Goal: Task Accomplishment & Management: Manage account settings

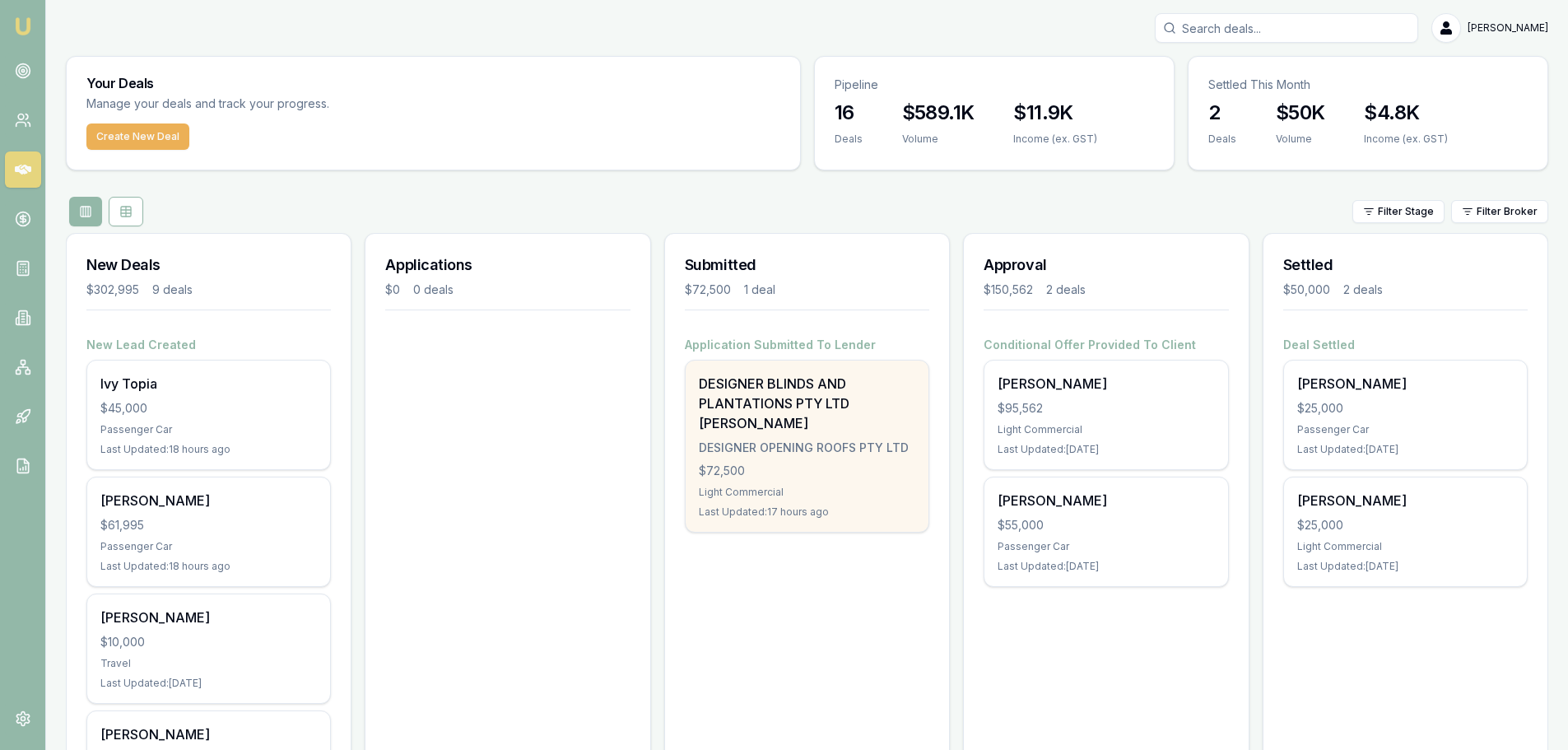
click at [774, 417] on div "DESIGNER BLINDS AND PLANTATIONS PTY LTD TRISTAN Williams" at bounding box center [807, 404] width 216 height 60
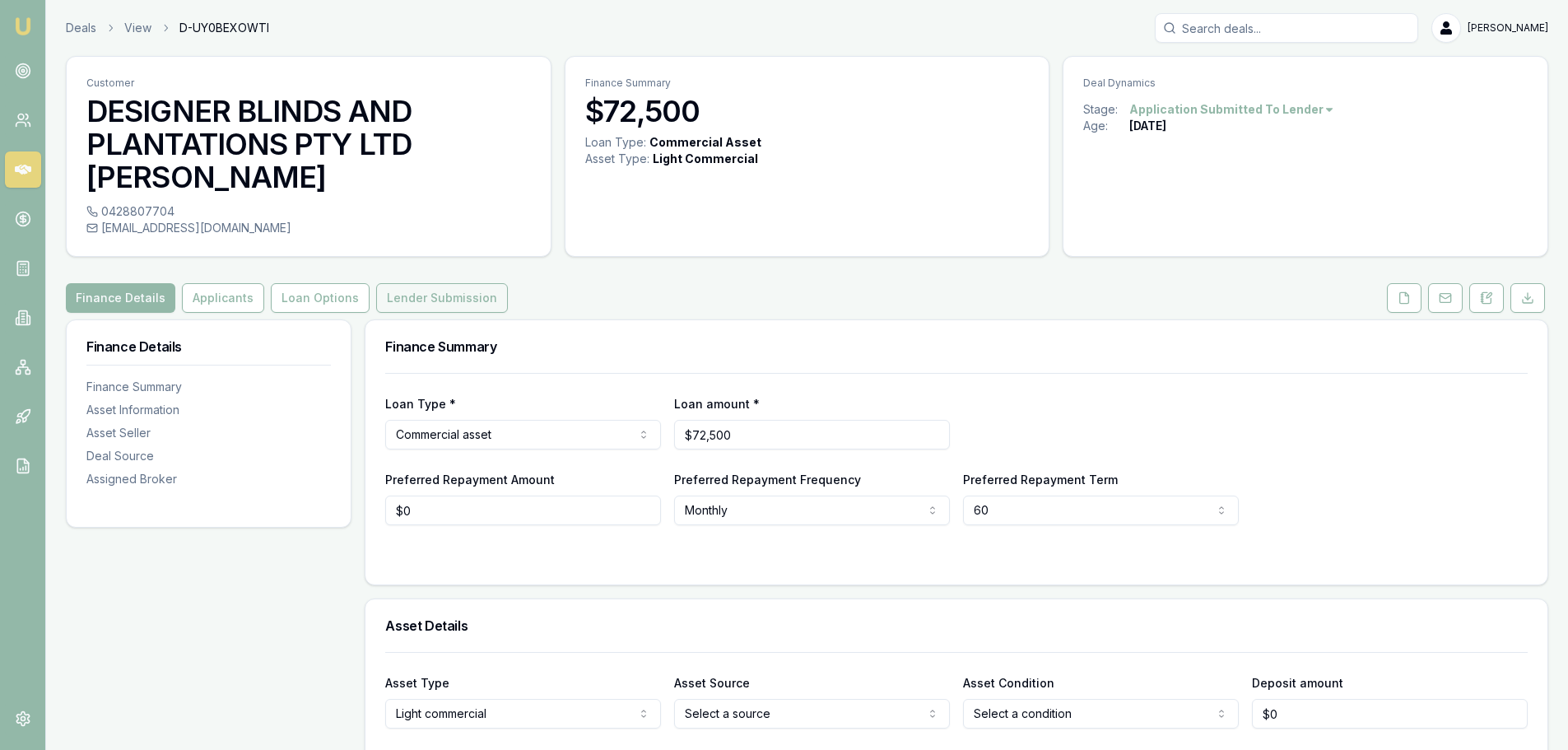
click at [420, 301] on button "Lender Submission" at bounding box center [441, 298] width 131 height 30
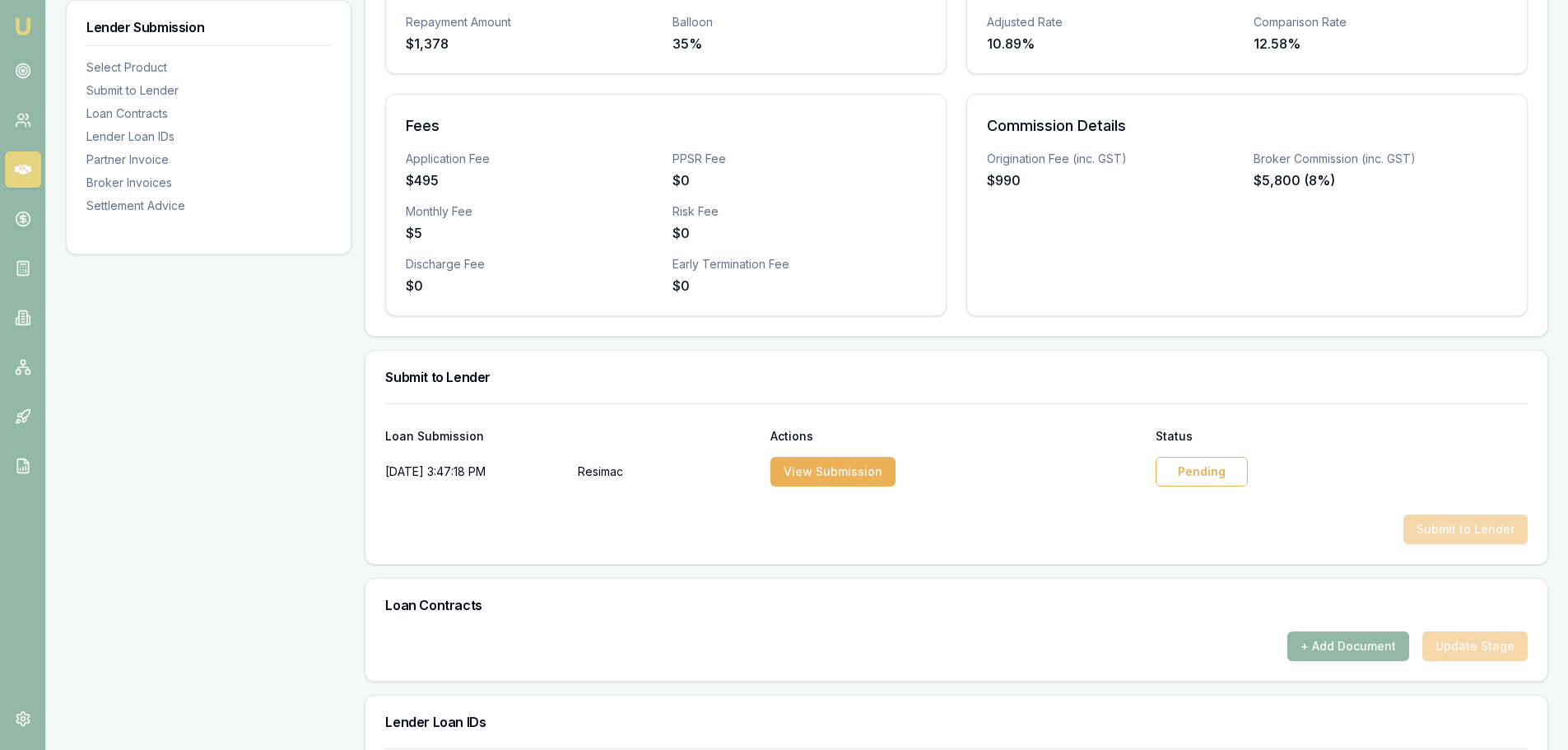
scroll to position [494, 0]
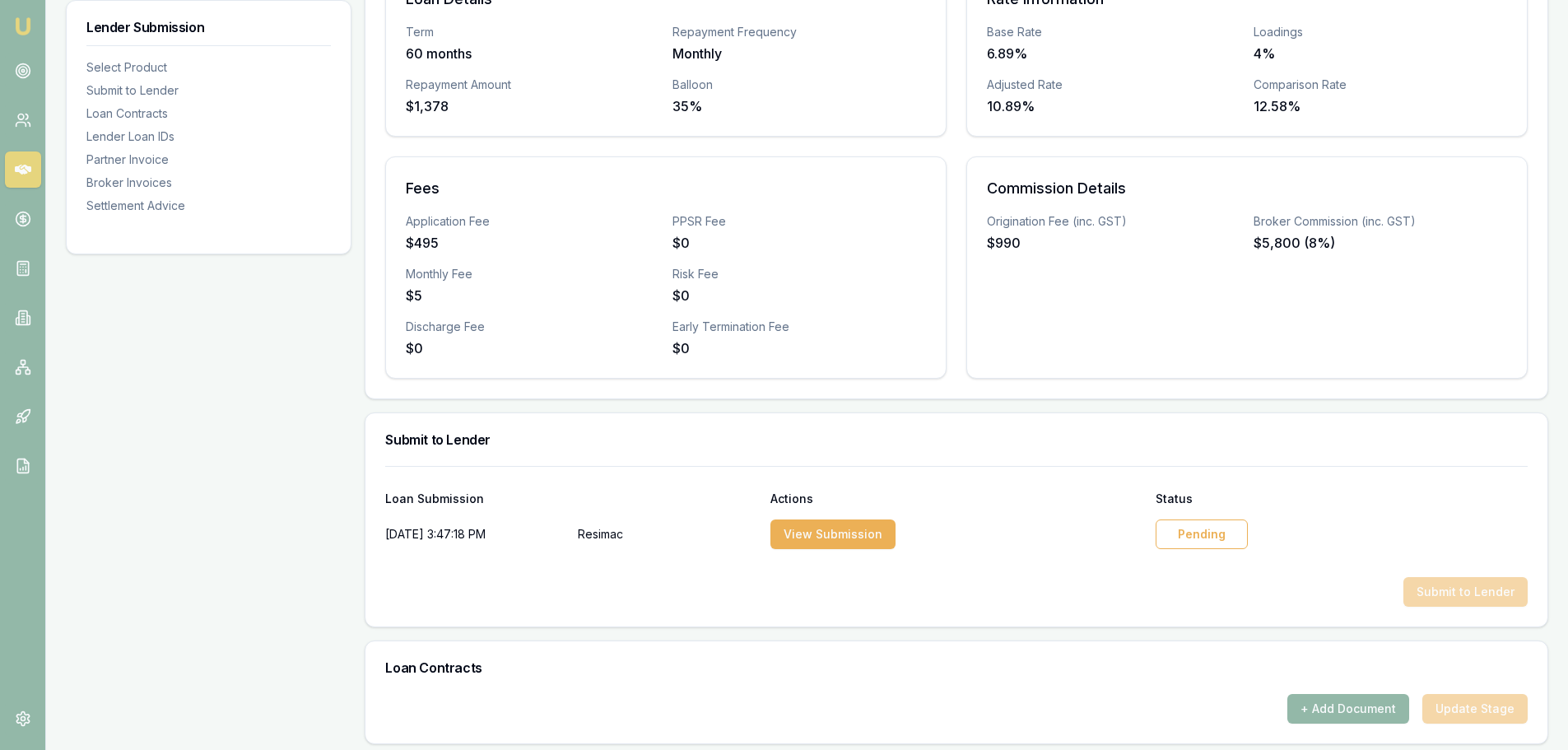
click at [1205, 535] on div "Pending" at bounding box center [1201, 534] width 92 height 30
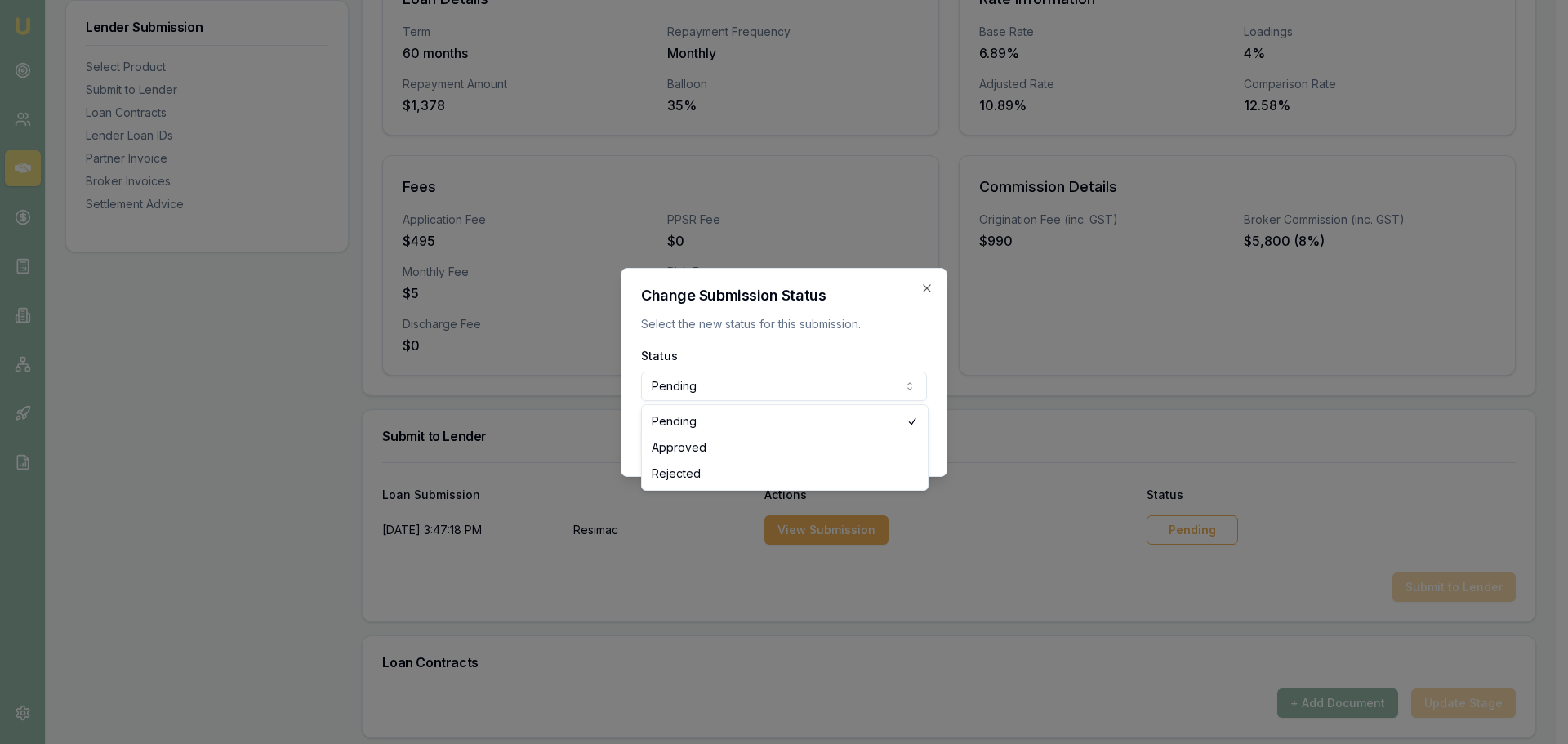
select select "APPROVED"
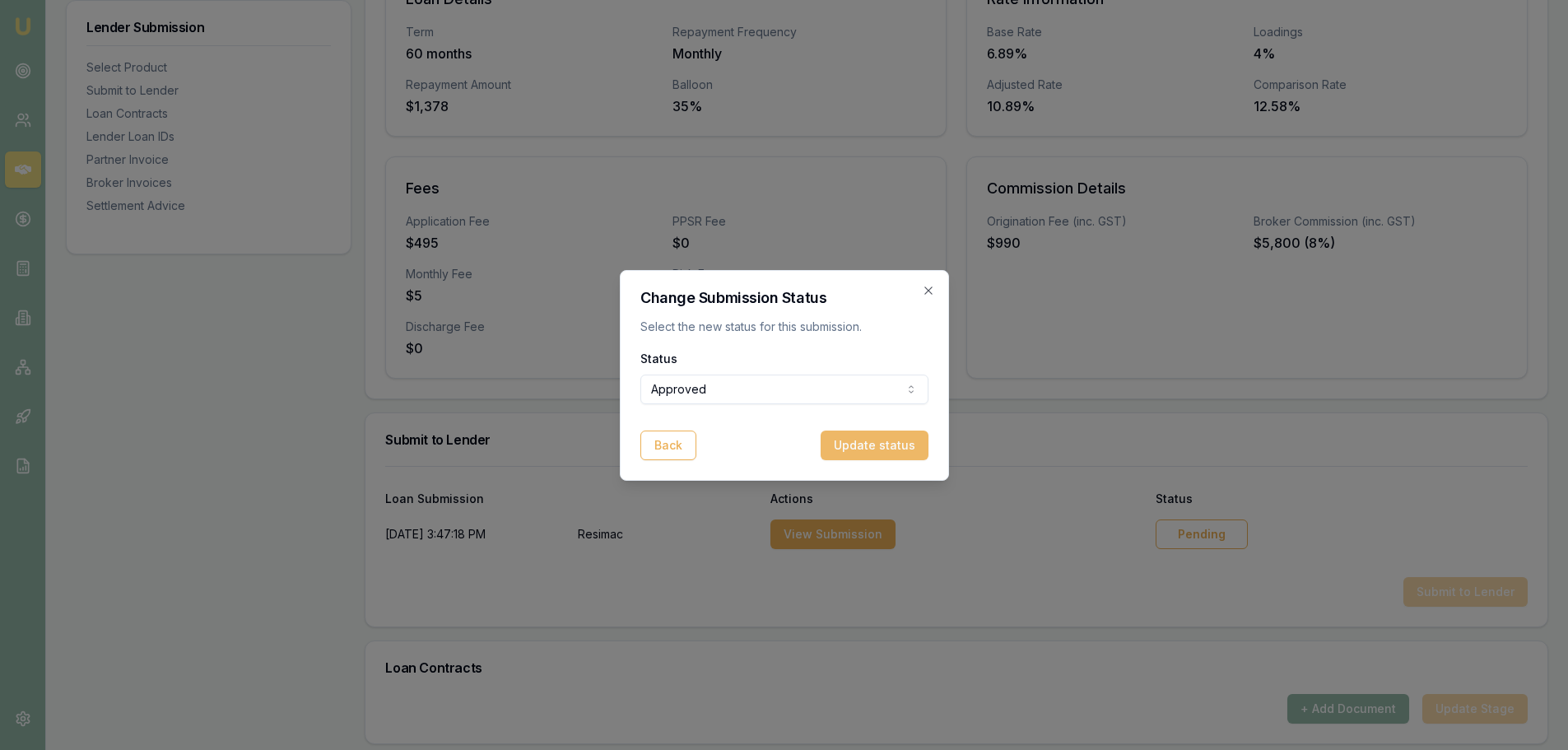
click at [868, 444] on button "Update status" at bounding box center [874, 446] width 108 height 30
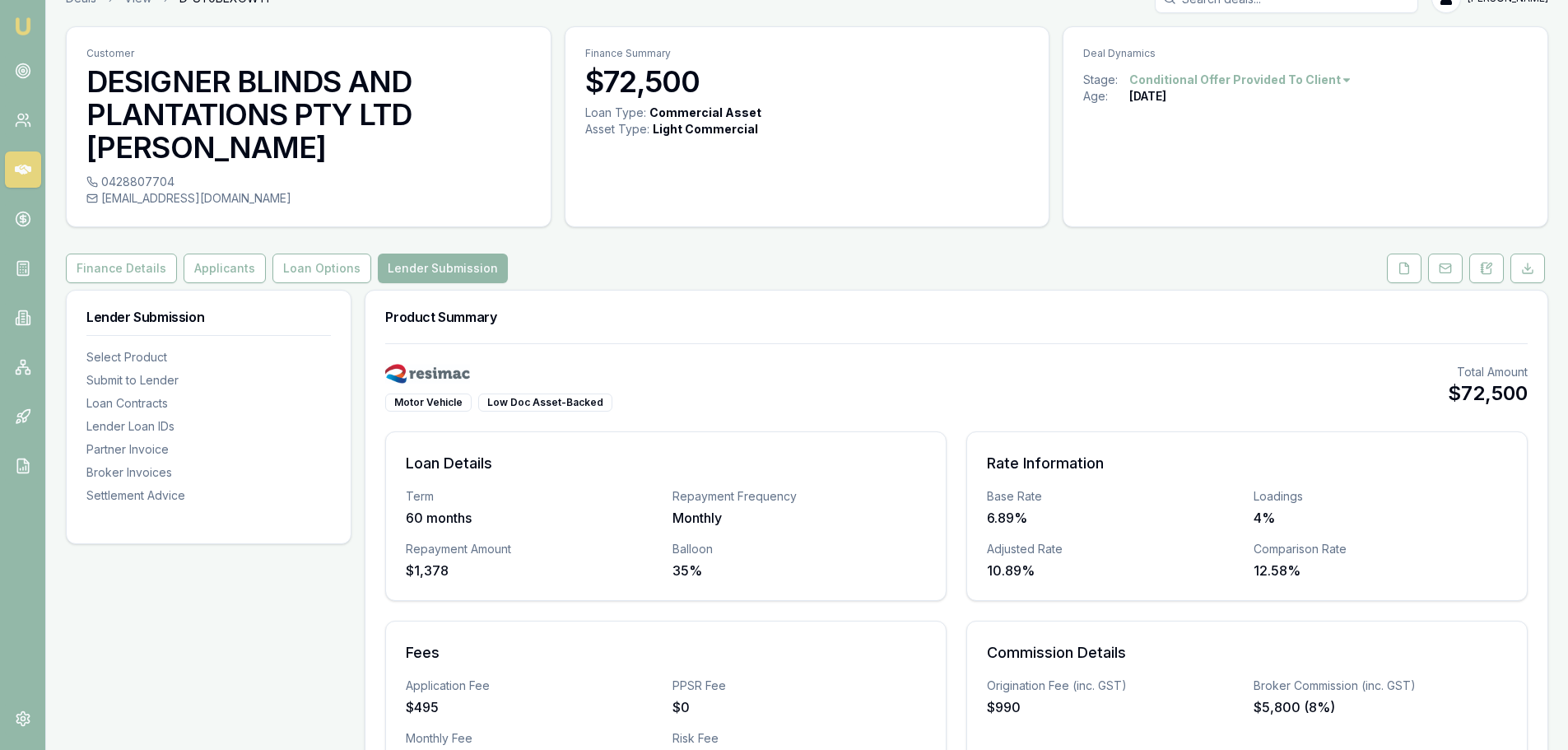
scroll to position [0, 0]
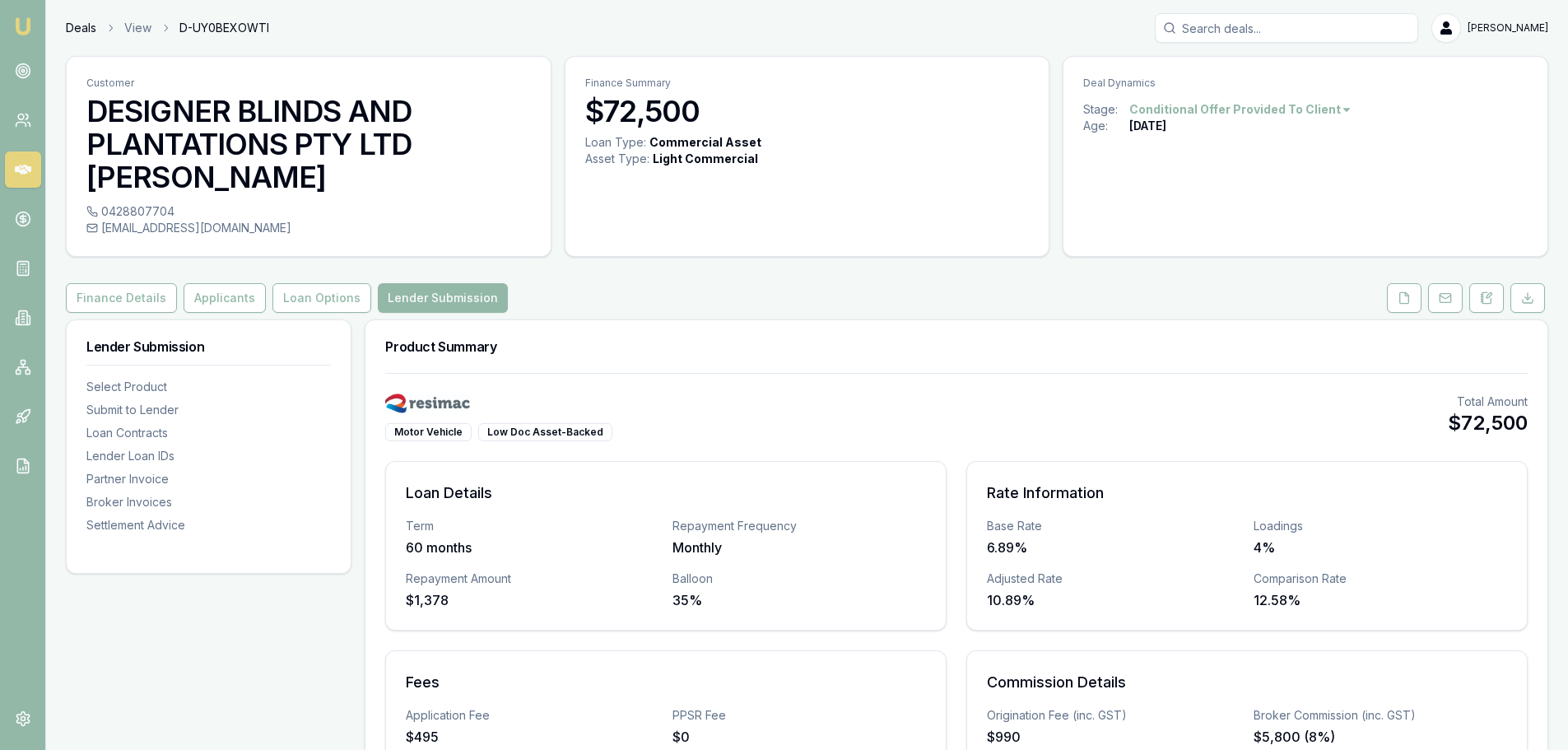
click at [67, 31] on link "Deals" at bounding box center [81, 28] width 31 height 17
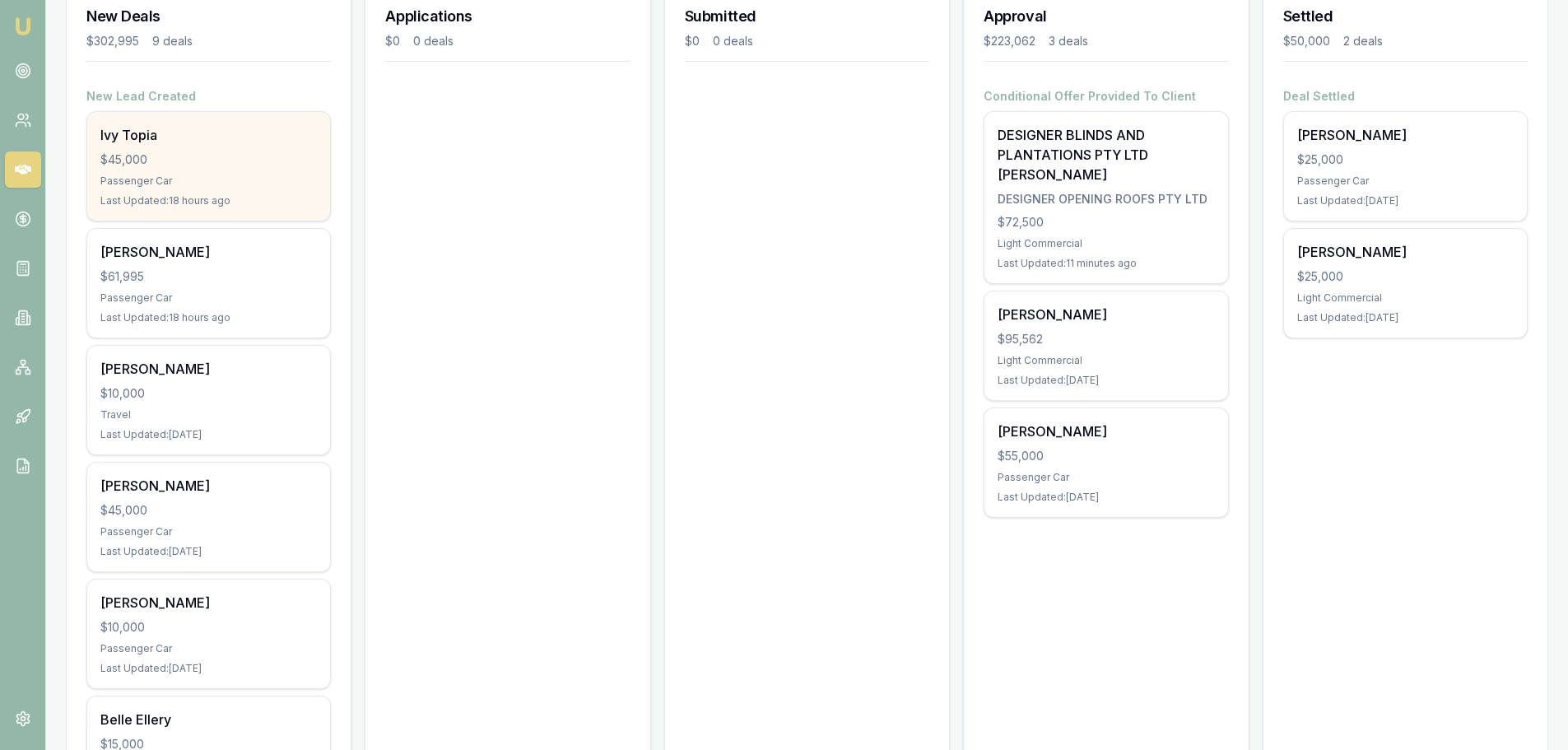
scroll to position [329, 0]
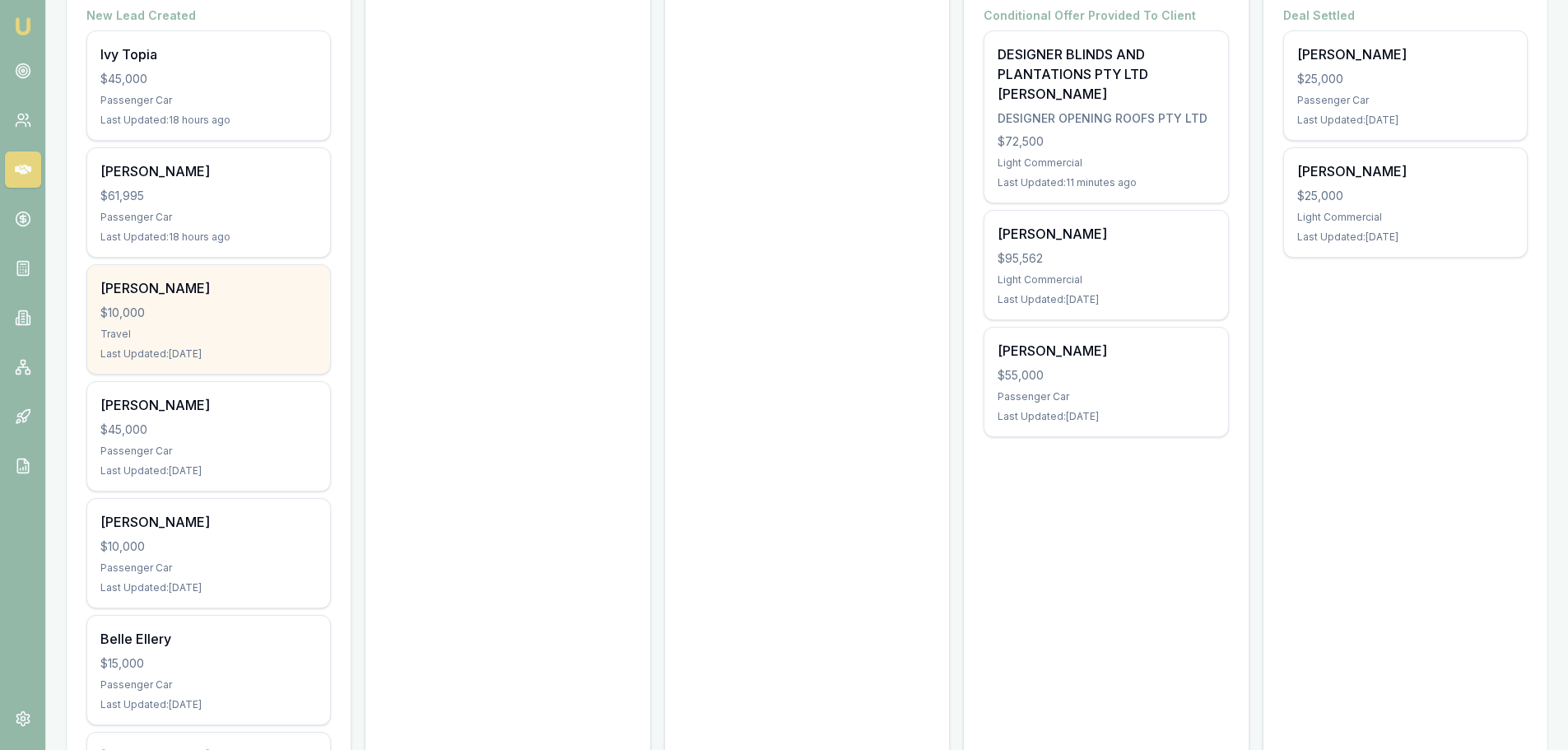
drag, startPoint x: 166, startPoint y: 314, endPoint x: 148, endPoint y: 309, distance: 18.7
click at [148, 309] on div "$10,000" at bounding box center [208, 313] width 216 height 17
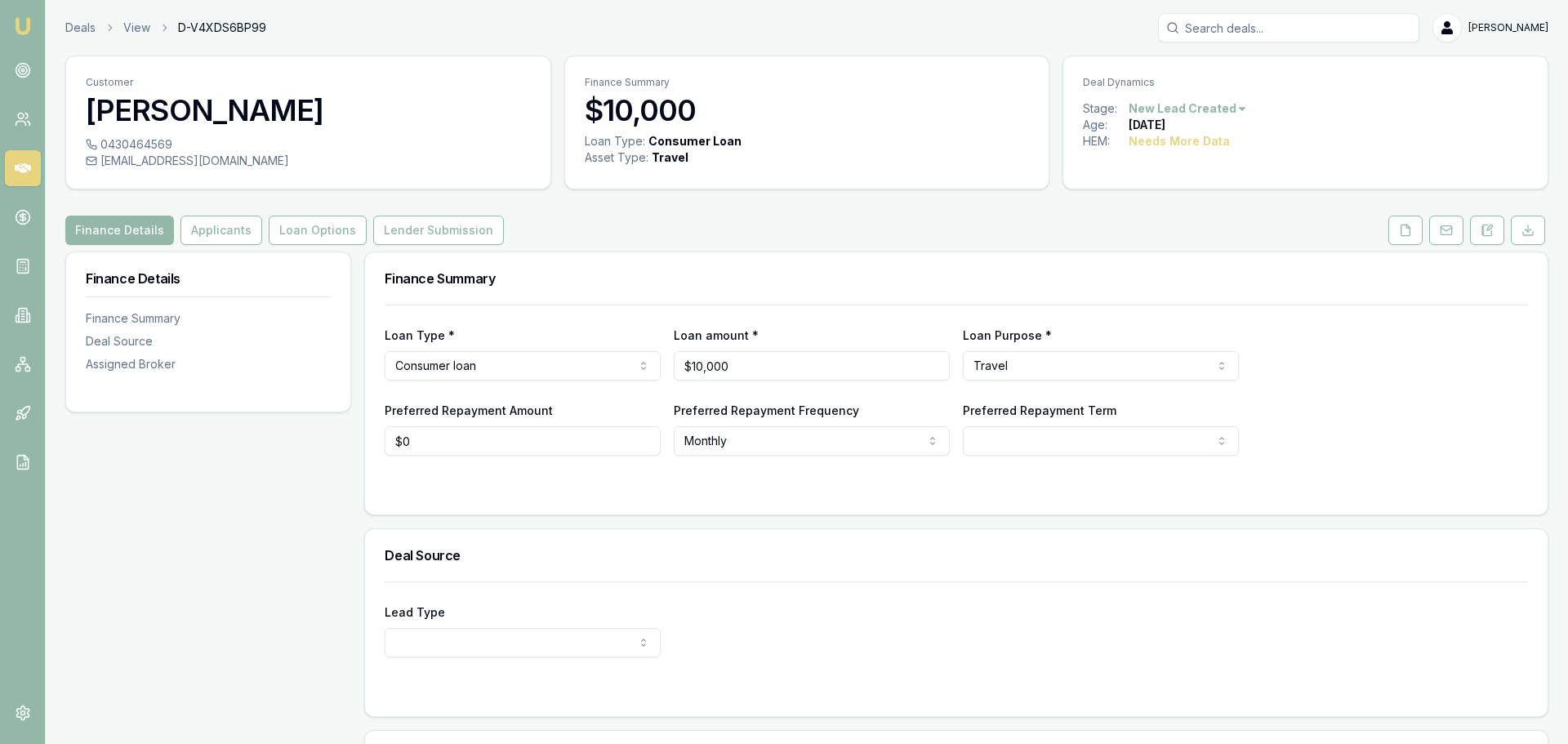
click at [1224, 106] on html "Emu Broker Deals View D-V4XDS6BP99 [PERSON_NAME] Toggle Menu Customer [PERSON_N…" at bounding box center [784, 372] width 1568 height 744
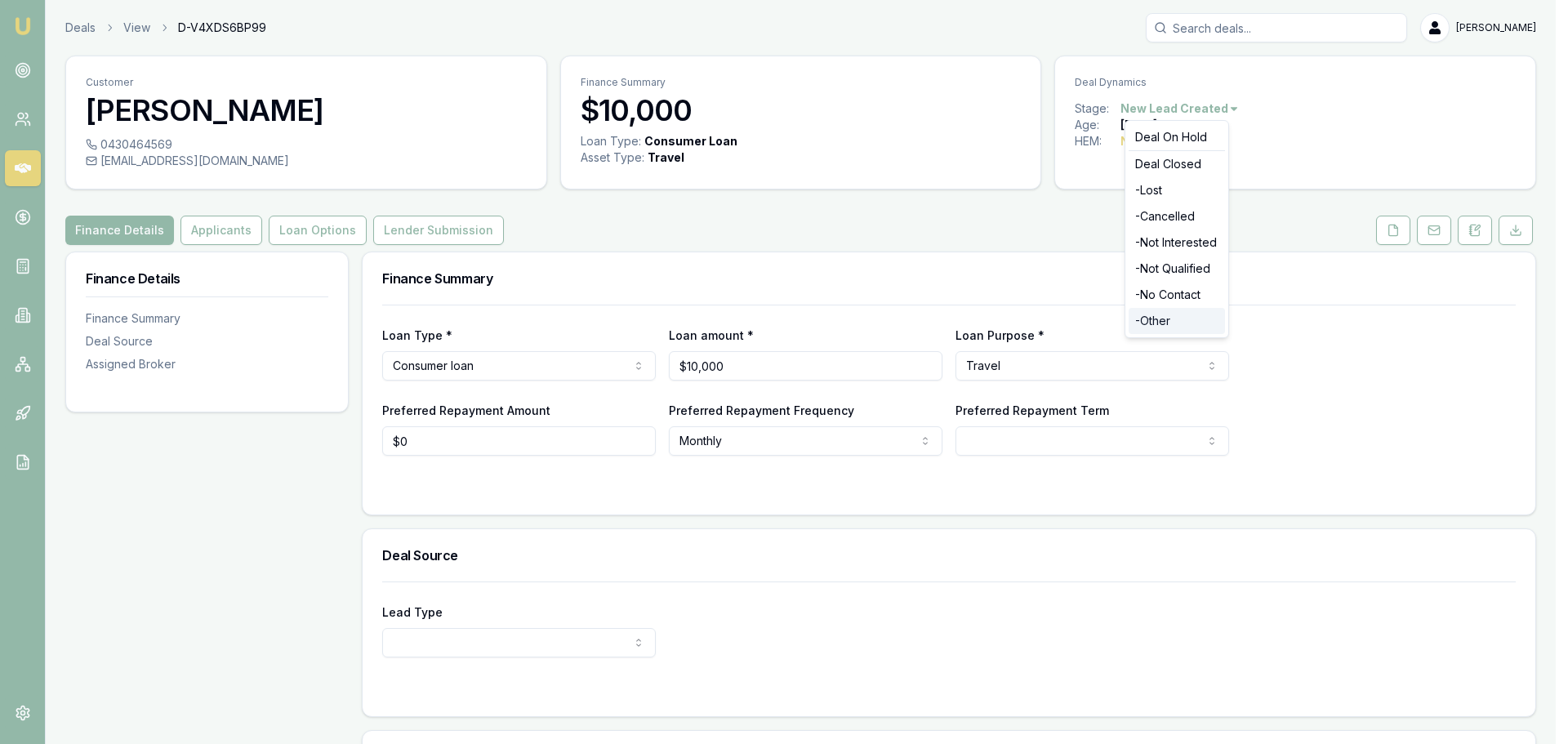
click at [1156, 322] on div "- Other" at bounding box center [1177, 321] width 96 height 26
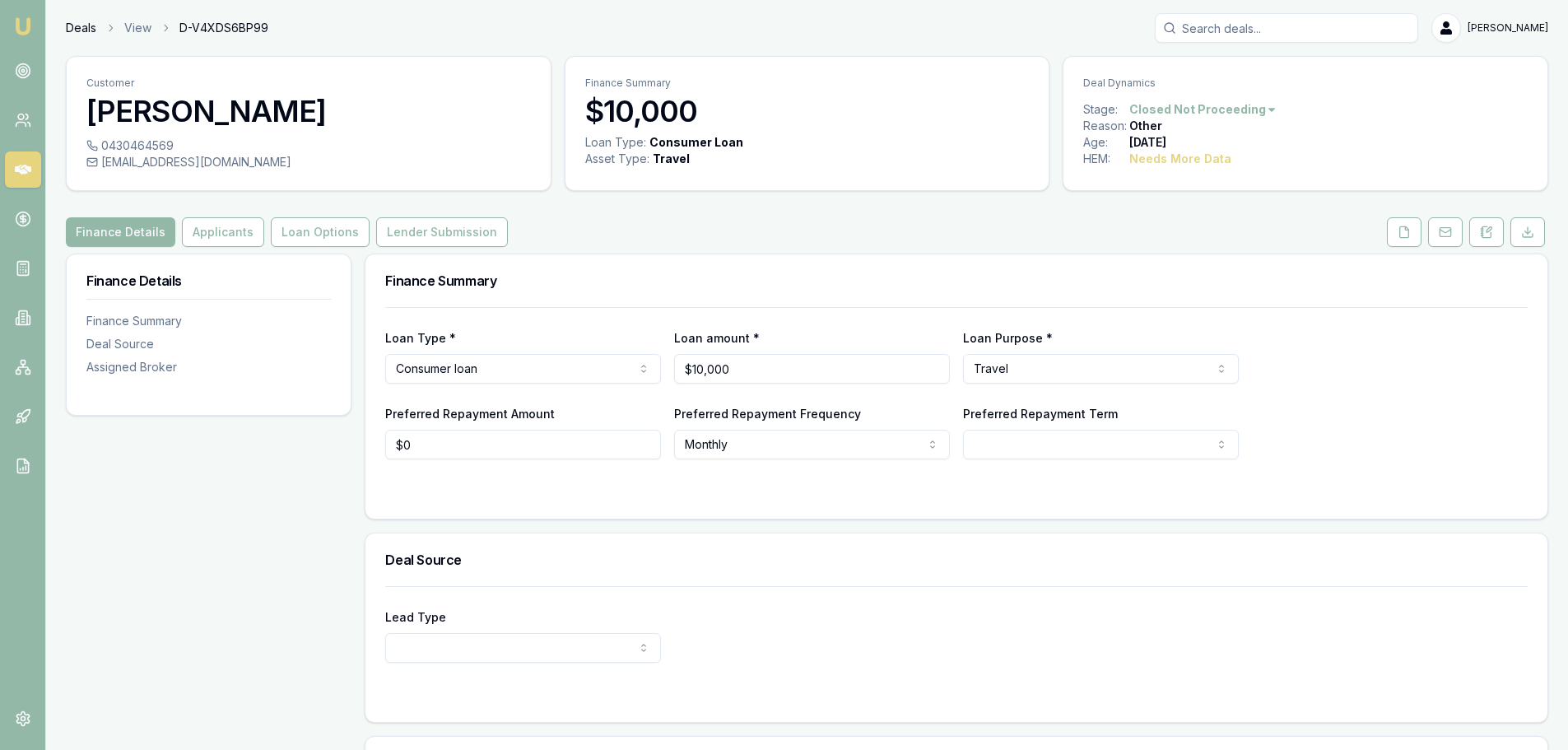
click at [77, 25] on link "Deals" at bounding box center [81, 28] width 31 height 17
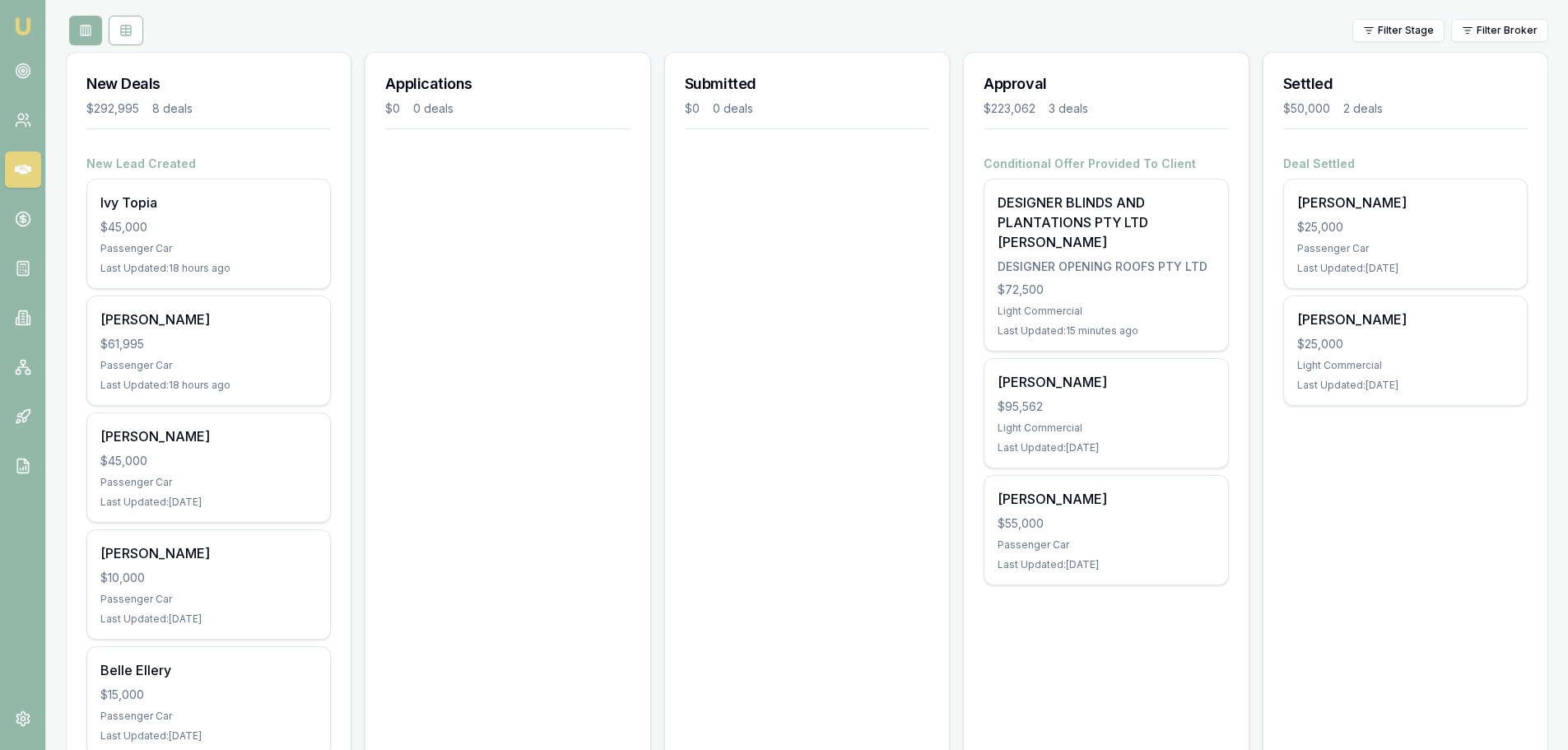
scroll to position [247, 0]
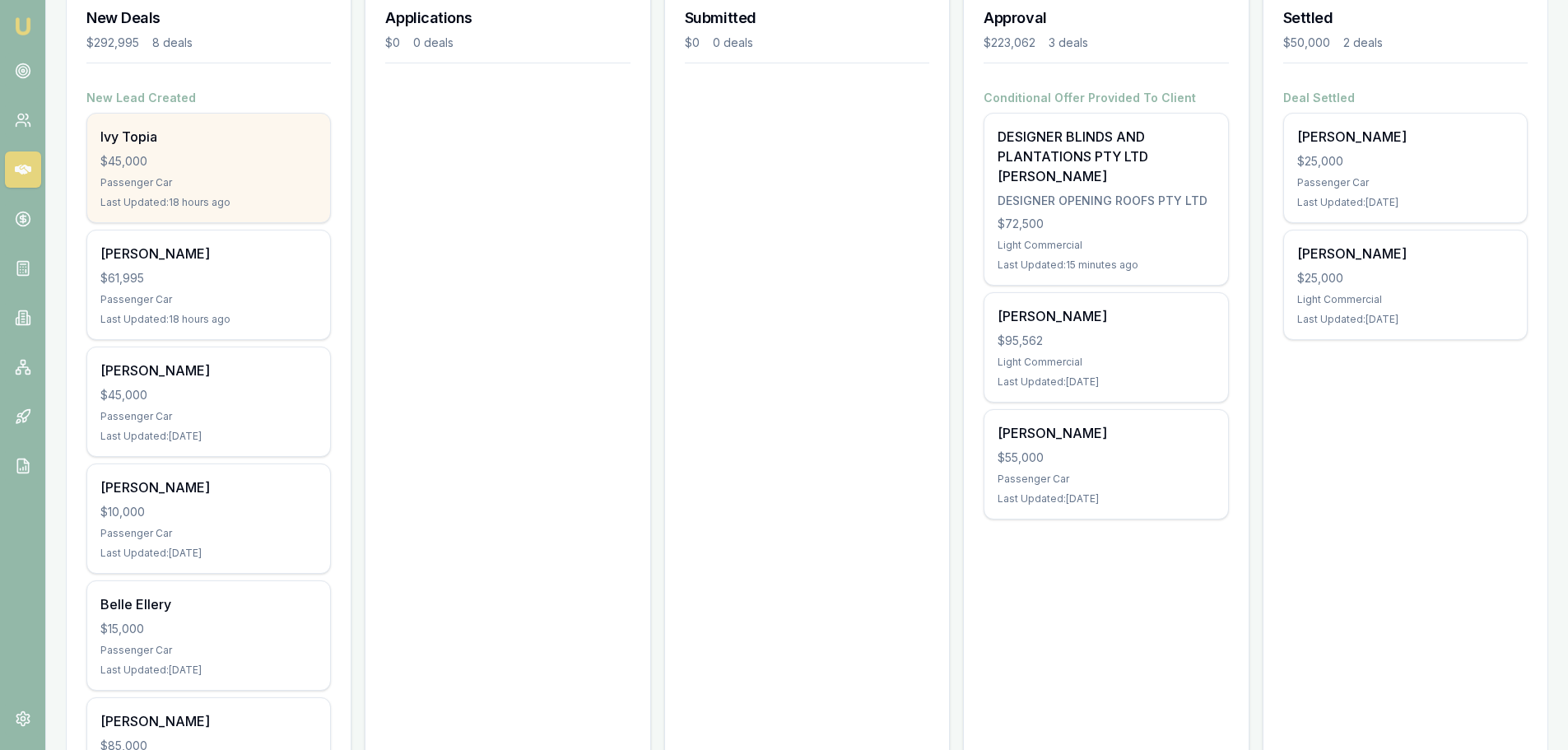
click at [187, 158] on div "$45,000" at bounding box center [208, 161] width 216 height 17
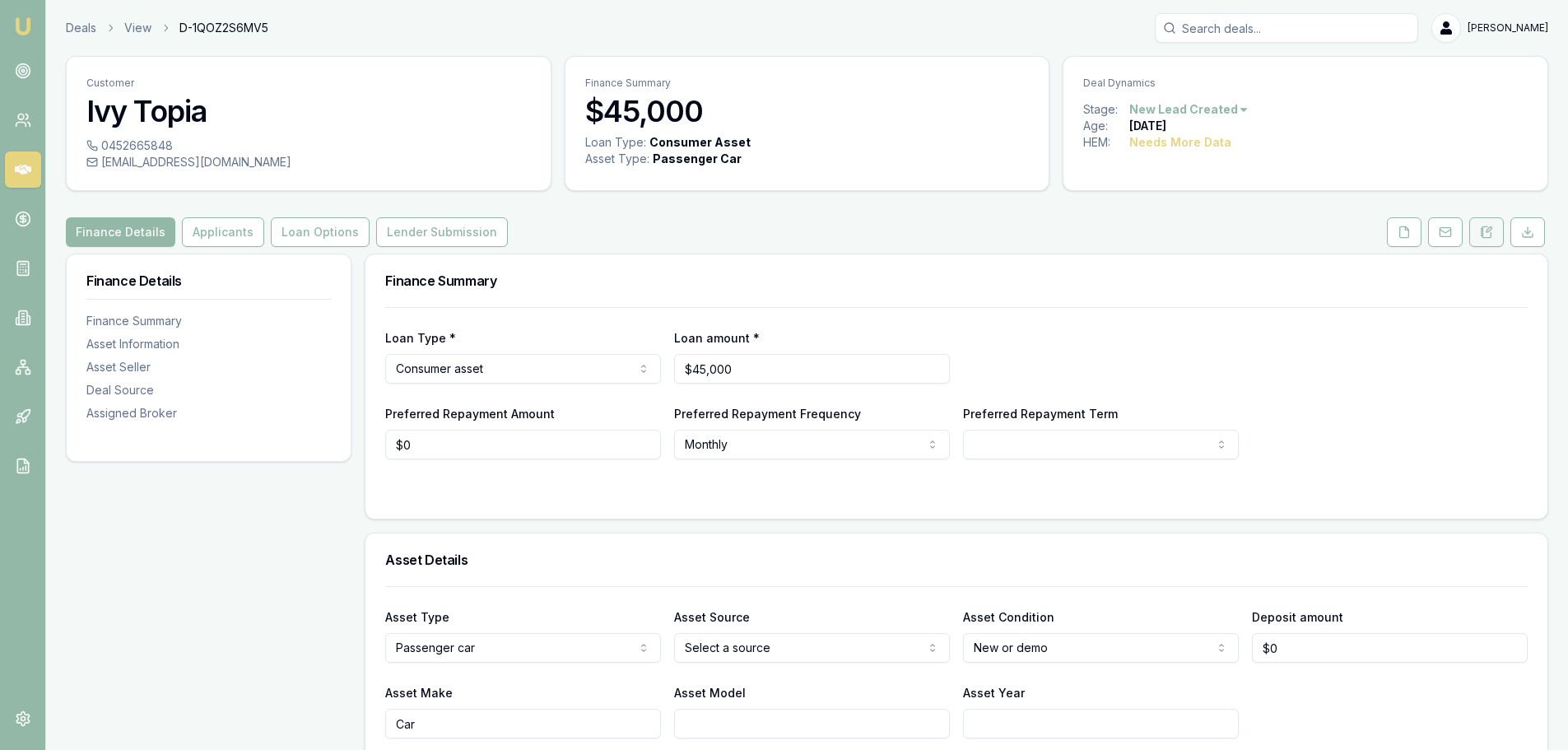
click at [1484, 230] on icon at bounding box center [1487, 232] width 13 height 13
click at [25, 18] on img at bounding box center [23, 26] width 20 height 20
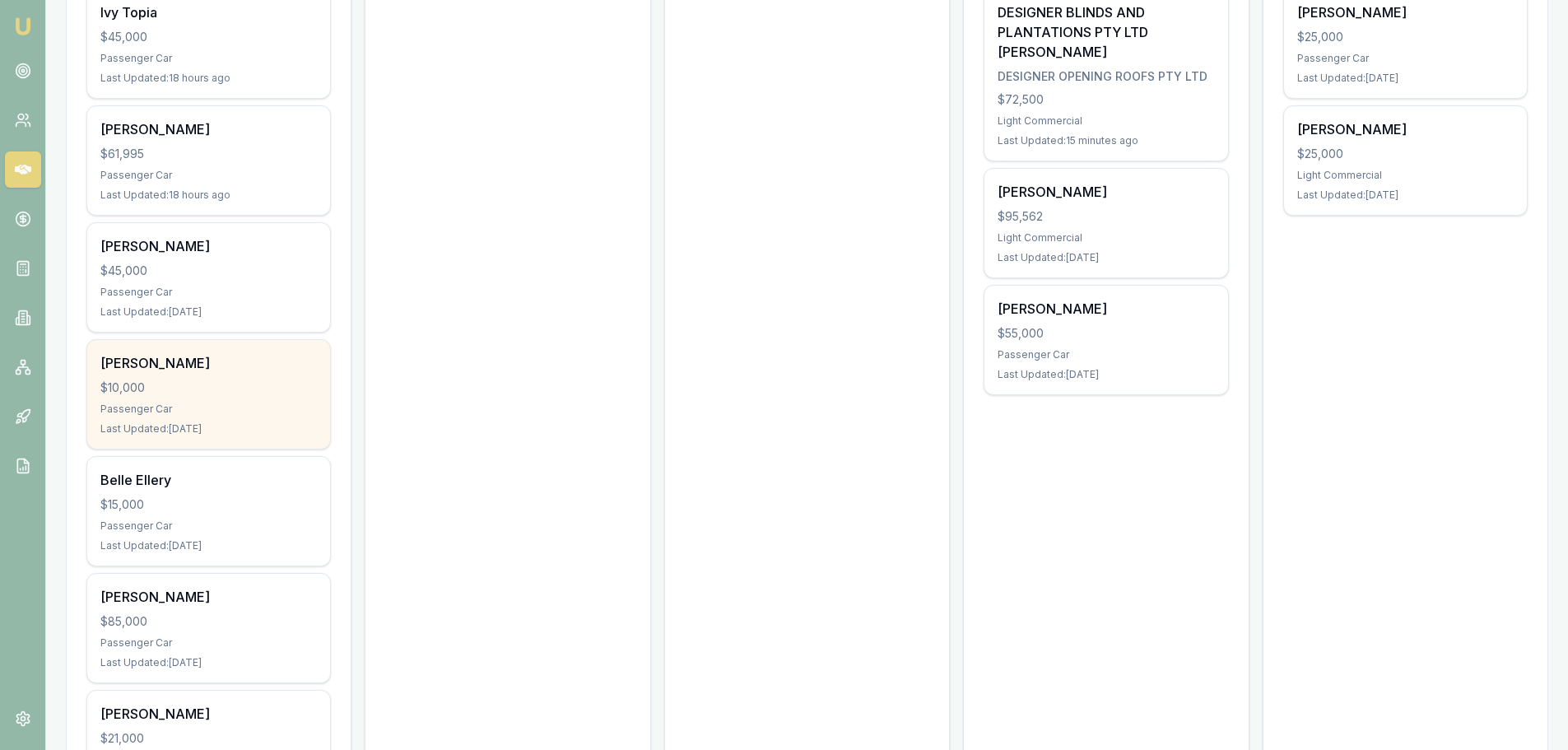
scroll to position [412, 0]
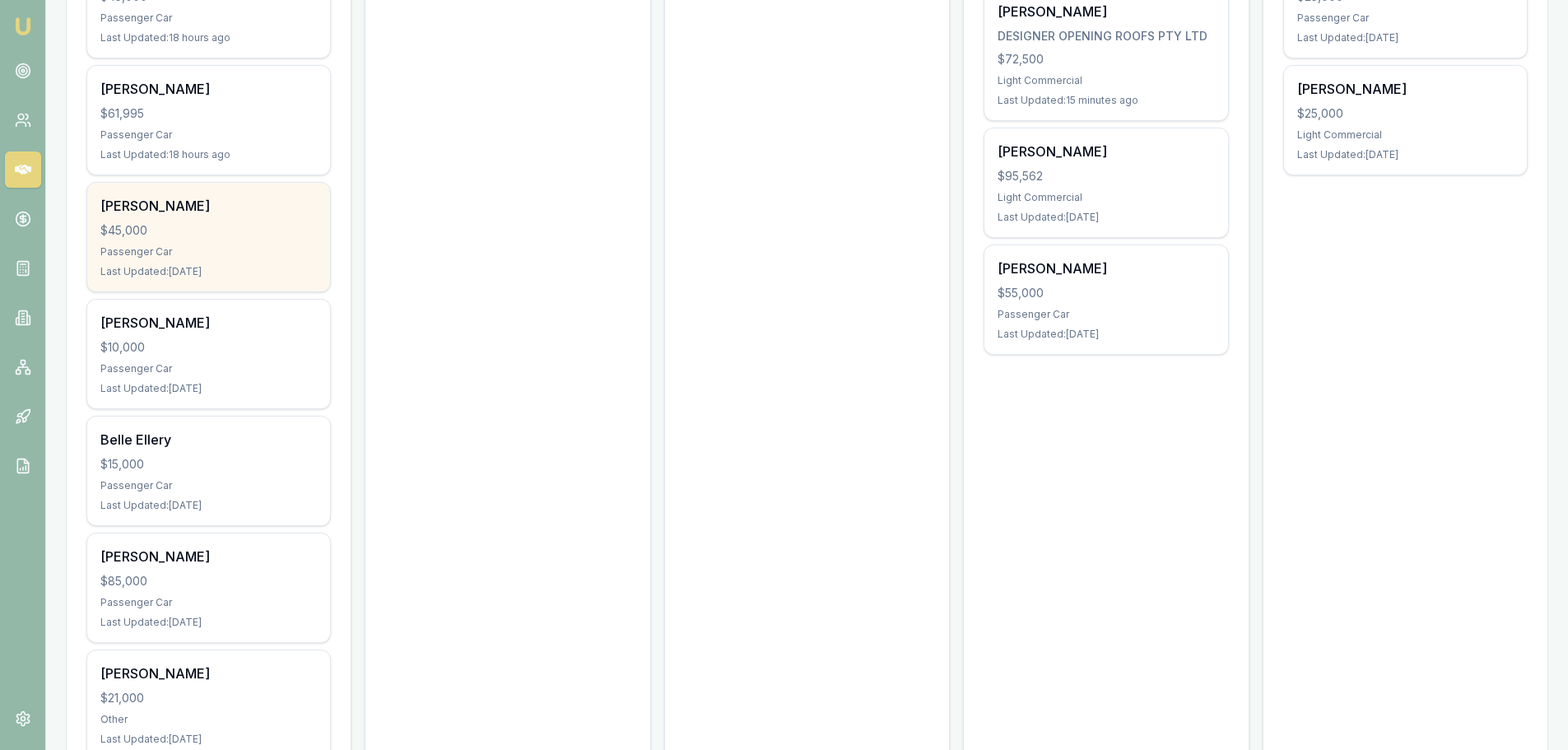
click at [159, 232] on div "$45,000" at bounding box center [208, 230] width 216 height 17
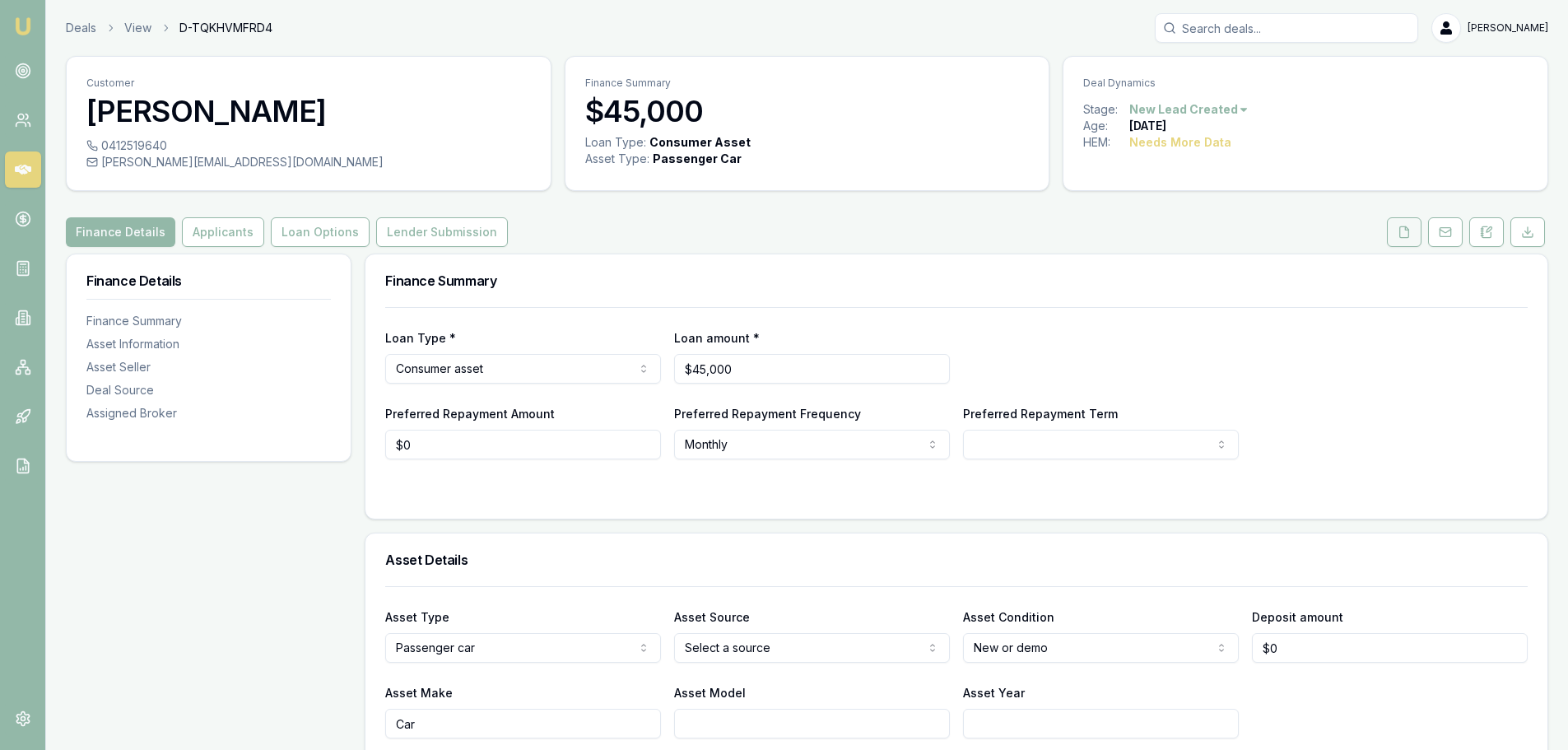
click at [1405, 237] on icon at bounding box center [1404, 232] width 13 height 13
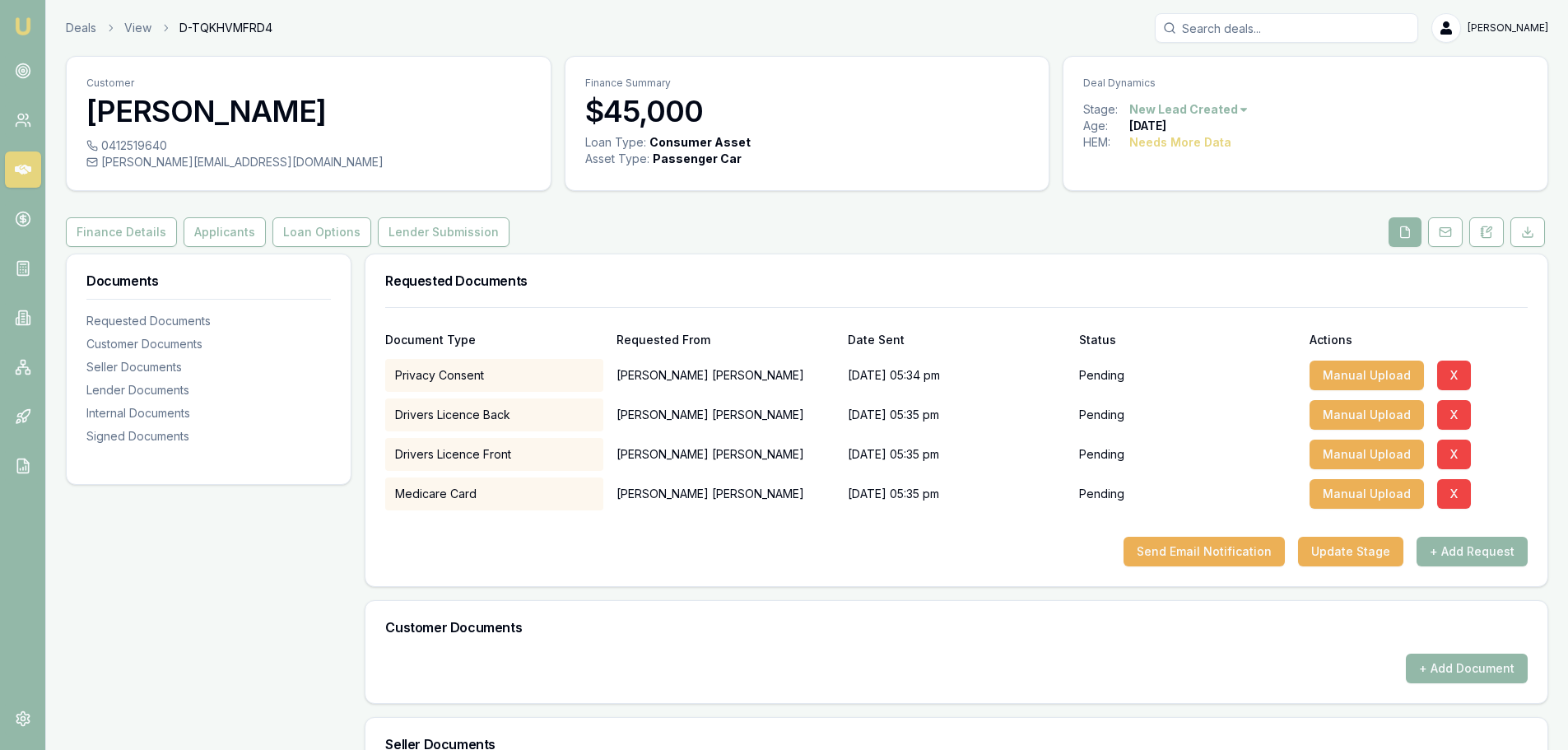
scroll to position [329, 0]
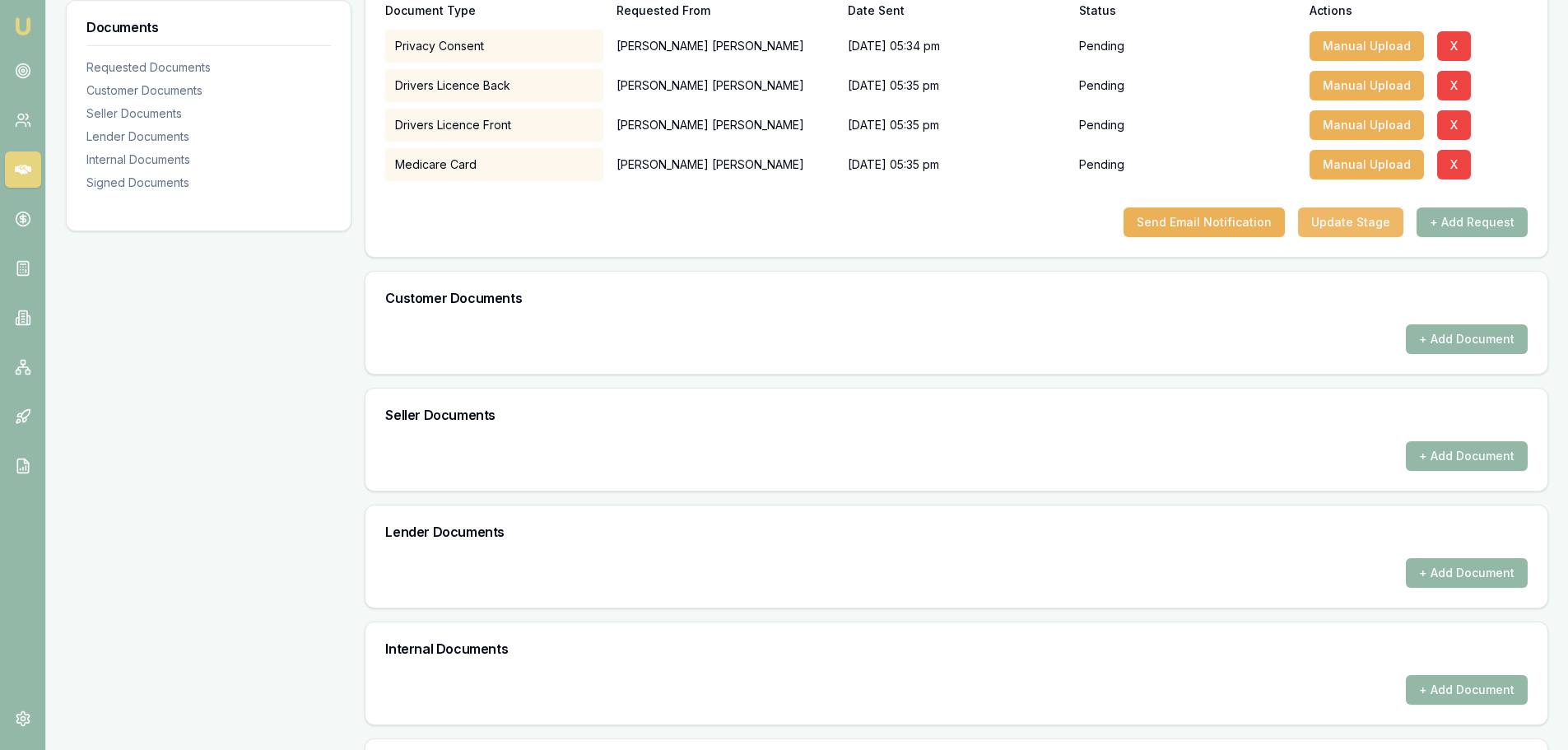
click at [1344, 228] on button "Update Stage" at bounding box center [1351, 223] width 105 height 30
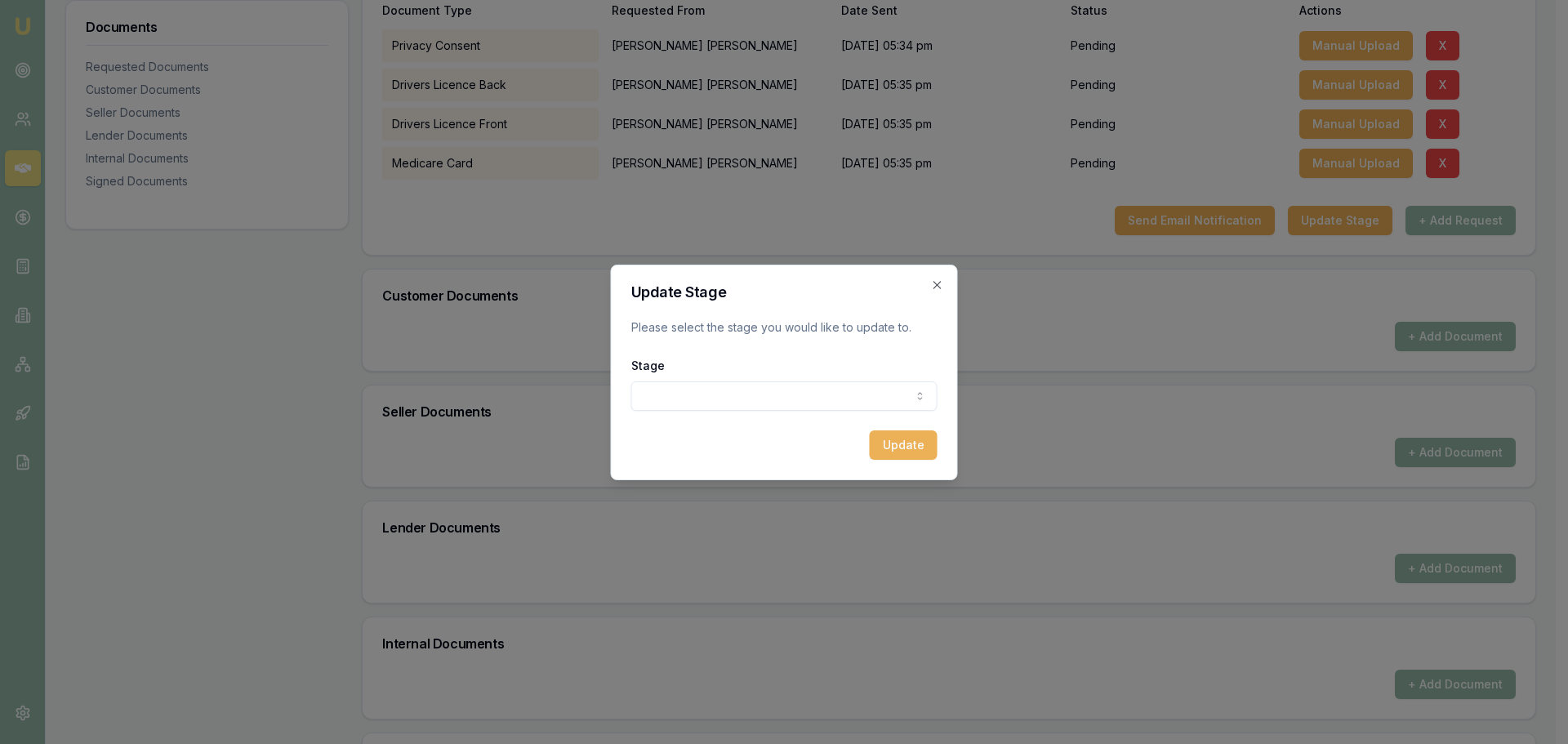
click at [672, 395] on body "Emu Broker Deals View D-TQKHVMFRD4 Evette Abdo Toggle Menu Customer Tracey John…" at bounding box center [778, 45] width 1556 height 744
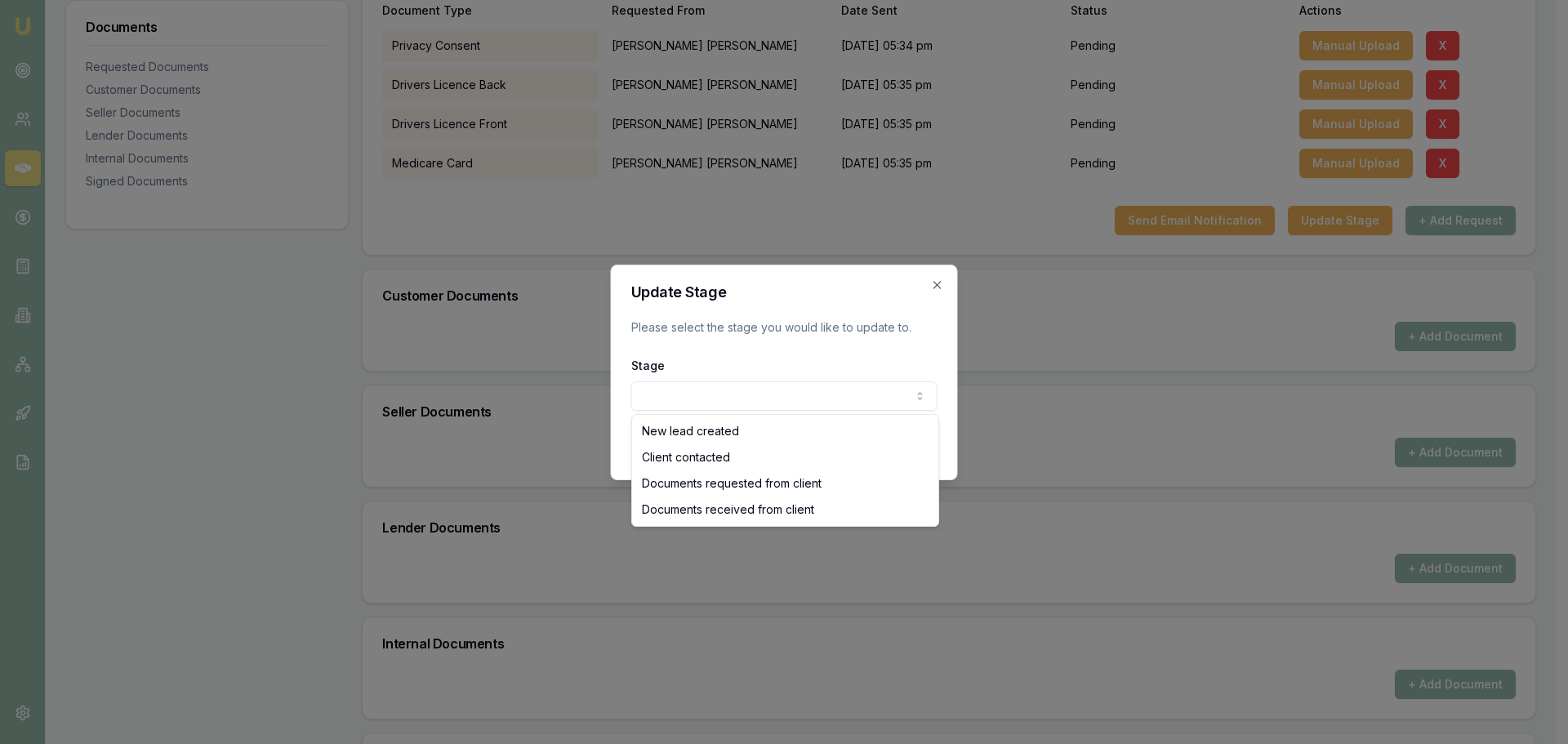
select select "DOCUMENTS_REQUESTED_FROM_CLIENT"
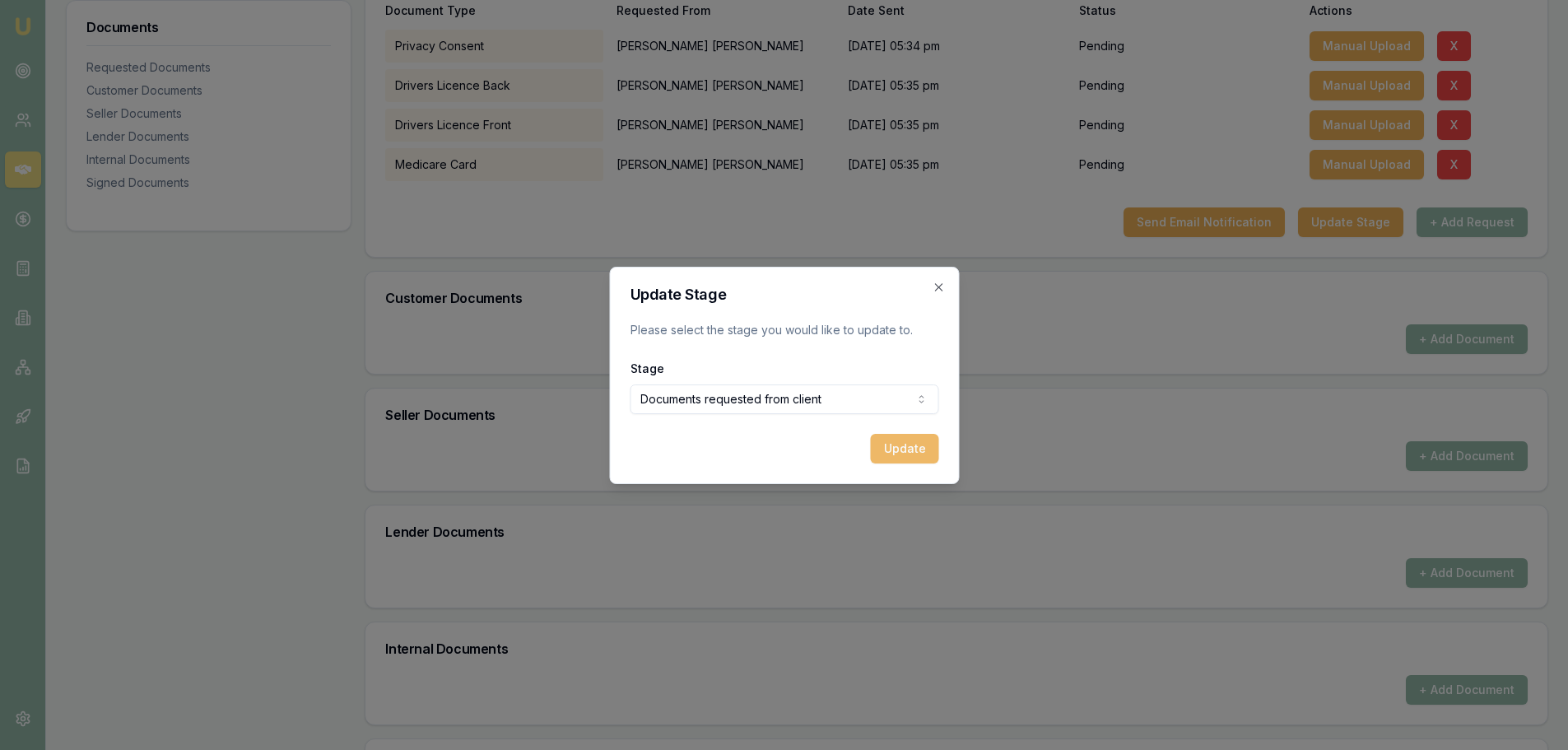
click at [901, 449] on button "Update" at bounding box center [904, 449] width 68 height 30
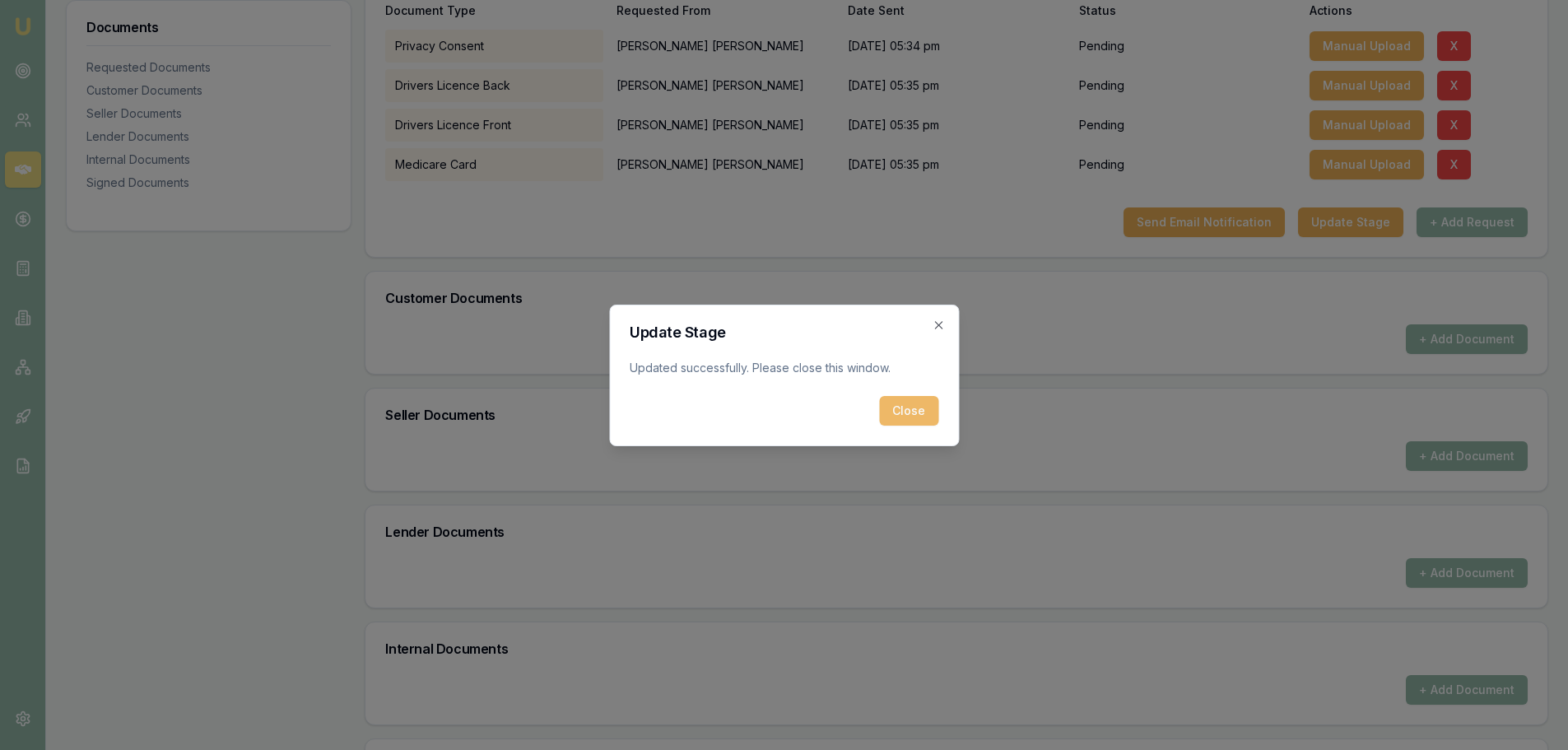
click at [908, 417] on button "Close" at bounding box center [909, 411] width 60 height 30
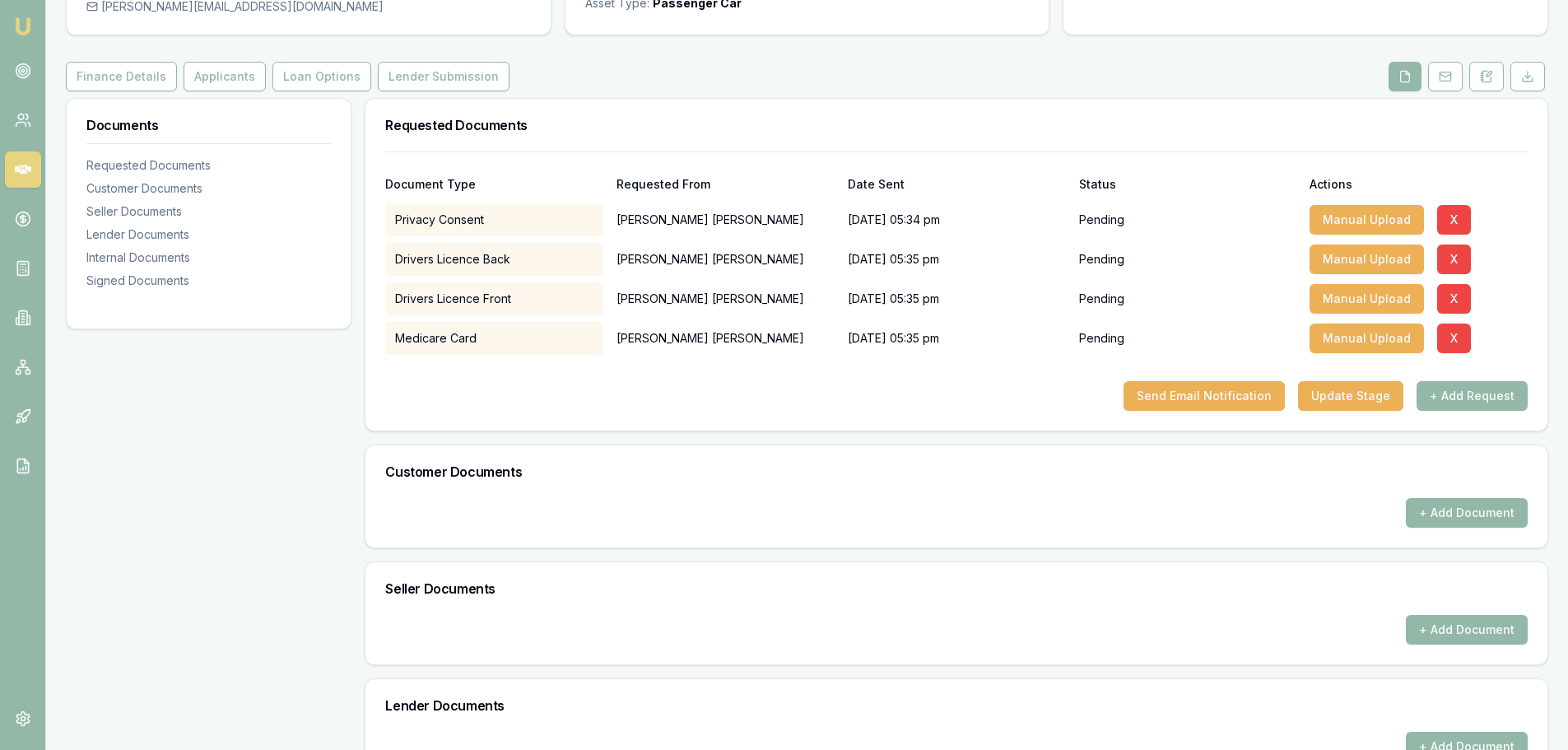
scroll to position [0, 0]
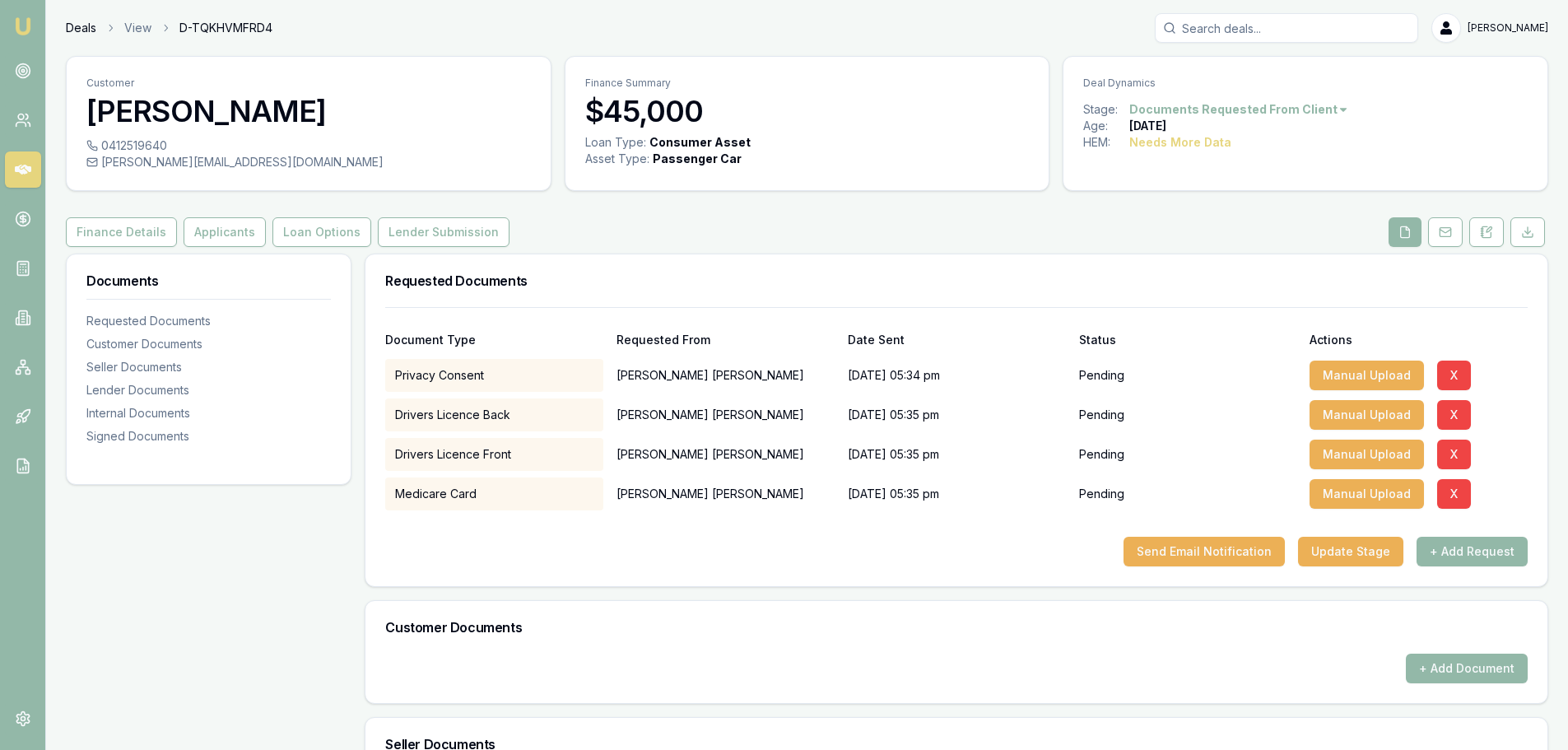
click at [77, 32] on link "Deals" at bounding box center [81, 28] width 31 height 17
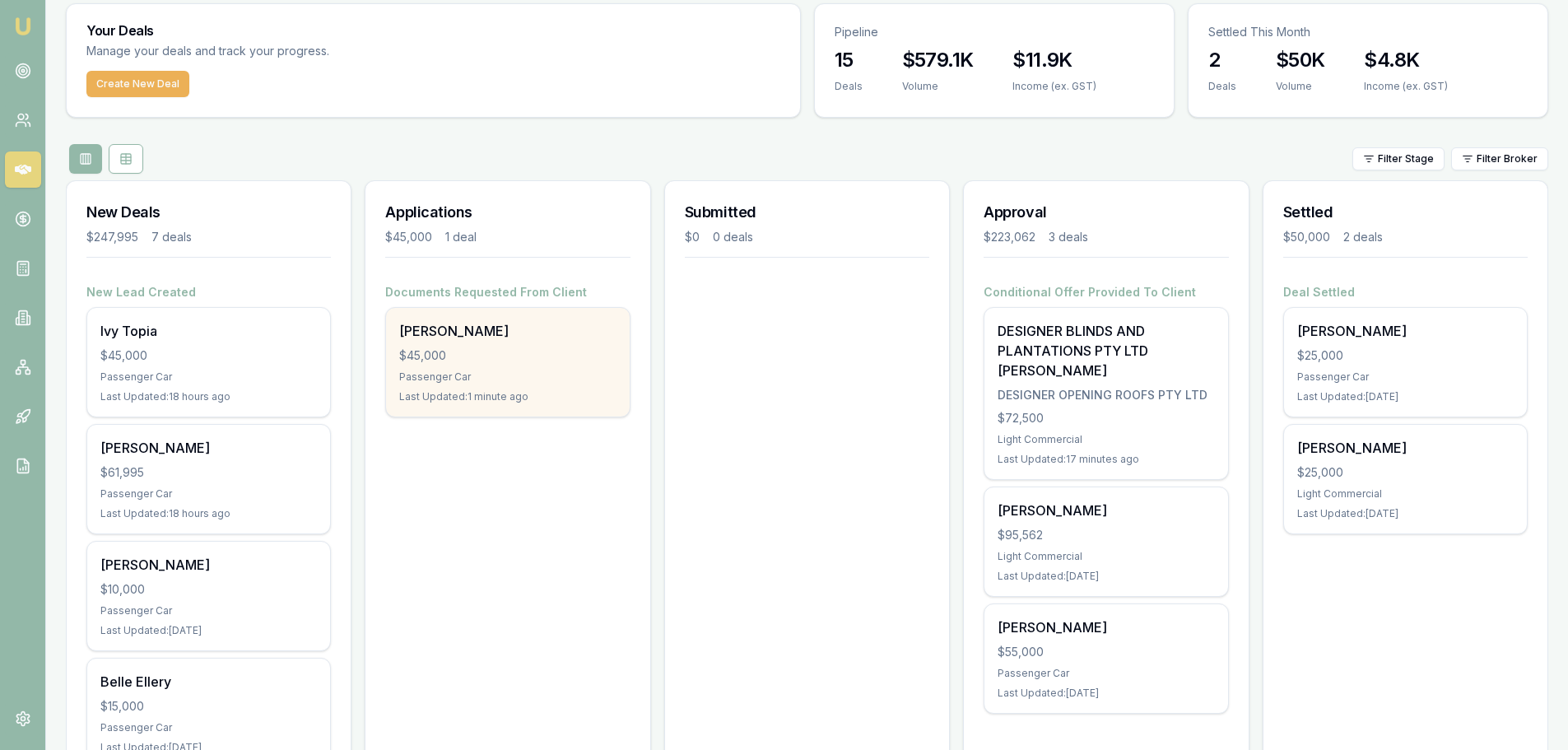
scroll to position [165, 0]
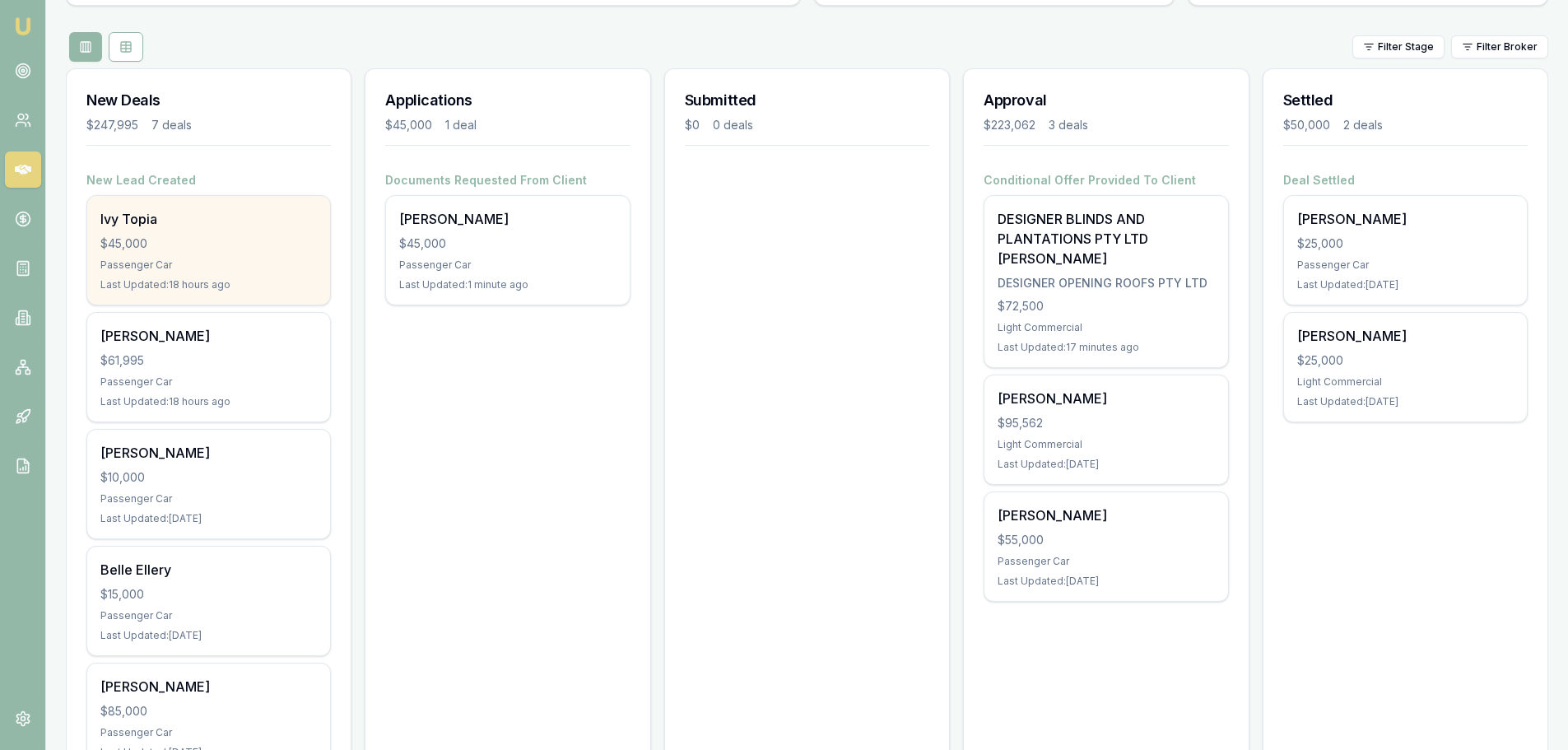
click at [185, 241] on div "$45,000" at bounding box center [208, 244] width 216 height 17
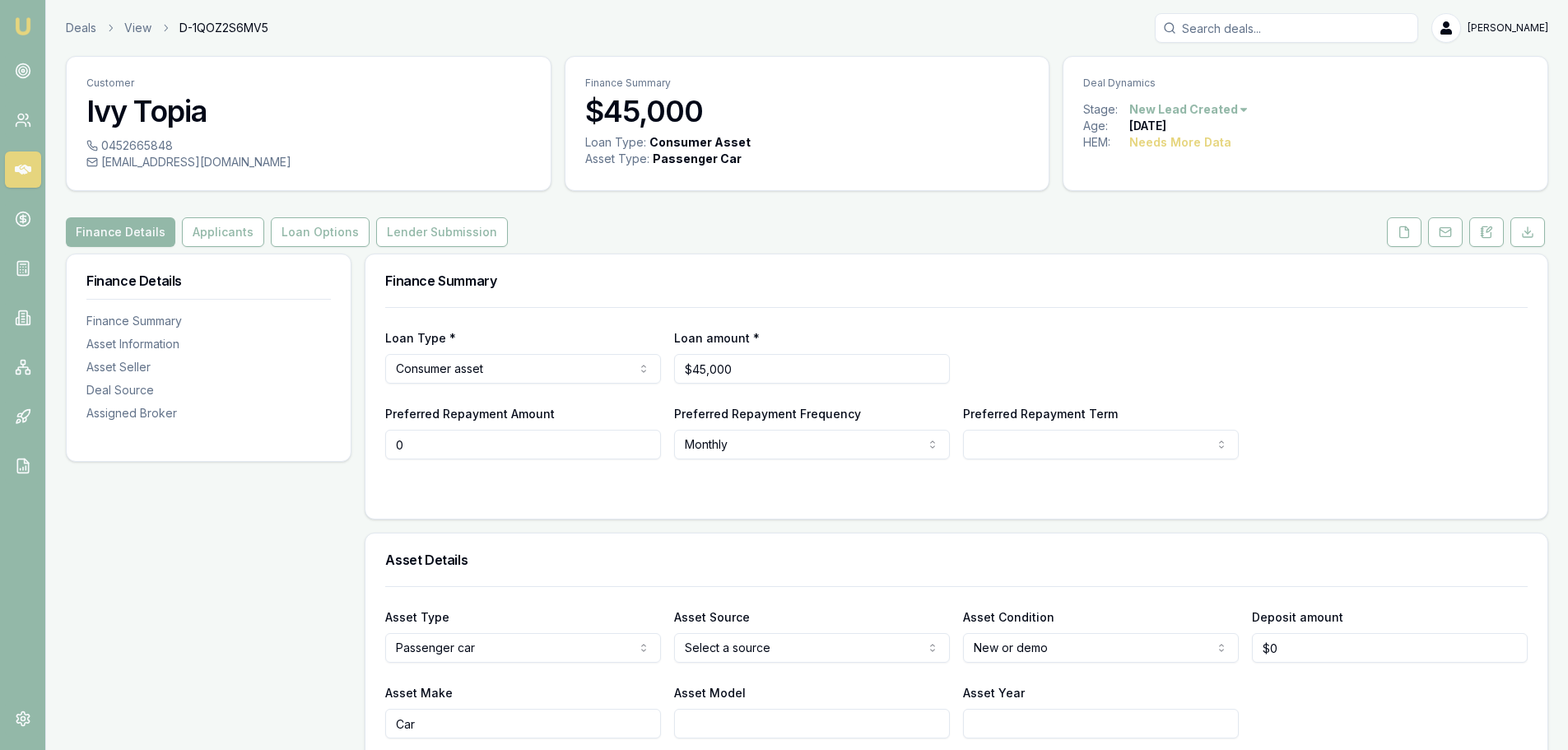
click at [422, 444] on input "0" at bounding box center [523, 445] width 276 height 30
type input "$0"
click at [18, 19] on img at bounding box center [23, 26] width 20 height 20
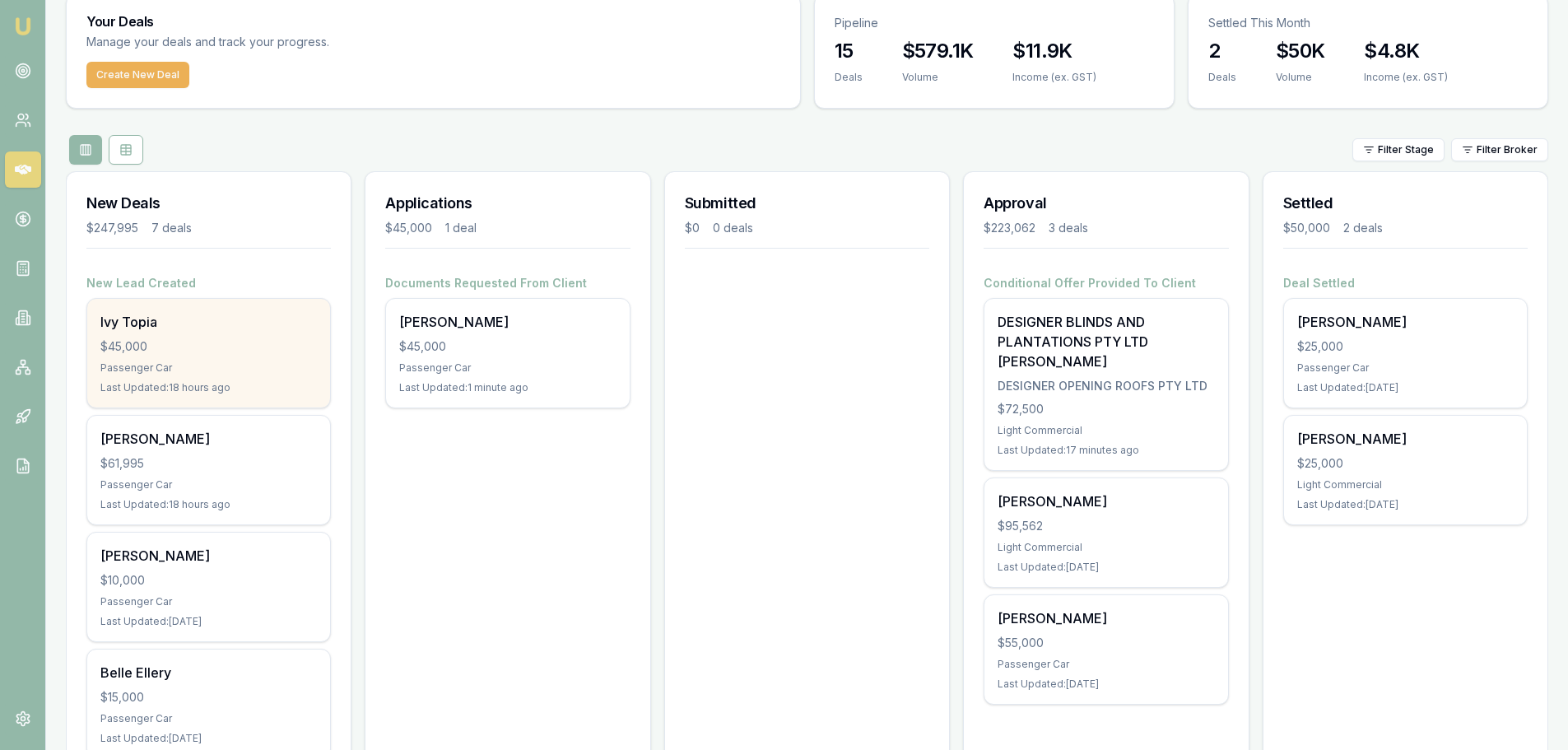
scroll to position [165, 0]
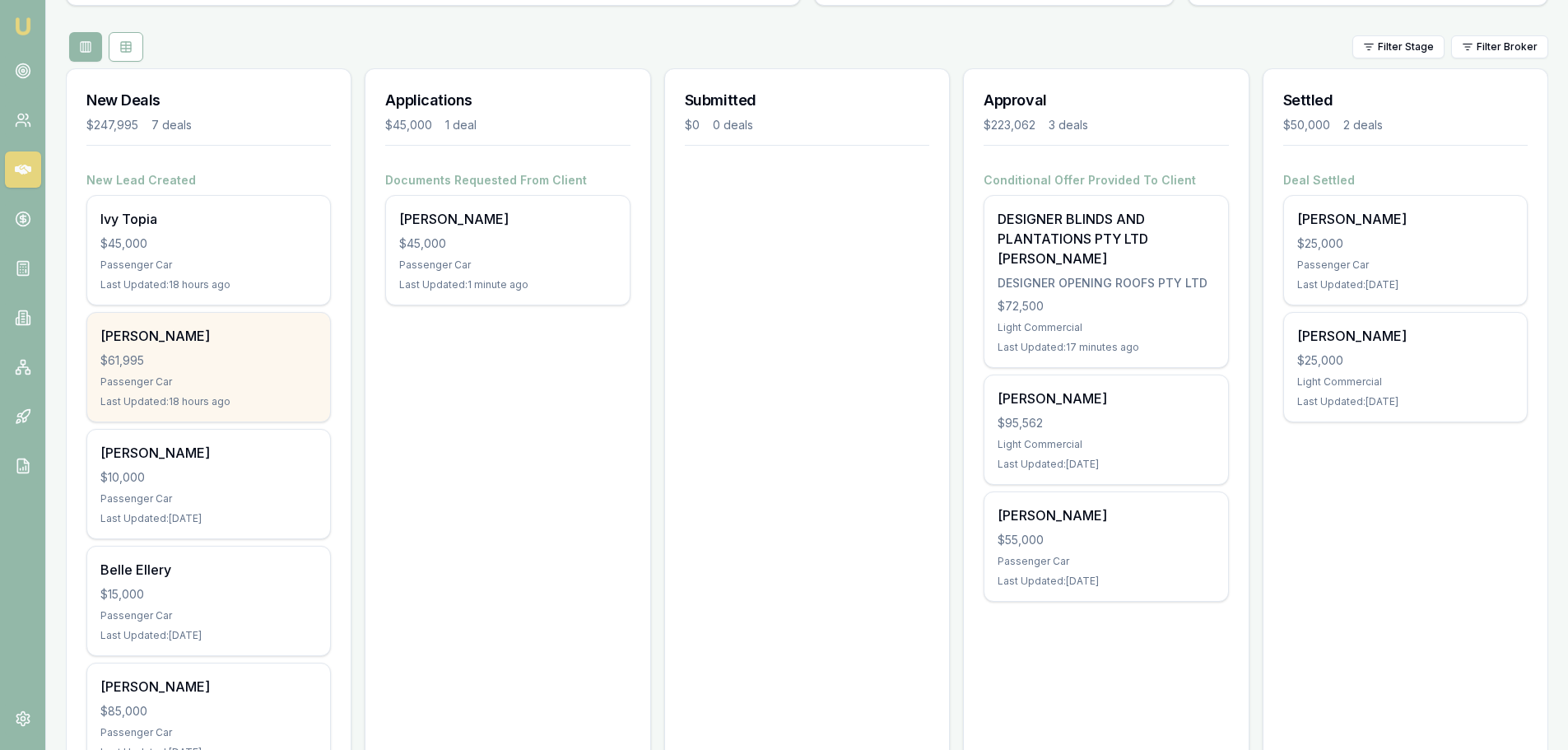
click at [198, 369] on div "[PERSON_NAME] $61,995 Passenger Car Last Updated: 18 hours ago" at bounding box center [208, 367] width 243 height 109
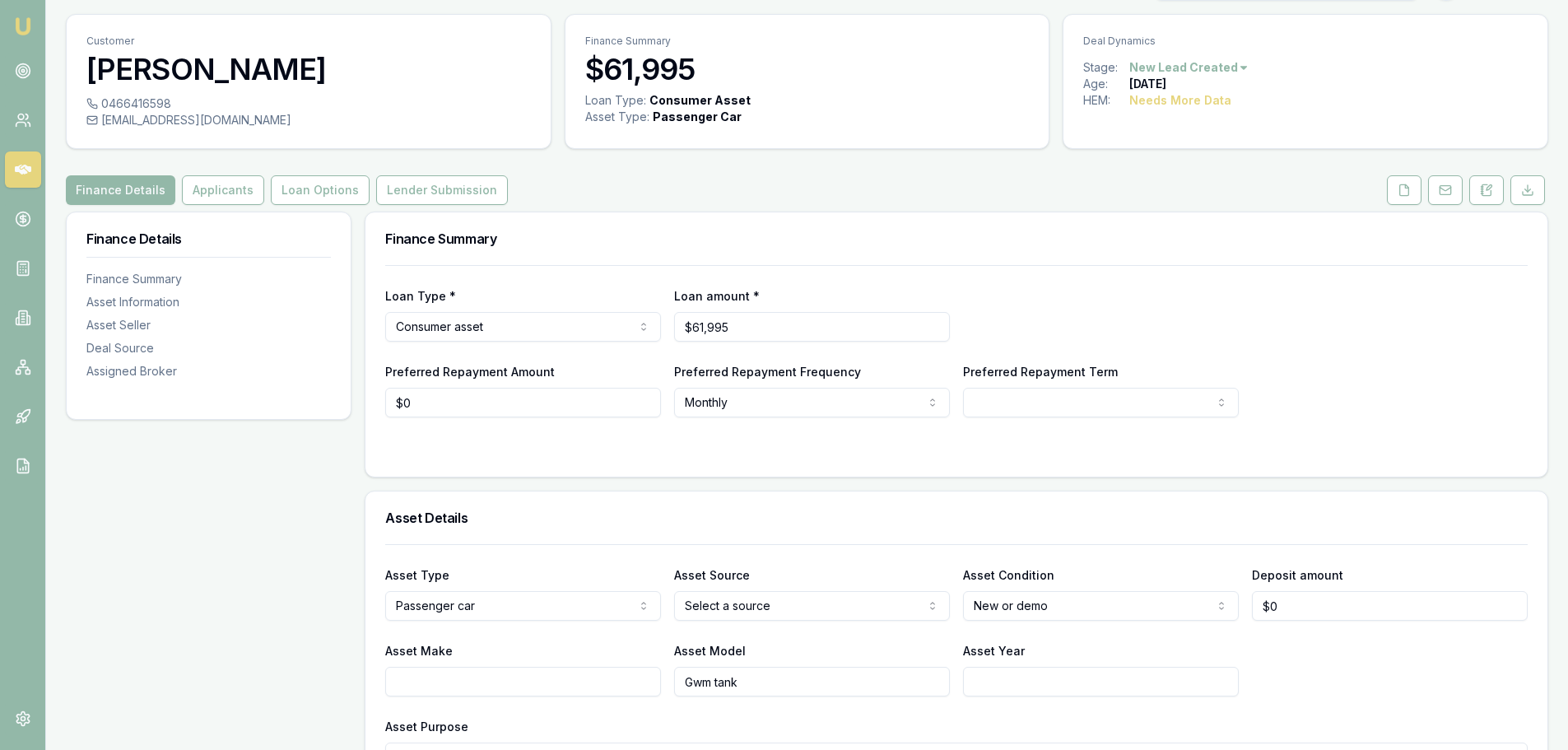
scroll to position [82, 0]
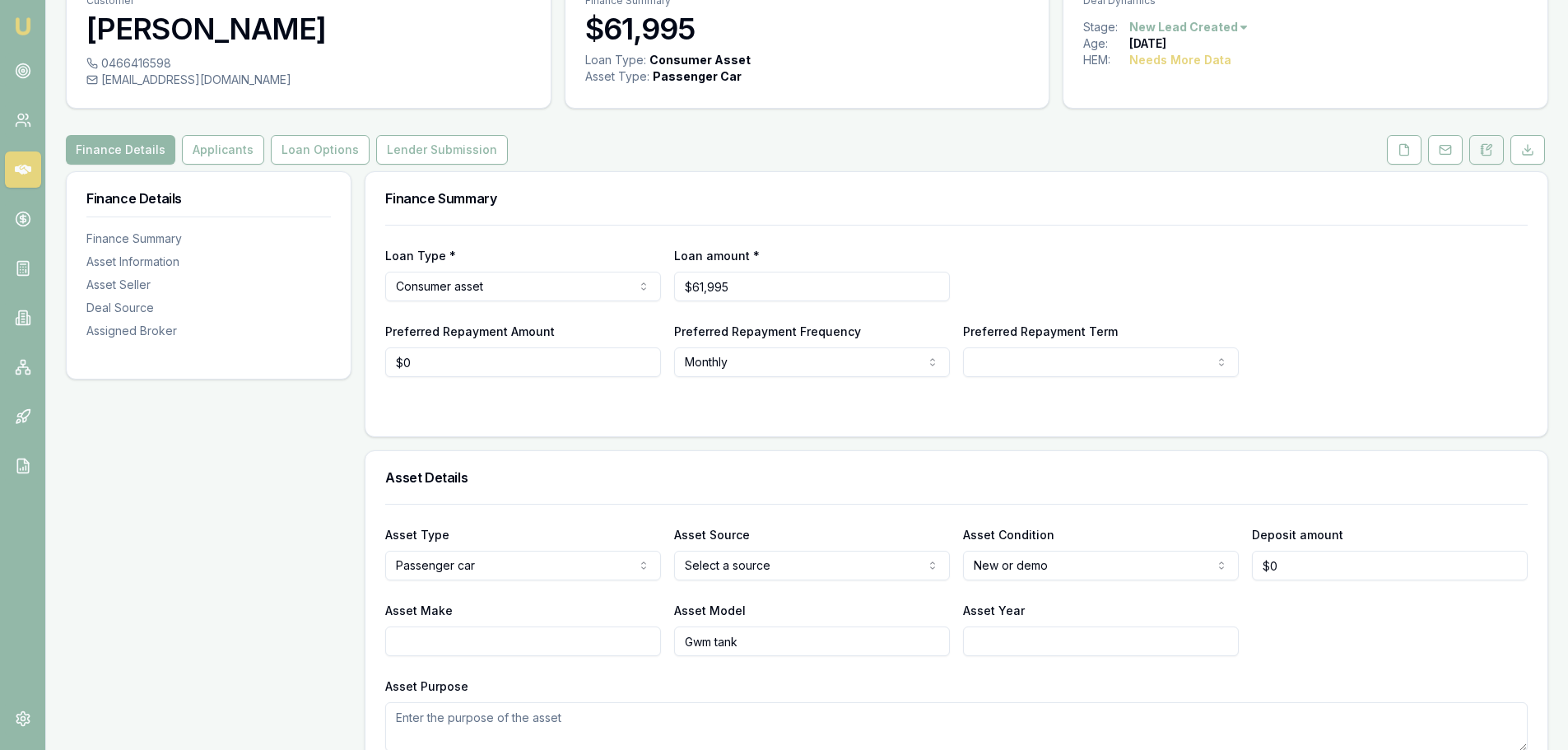
click at [1486, 149] on icon at bounding box center [1487, 150] width 13 height 13
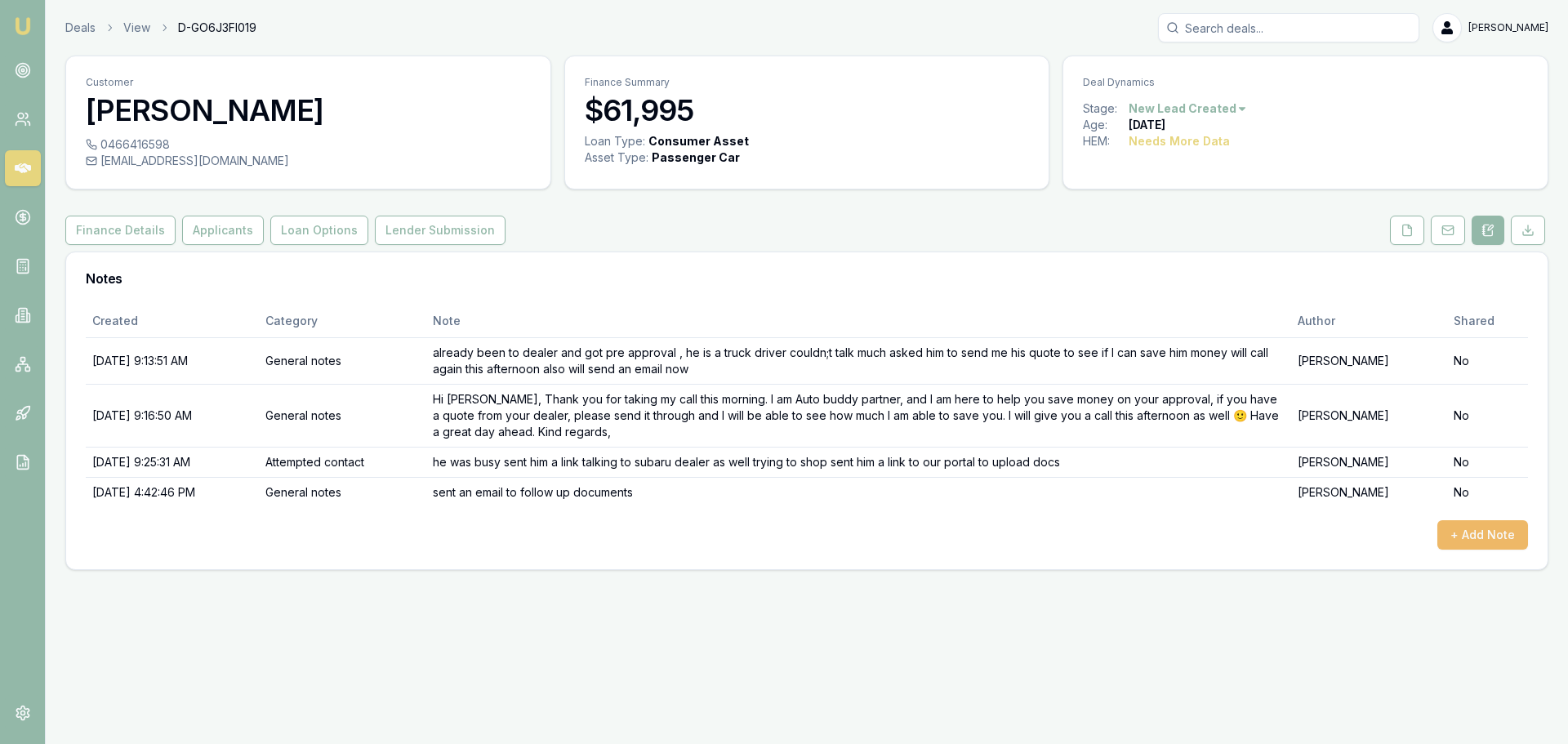
click at [1484, 535] on button "+ Add Note" at bounding box center [1483, 535] width 90 height 30
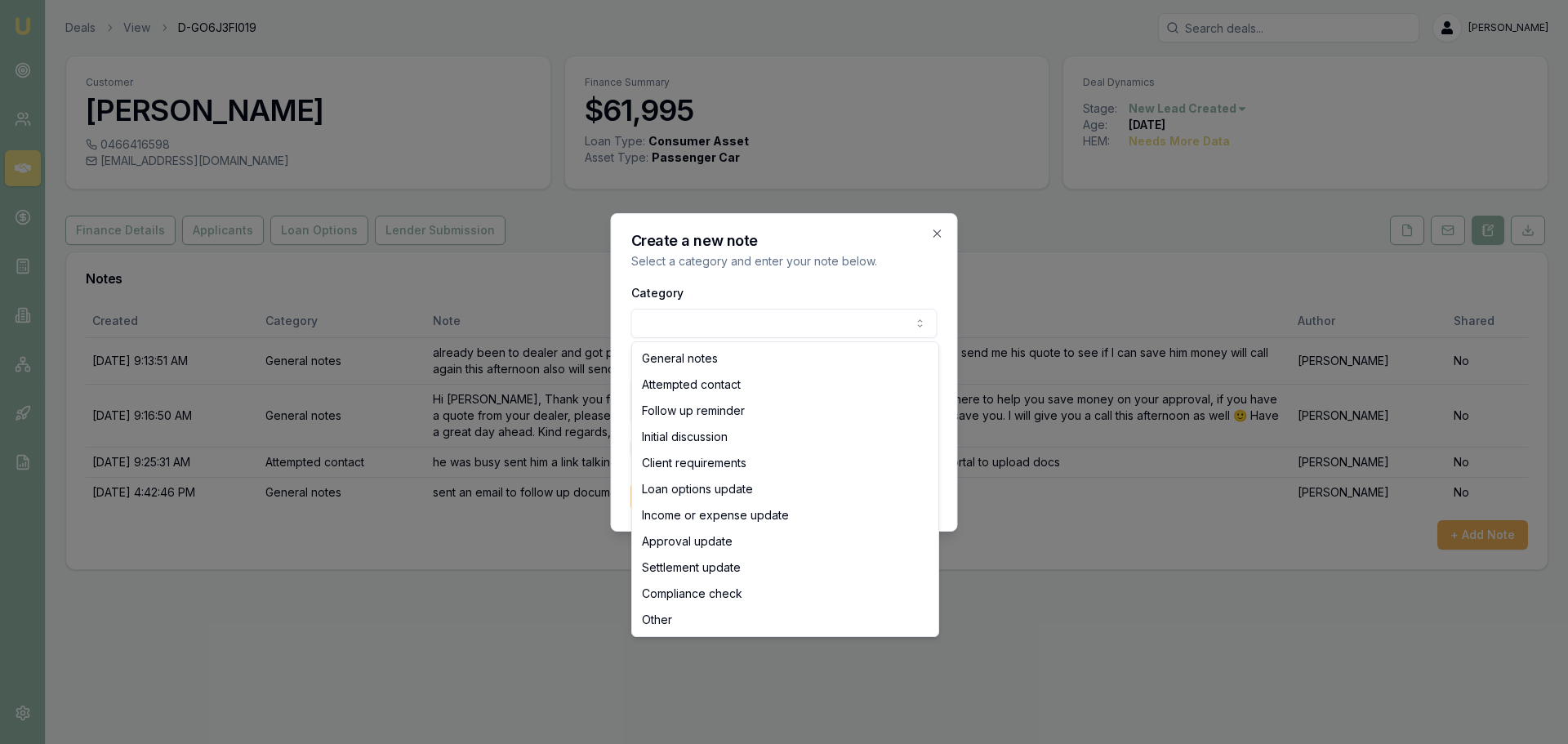
click at [681, 316] on body "Emu Broker Deals View D-GO6J3FI019 Evette Abdo Toggle Menu Customer Wade Stewar…" at bounding box center [784, 372] width 1568 height 744
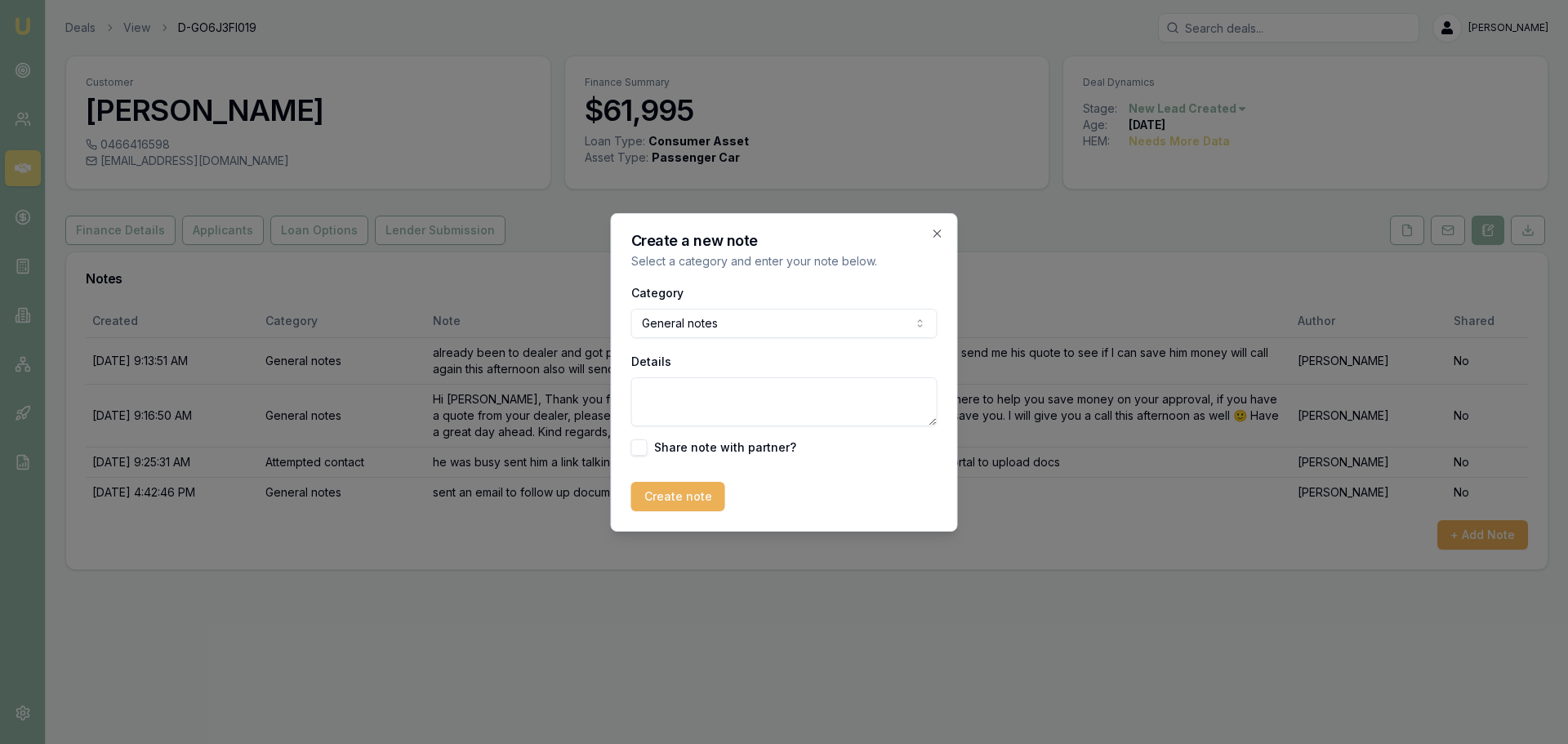
click at [647, 392] on textarea "Details" at bounding box center [784, 402] width 306 height 49
type textarea "already approved by the dealer tried to get his docs to save him money he wasn'…"
click at [654, 488] on button "Create note" at bounding box center [678, 496] width 94 height 30
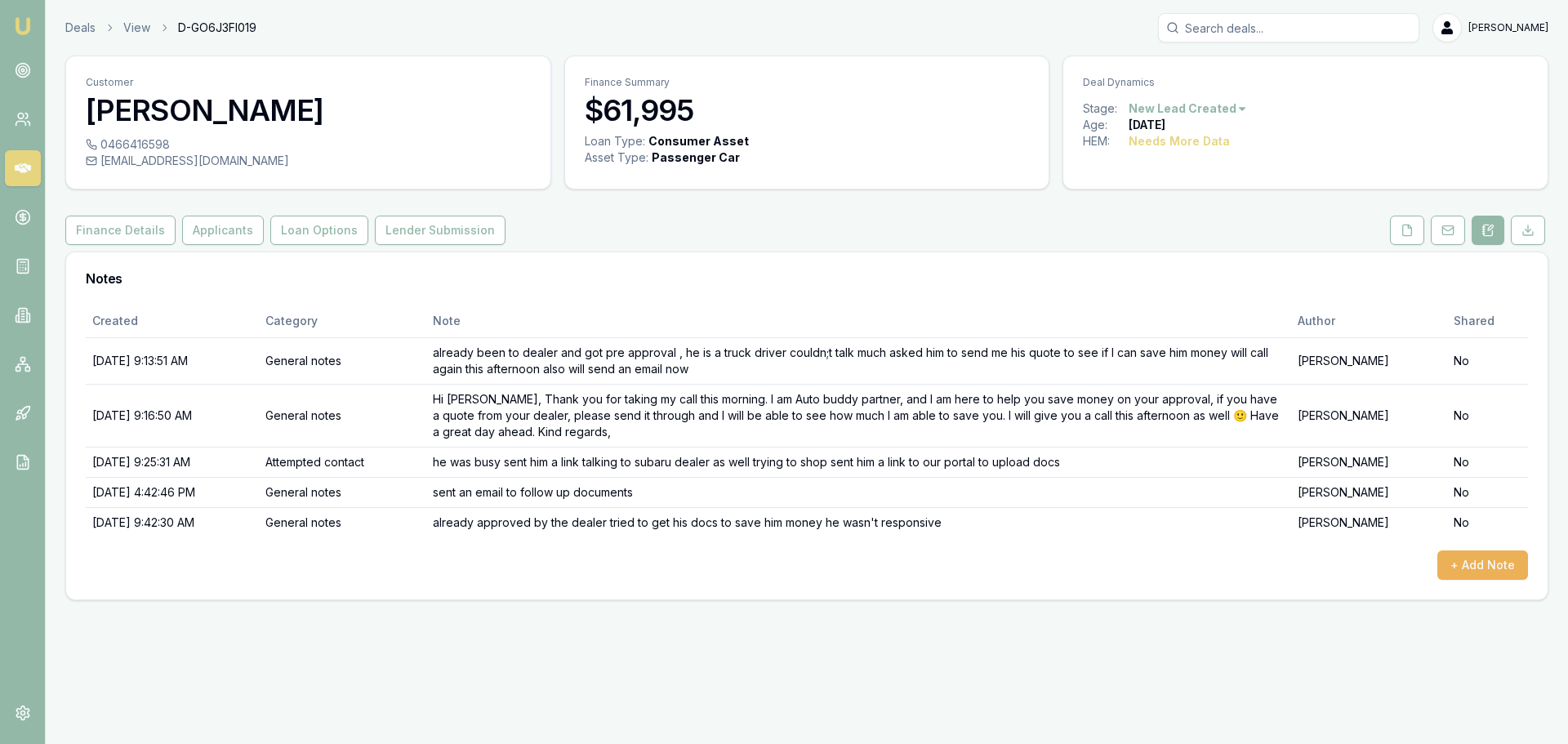
click at [1210, 104] on html "Emu Broker Deals View D-GO6J3FI019 Evette Abdo Toggle Menu Customer Wade Stewar…" at bounding box center [784, 372] width 1568 height 744
click at [1179, 244] on div "- Not Interested" at bounding box center [1185, 242] width 96 height 26
click at [85, 29] on link "Deals" at bounding box center [80, 28] width 30 height 17
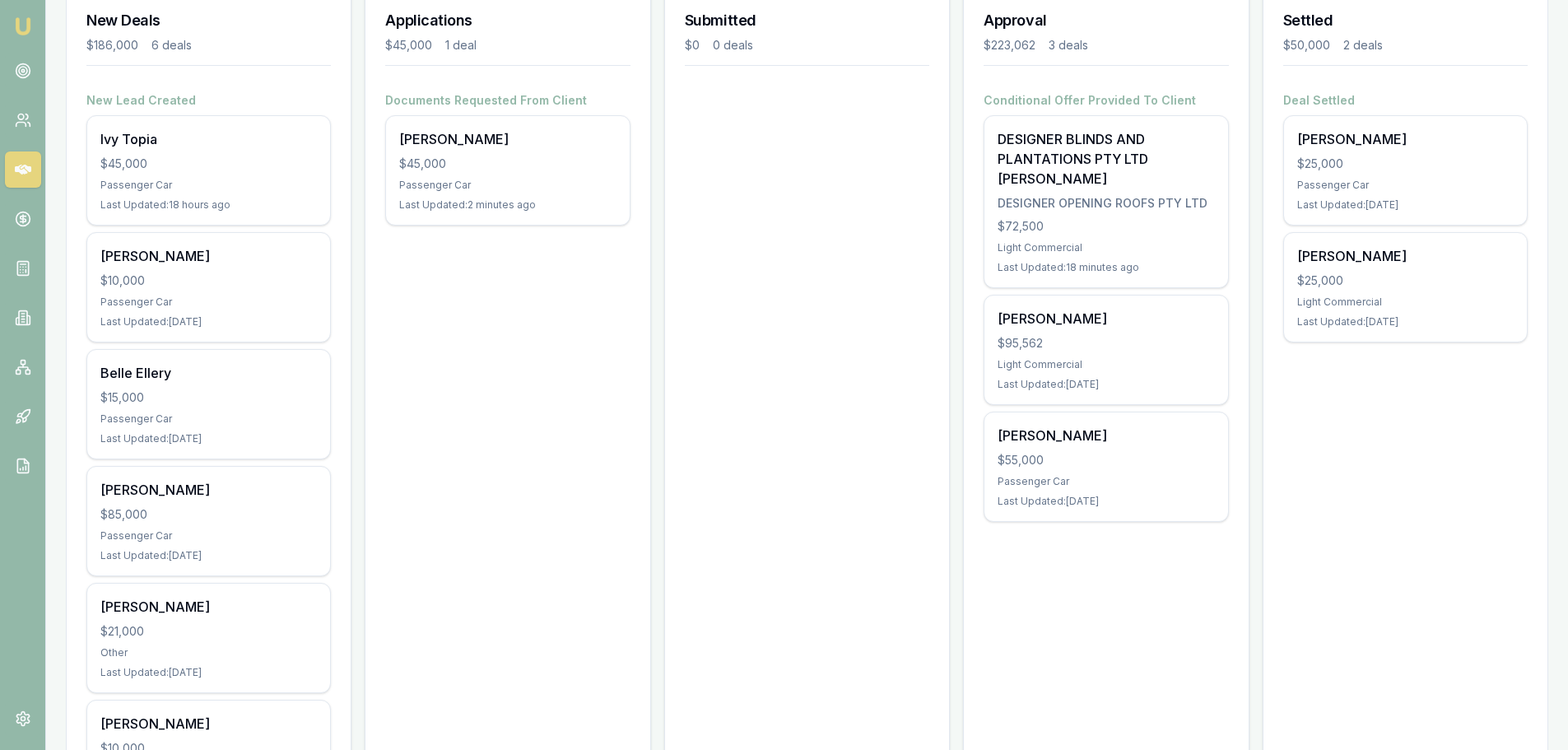
scroll to position [247, 0]
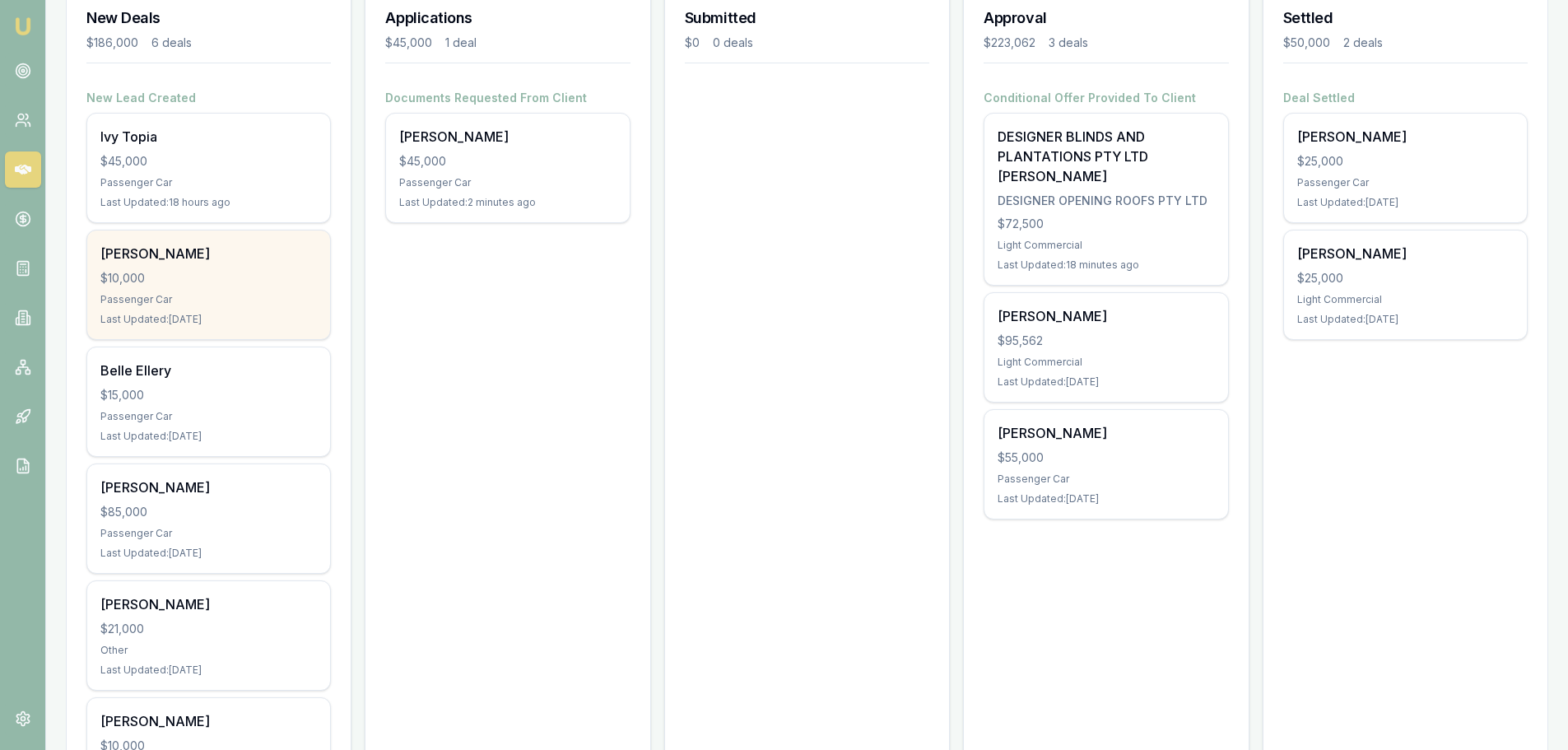
click at [189, 275] on div "$10,000" at bounding box center [208, 278] width 216 height 17
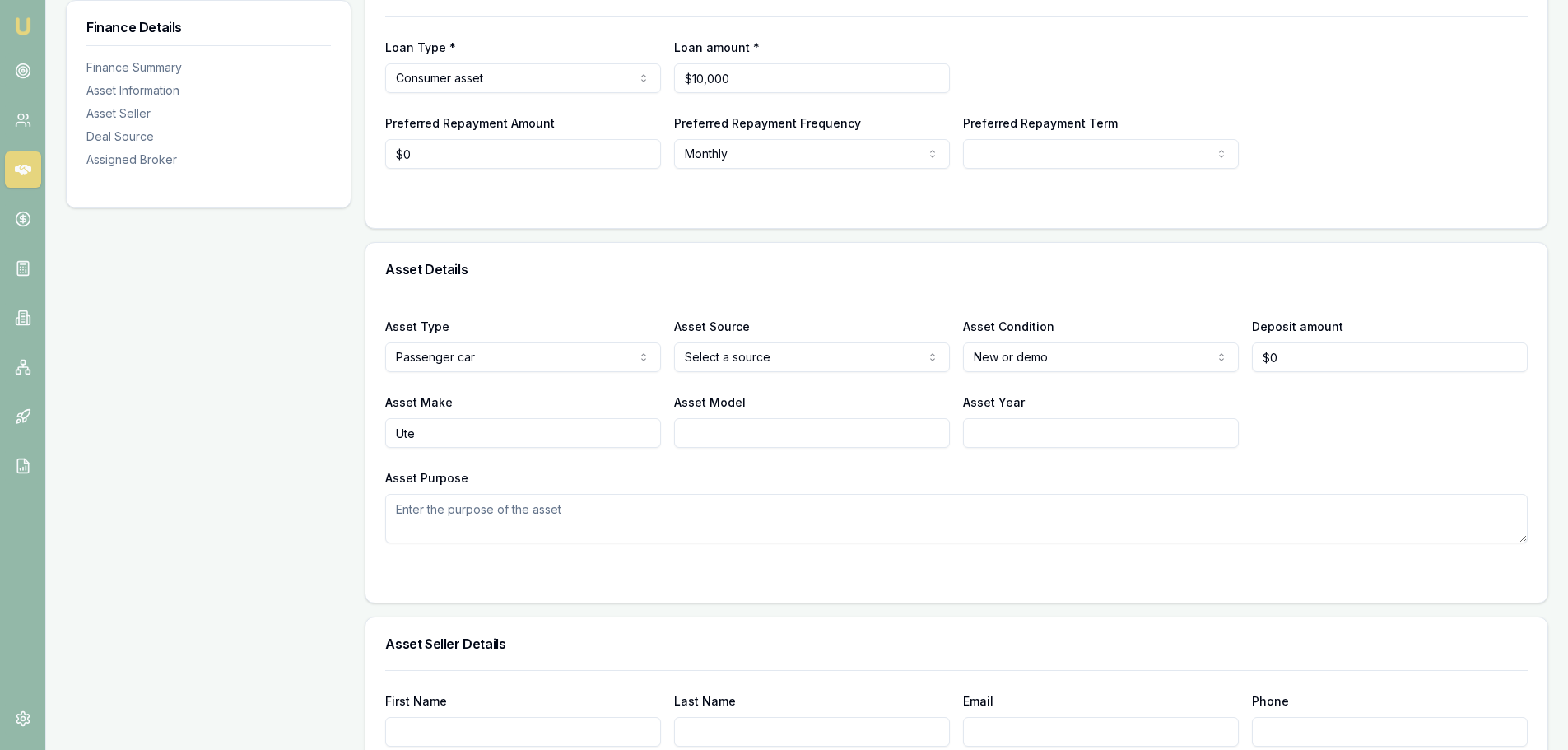
scroll to position [82, 0]
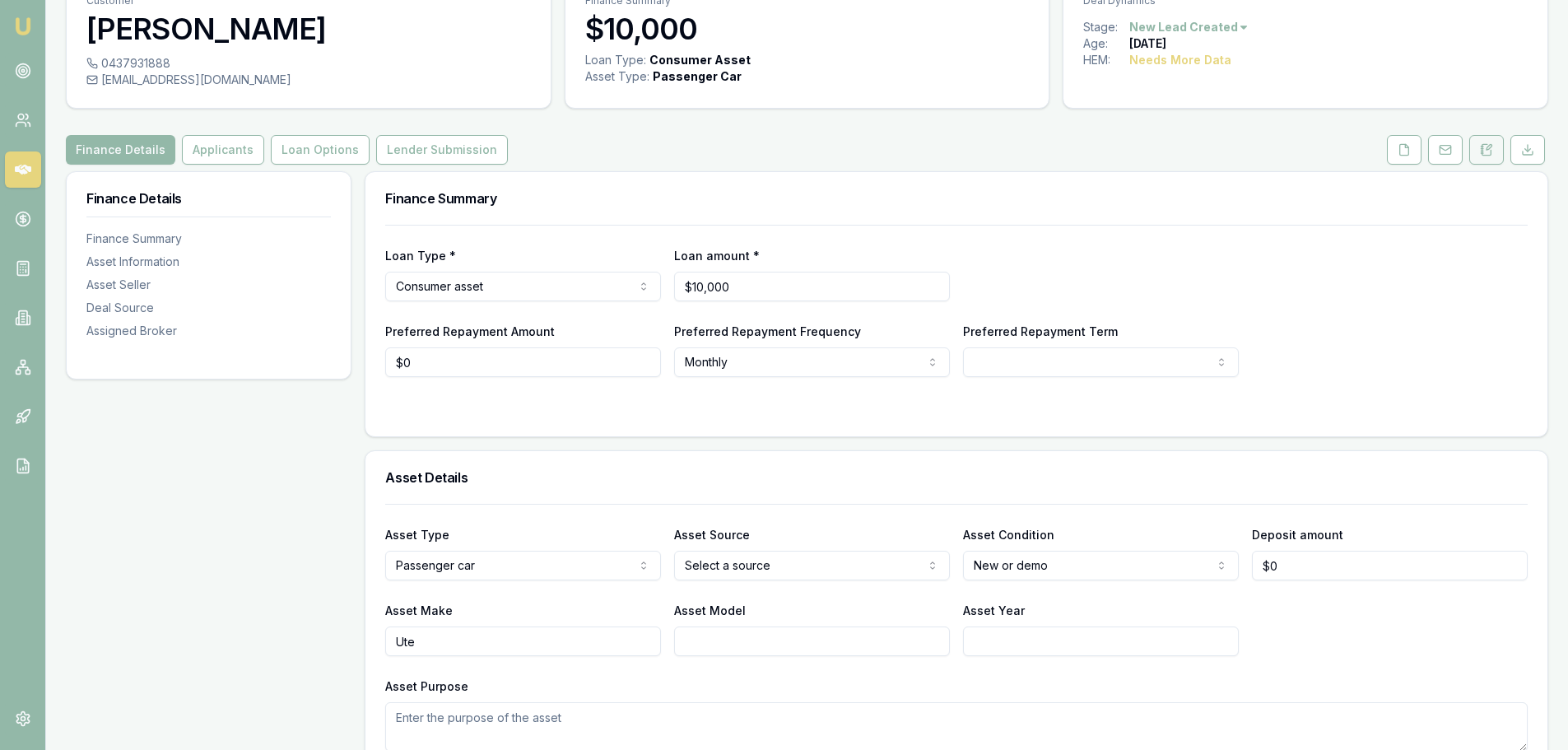
click at [1490, 152] on icon at bounding box center [1487, 150] width 13 height 13
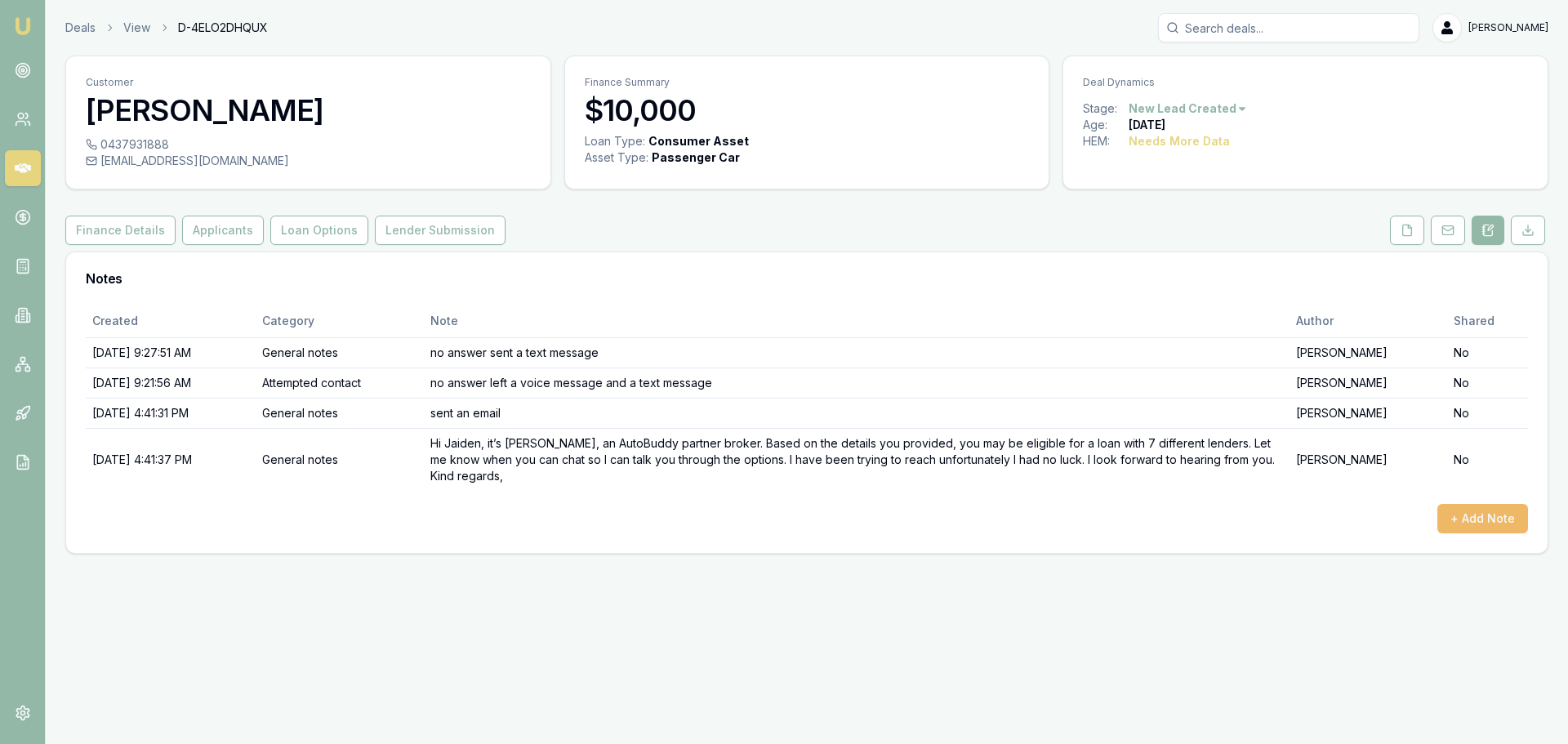
click at [1473, 520] on button "+ Add Note" at bounding box center [1483, 519] width 90 height 30
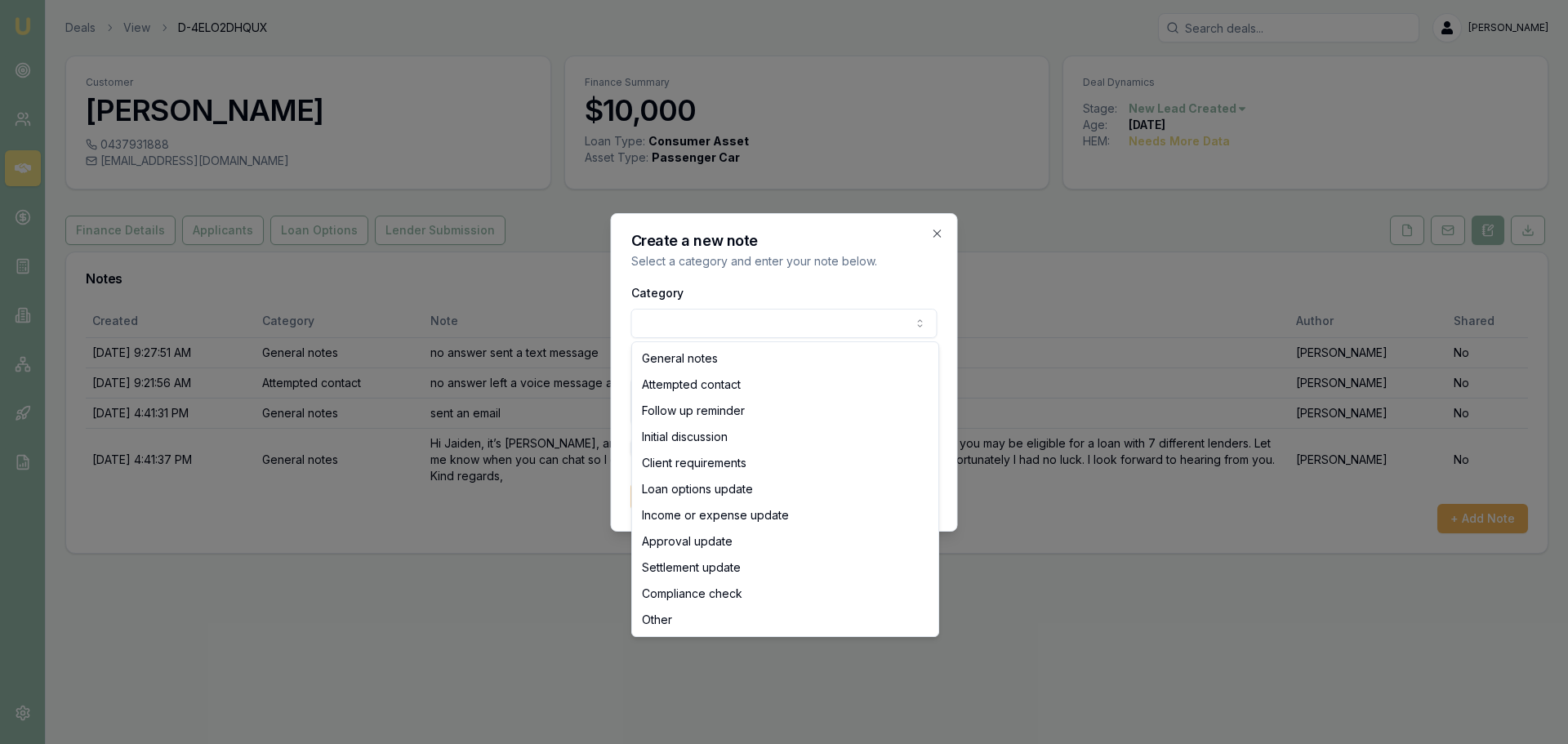
click at [694, 329] on body "Emu Broker Deals View D-4ELO2DHQUX [PERSON_NAME] Menu Customer [PERSON_NAME] 04…" at bounding box center [784, 372] width 1568 height 744
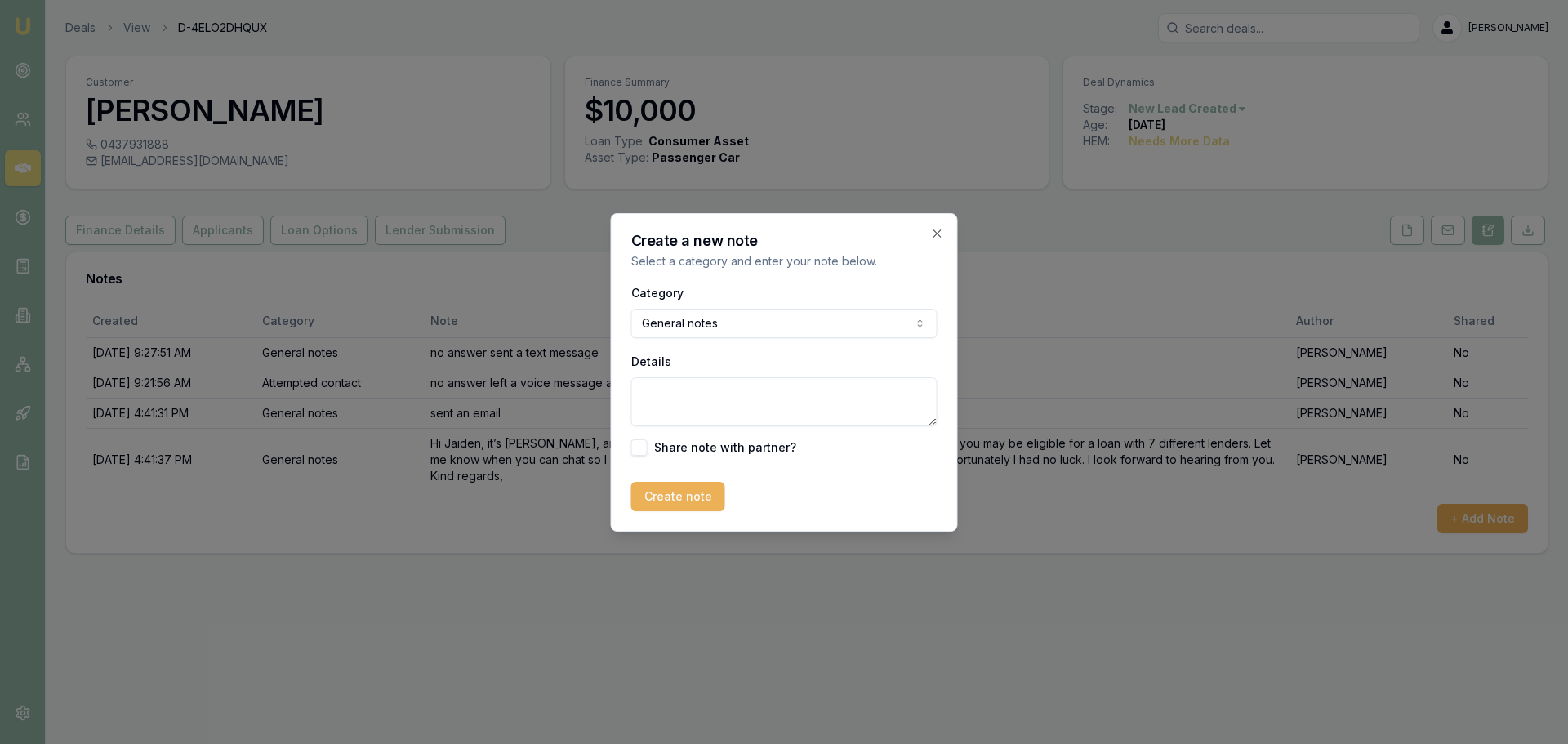
click at [652, 402] on textarea "Details" at bounding box center [784, 402] width 306 height 49
type textarea "no answer sent an other text message and a voice message"
click at [671, 502] on button "Create note" at bounding box center [678, 496] width 94 height 30
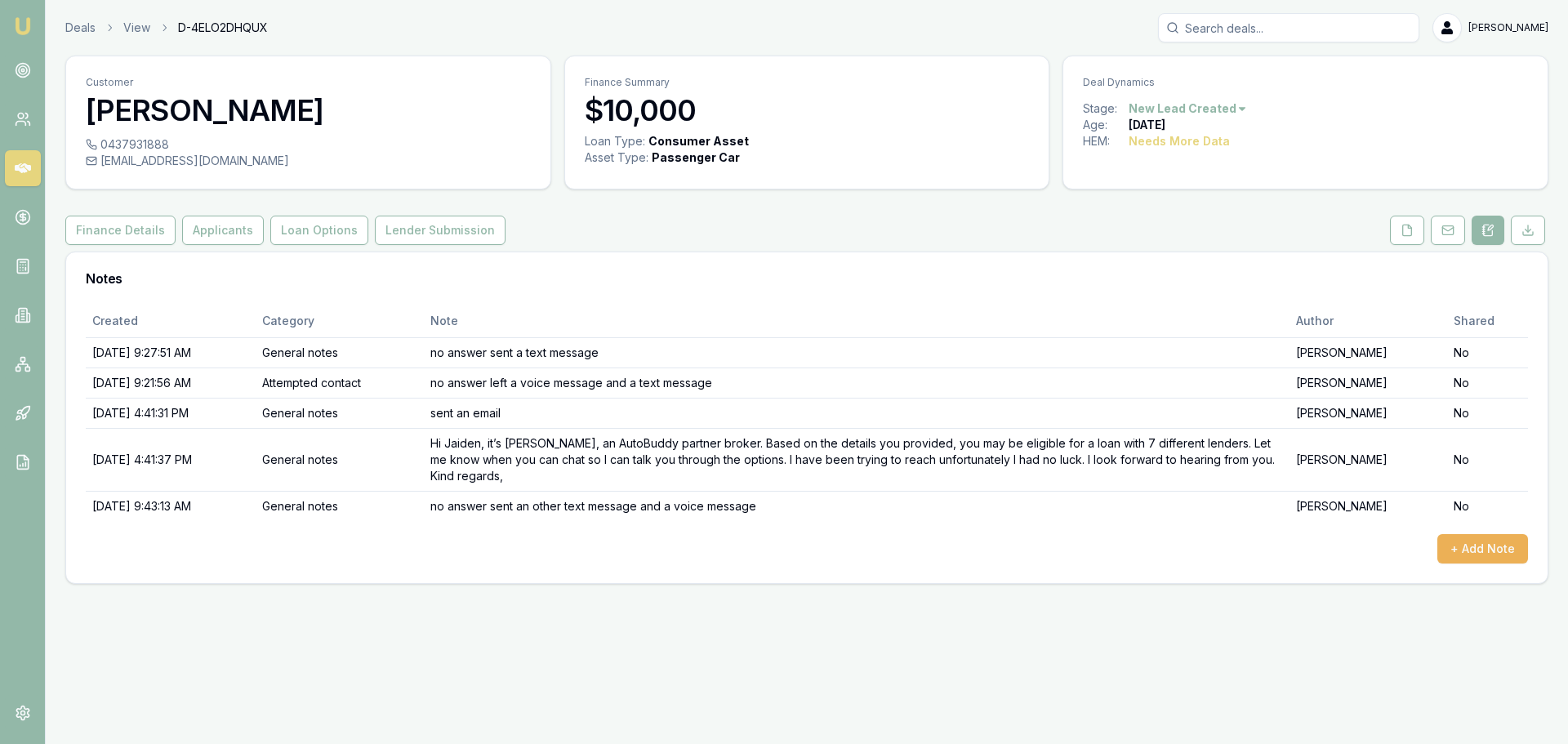
click at [14, 23] on img at bounding box center [23, 26] width 20 height 20
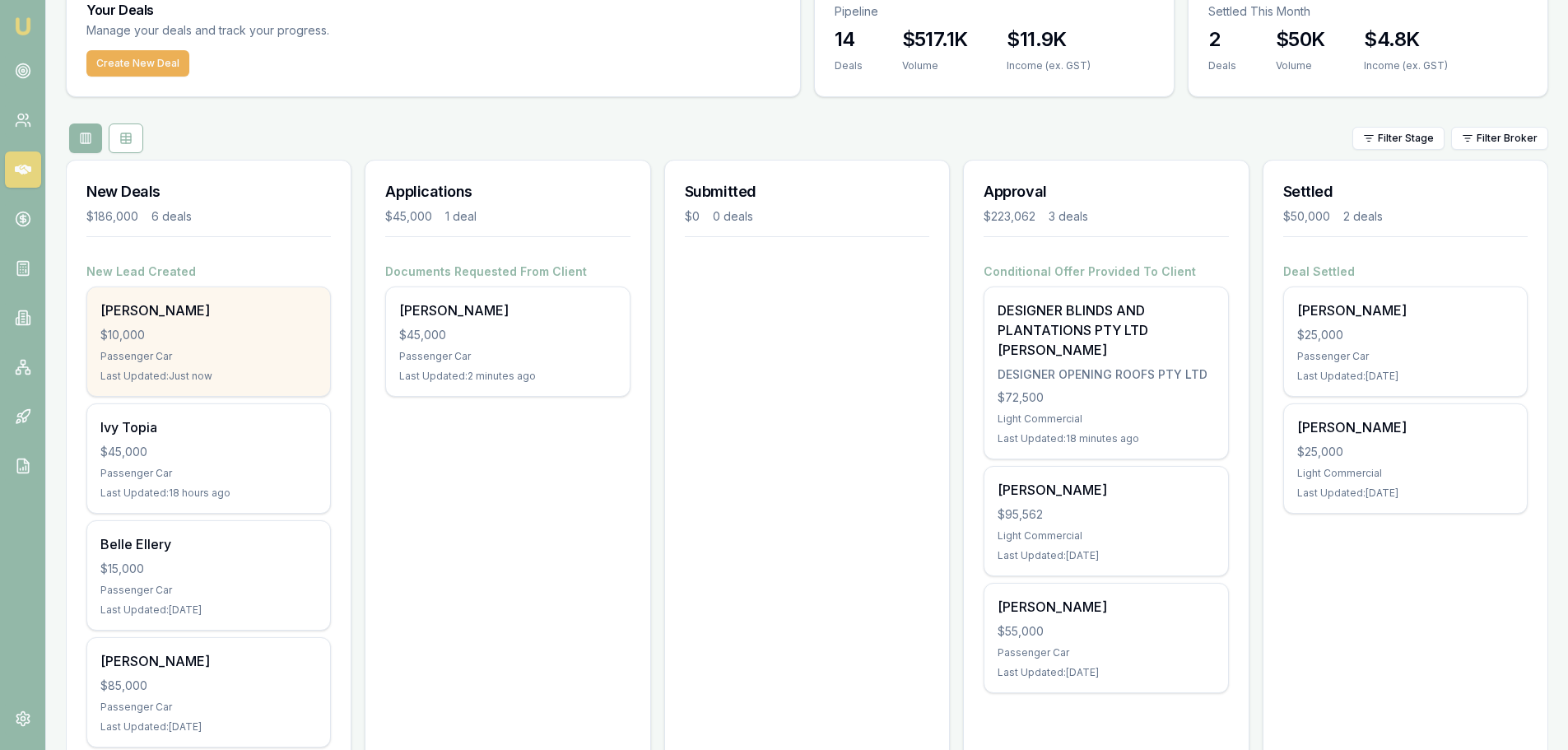
scroll to position [165, 0]
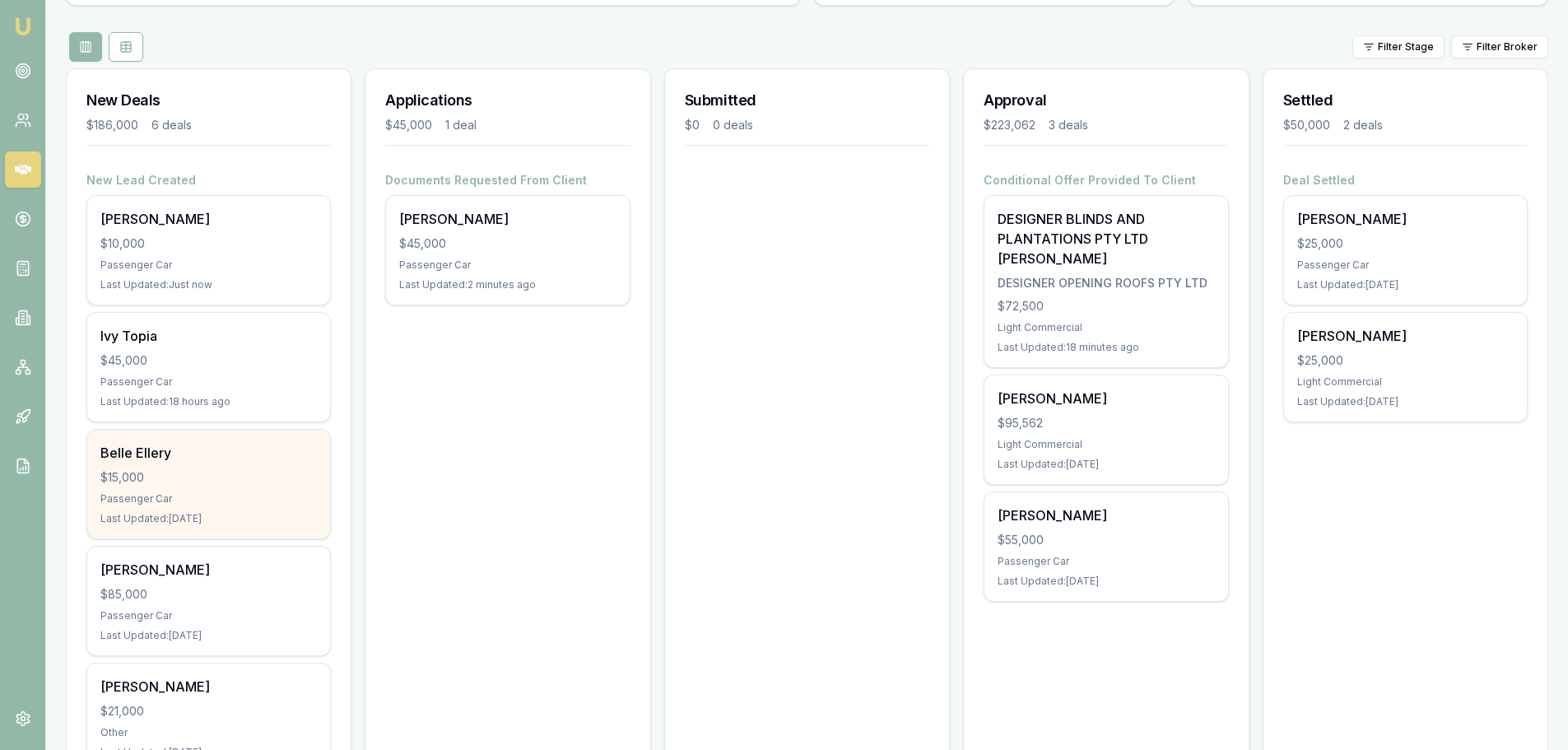
click at [202, 481] on div "$15,000" at bounding box center [208, 478] width 216 height 17
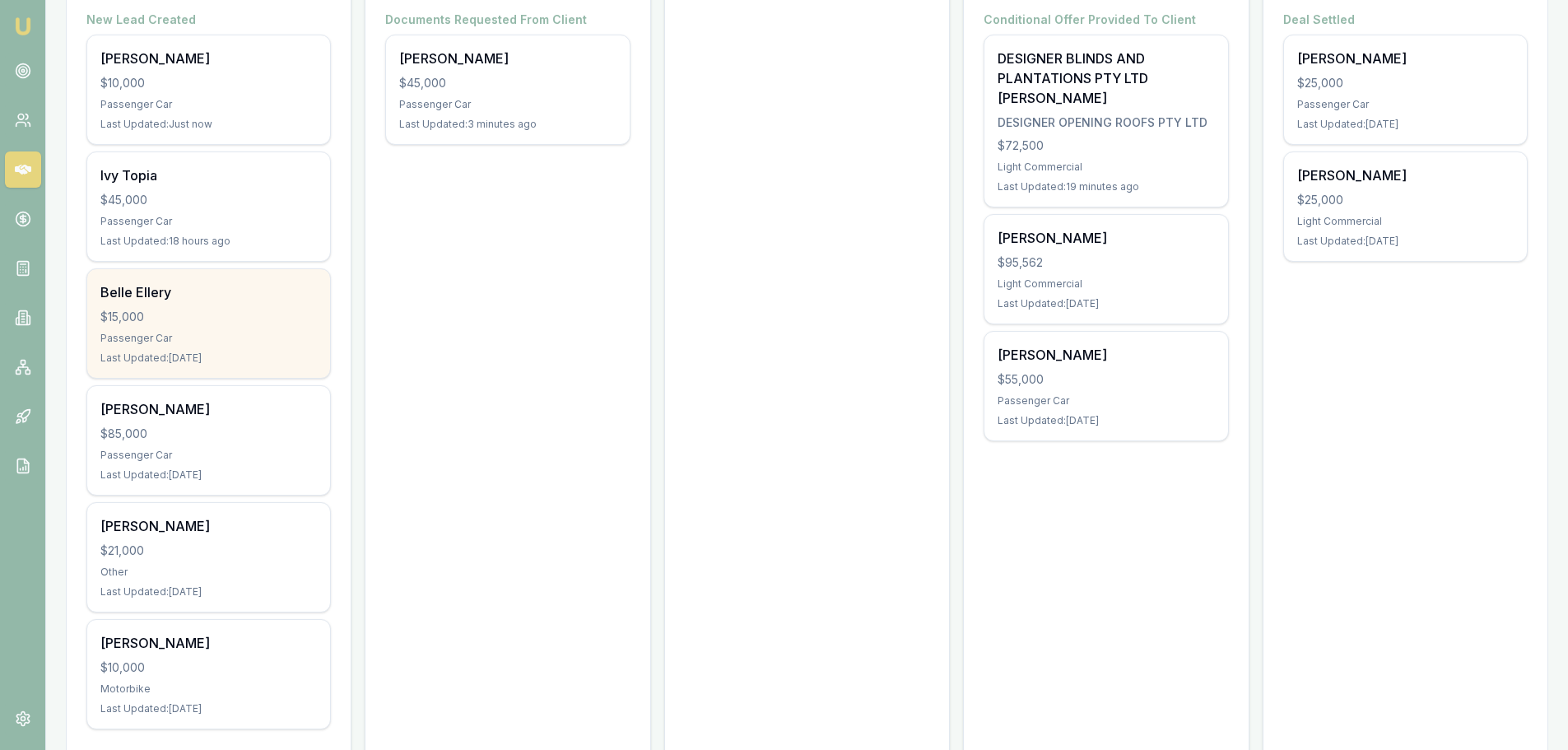
scroll to position [329, 0]
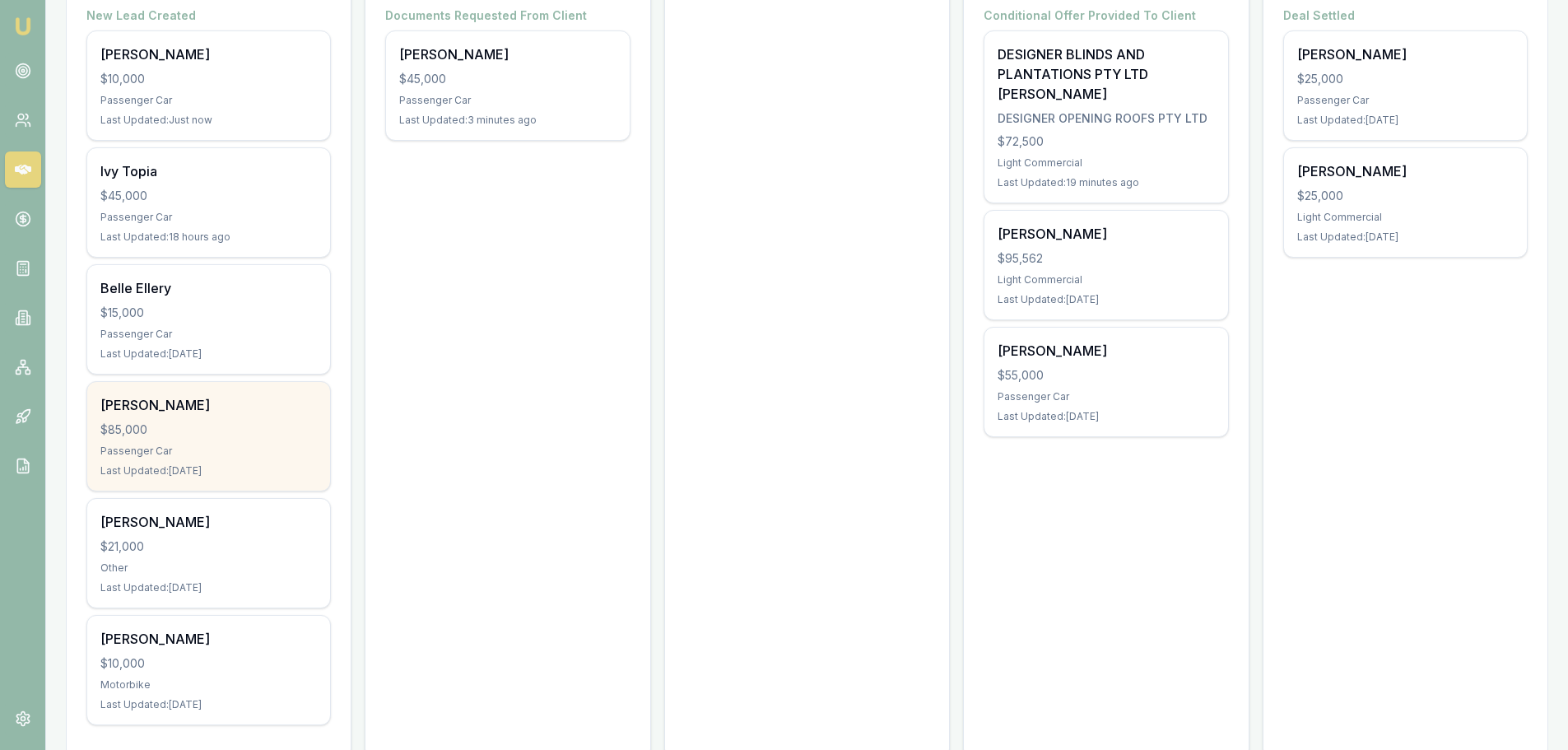
click at [199, 431] on div "$85,000" at bounding box center [208, 429] width 216 height 17
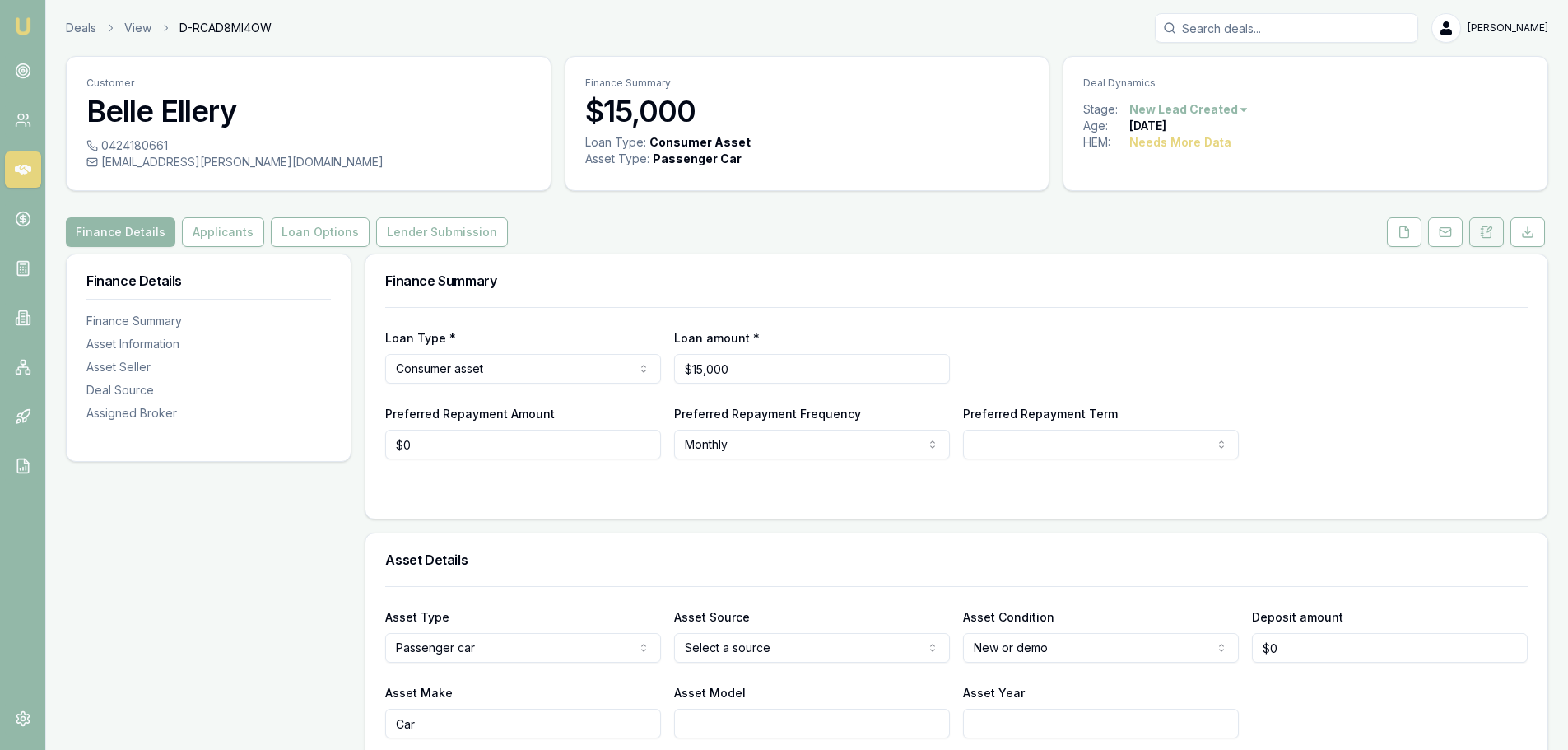
click at [1489, 234] on icon at bounding box center [1487, 232] width 13 height 13
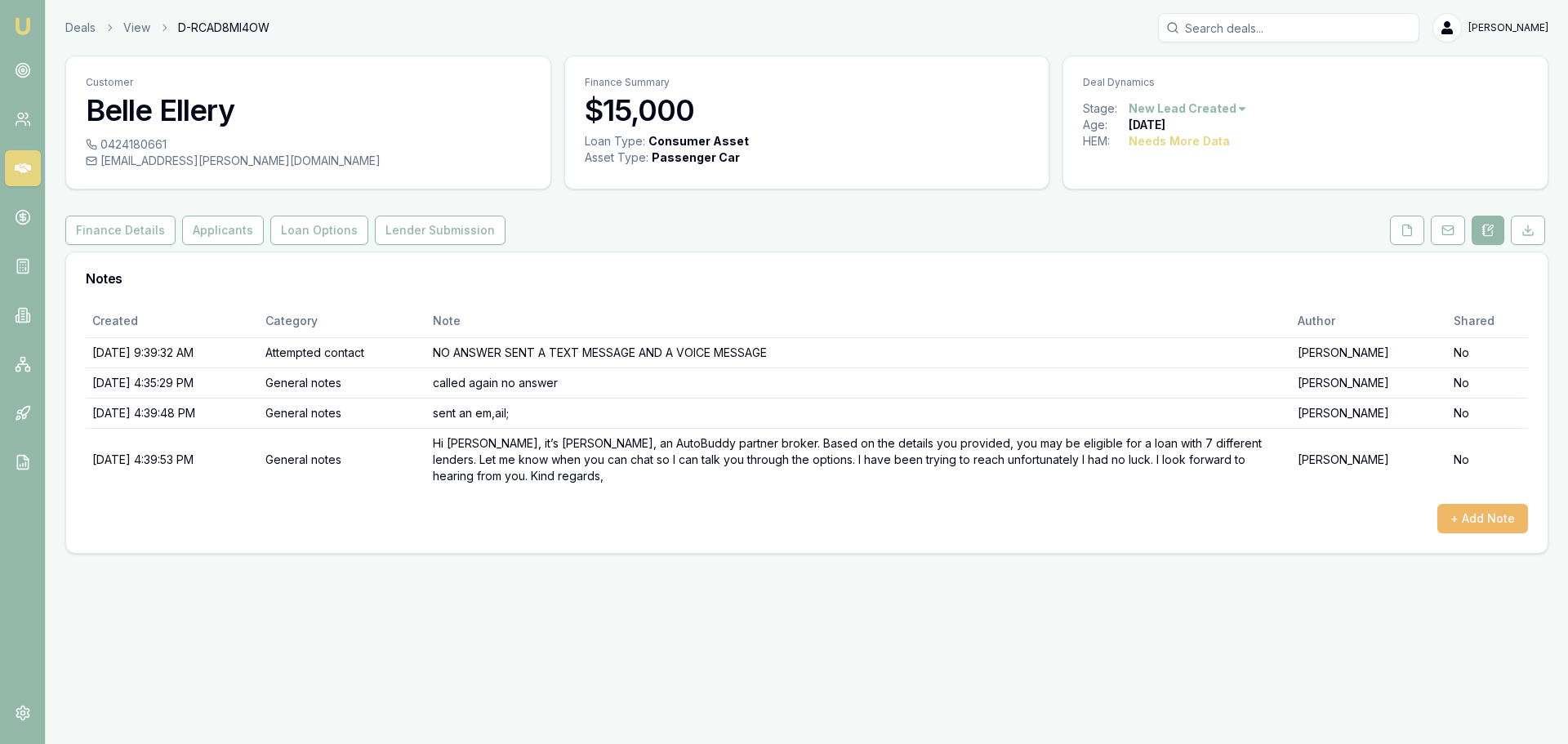
click at [1472, 520] on button "+ Add Note" at bounding box center [1483, 519] width 90 height 30
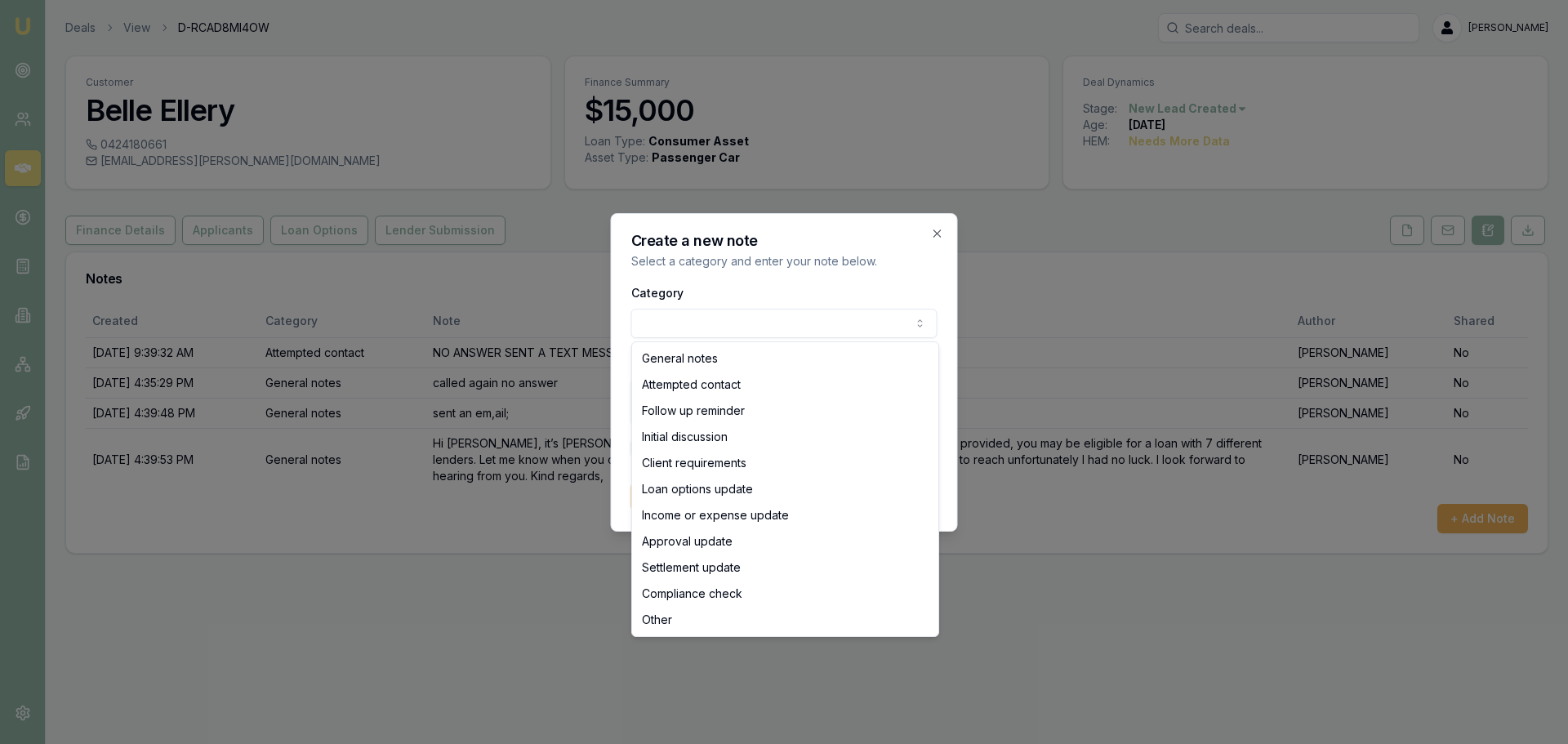
click at [652, 313] on body "Emu Broker Deals View D-RCAD8MI4OW [PERSON_NAME] Toggle Menu Customer Belle Ell…" at bounding box center [784, 372] width 1568 height 744
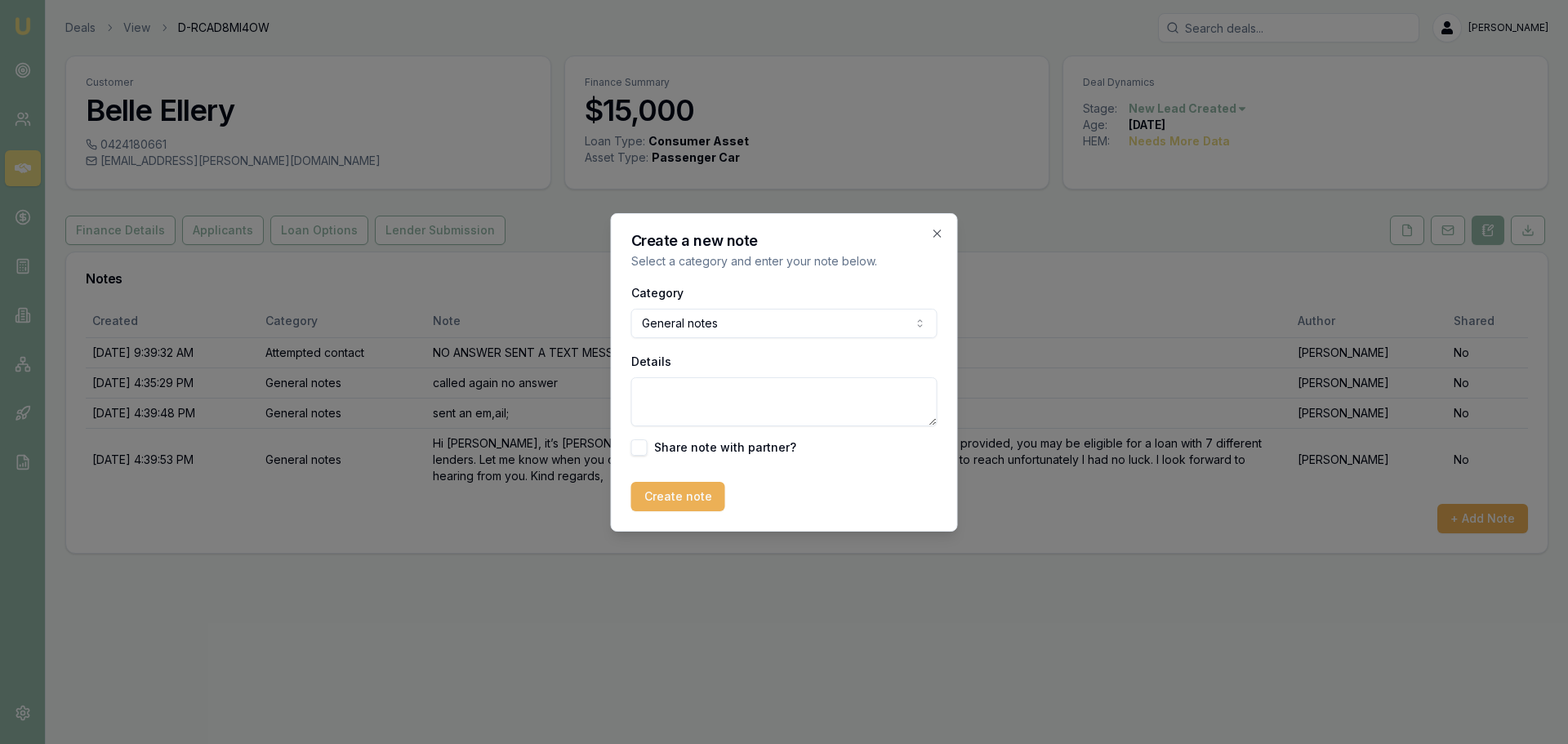
click at [667, 391] on textarea "Details" at bounding box center [784, 402] width 306 height 49
type textarea "no answer sent another text and voice message"
click at [695, 497] on button "Create note" at bounding box center [678, 496] width 94 height 30
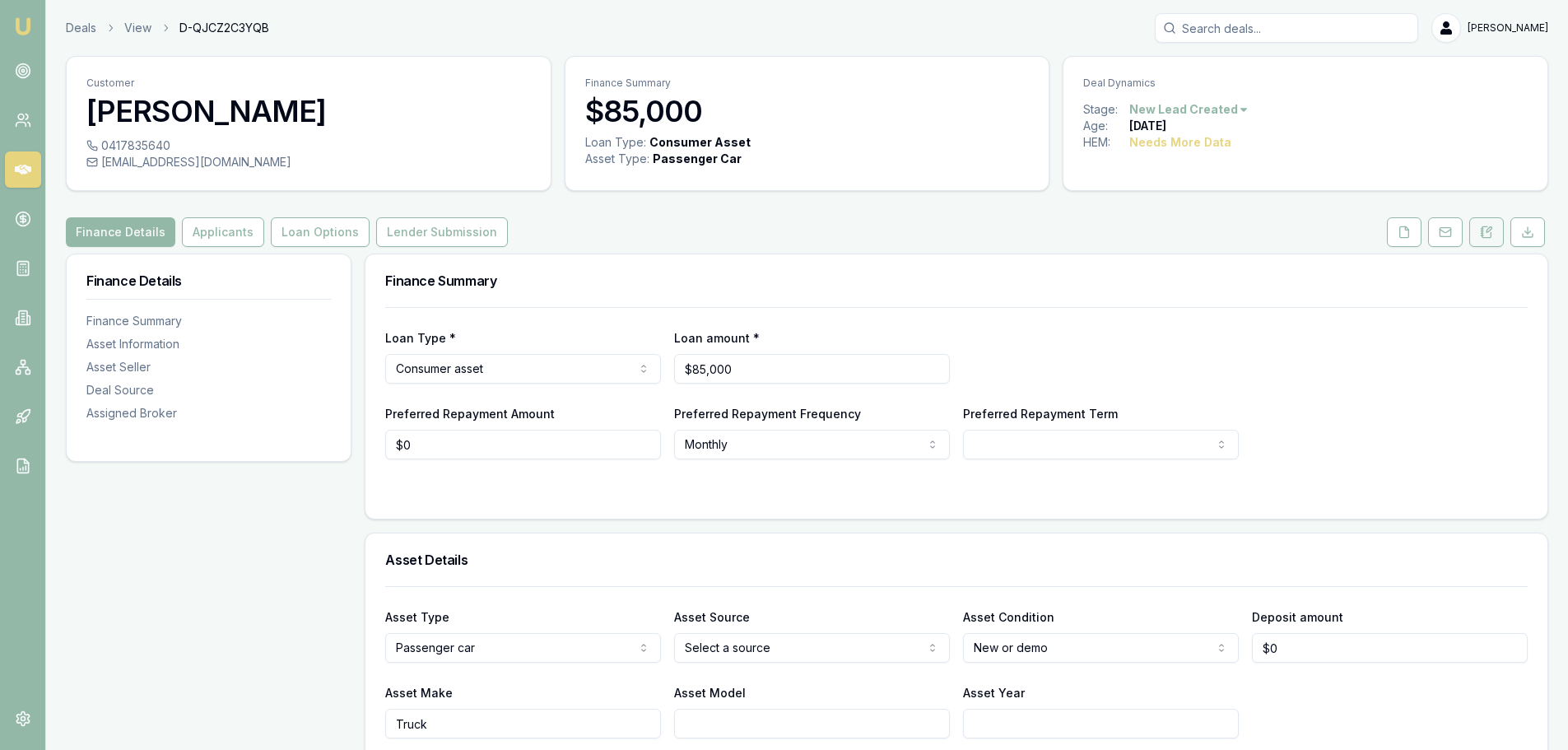
click at [1490, 235] on icon at bounding box center [1487, 232] width 13 height 13
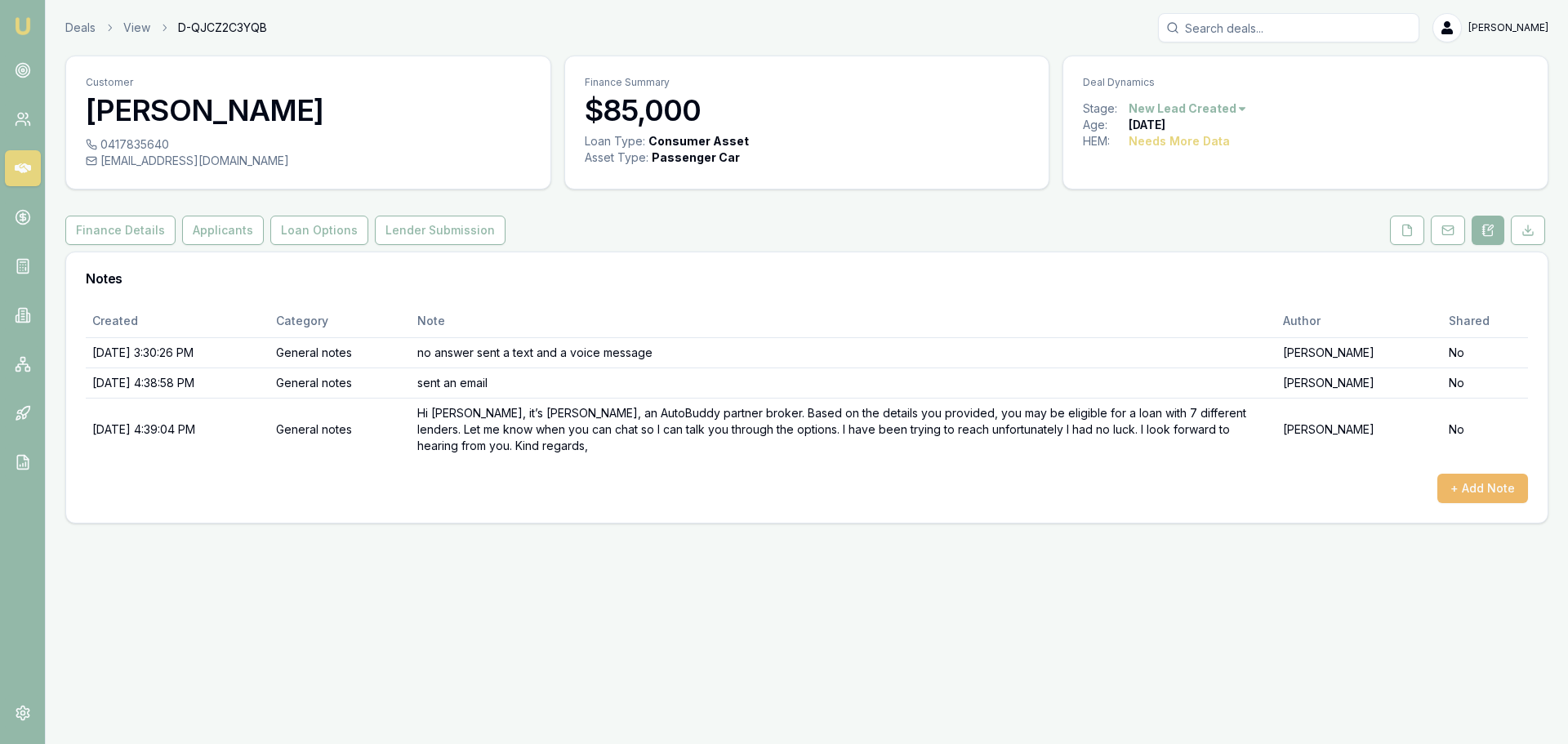
click at [1465, 488] on button "+ Add Note" at bounding box center [1483, 488] width 90 height 30
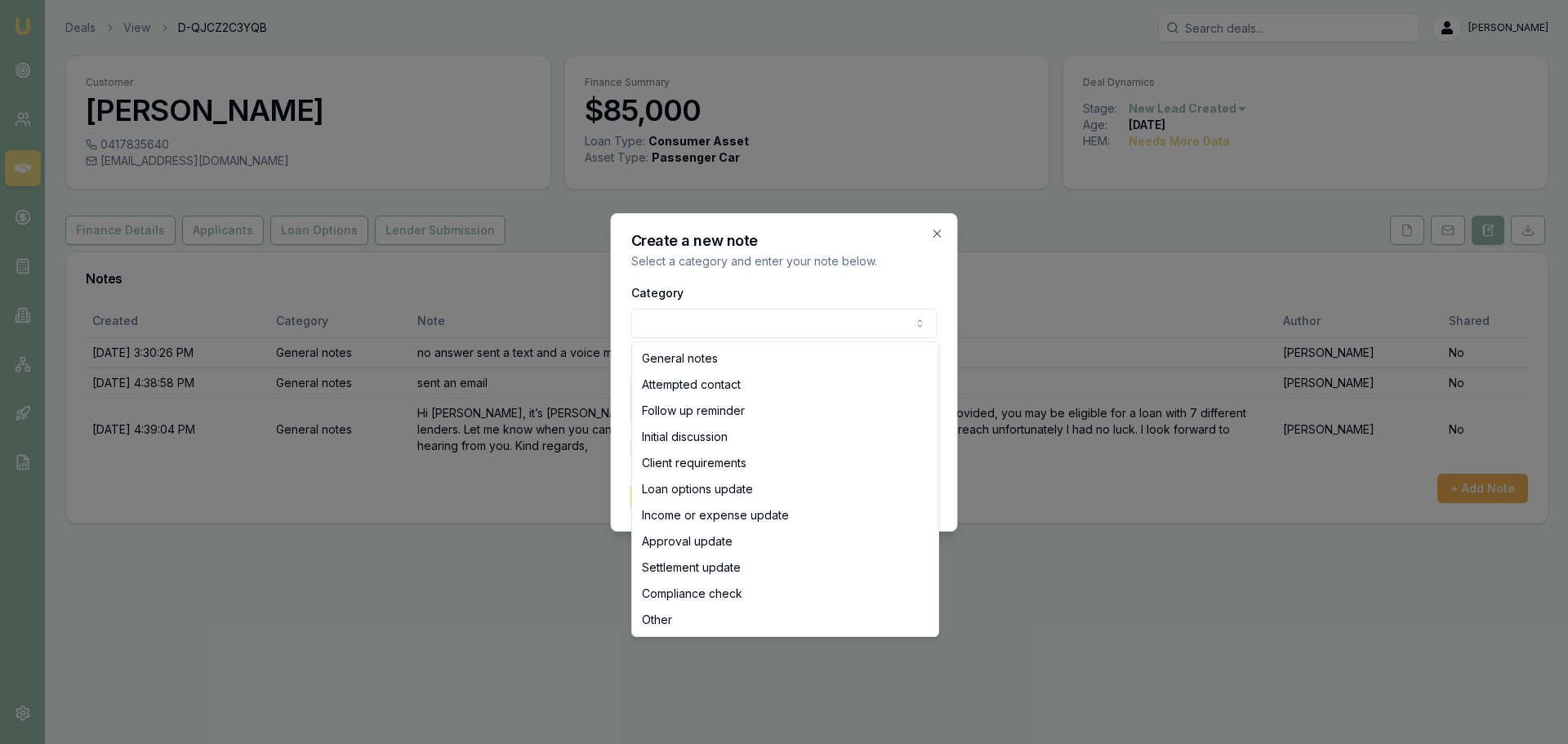
click at [688, 322] on body "Emu Broker Deals View D-QJCZ2C3YQB [PERSON_NAME] Toggle Menu Customer [PERSON_N…" at bounding box center [784, 372] width 1568 height 744
select select "ATTEMPTED_CONTACT"
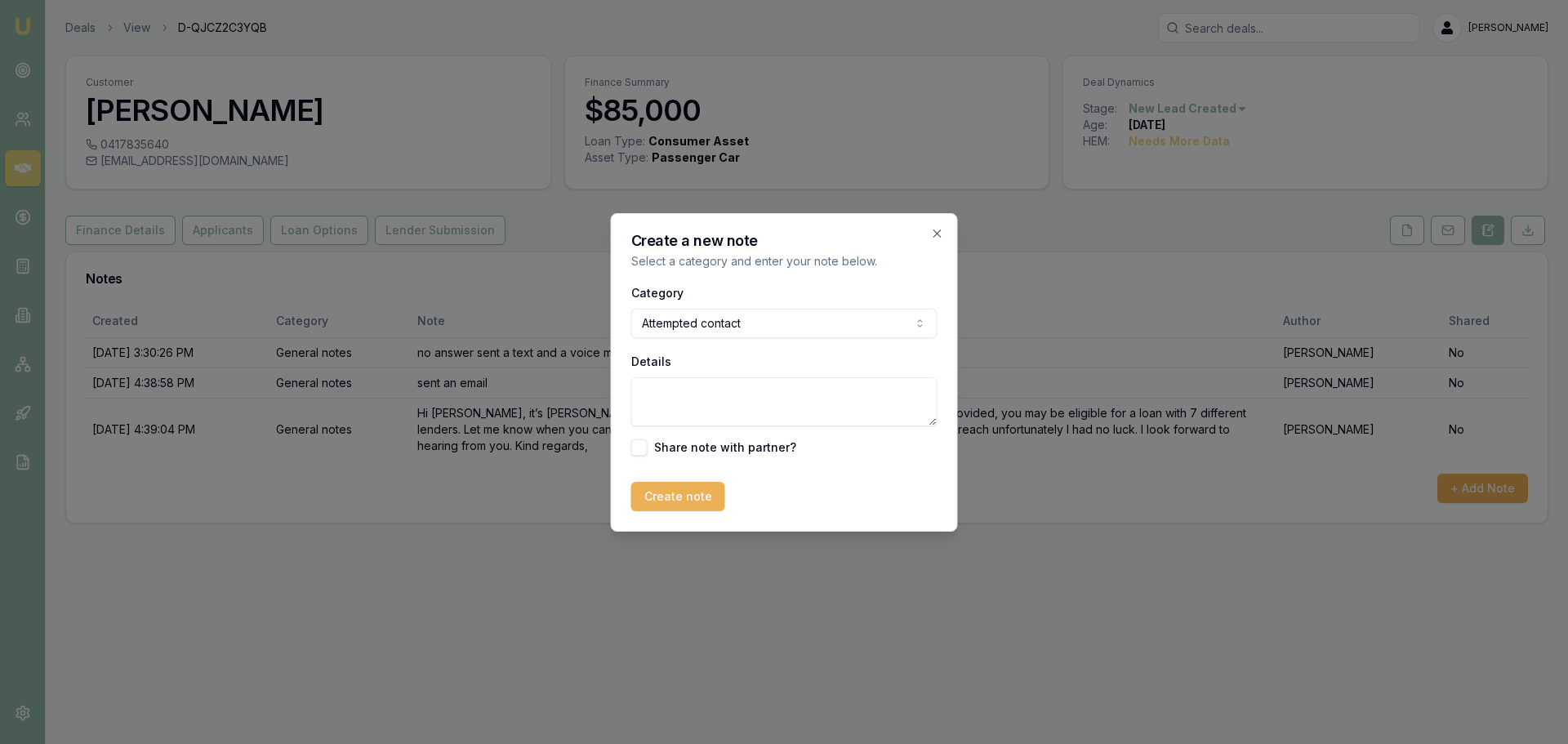
click at [661, 397] on textarea "Details" at bounding box center [784, 402] width 306 height 49
type textarea "no answer sent a voice message and a text"
click at [677, 487] on button "Create note" at bounding box center [678, 496] width 94 height 30
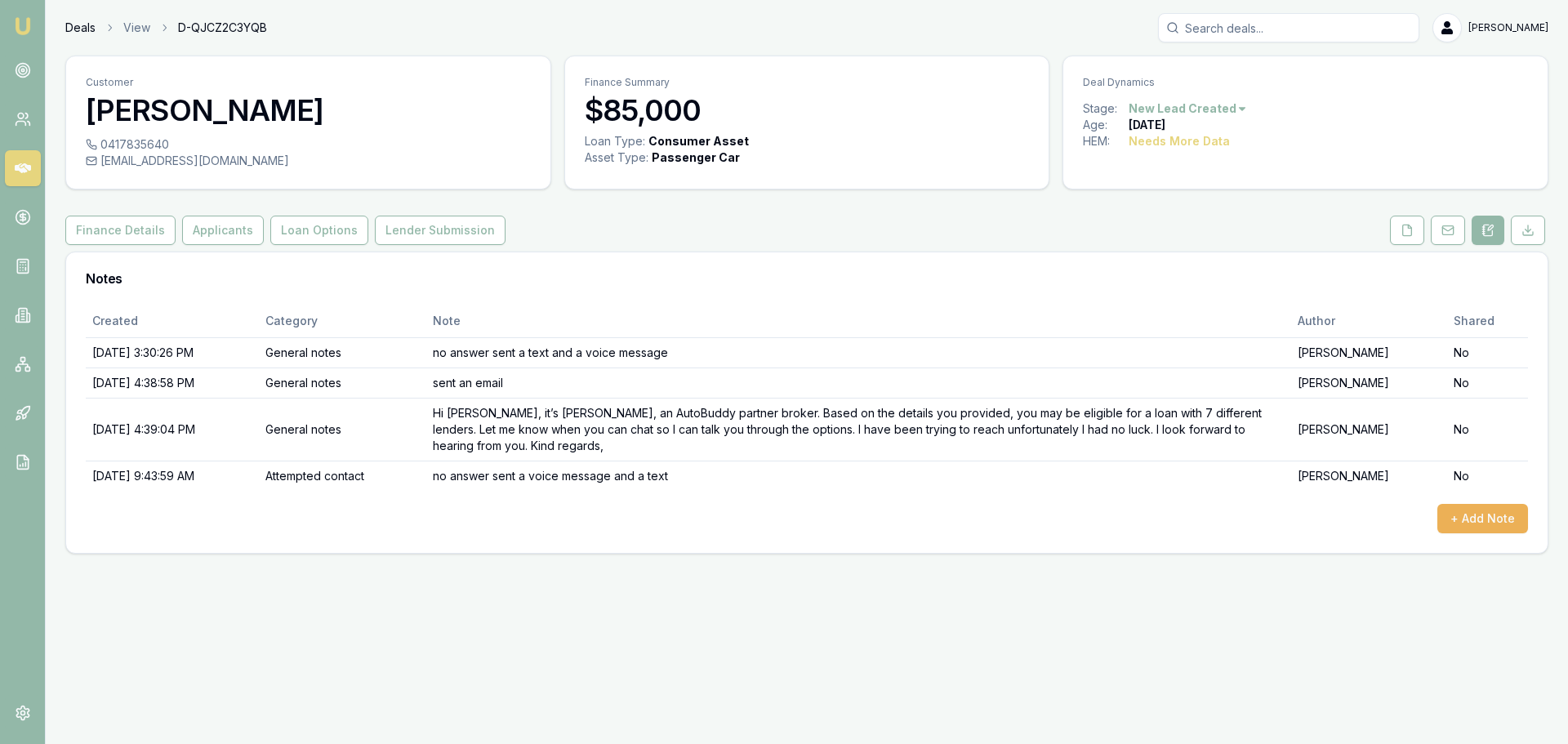
click at [76, 30] on link "Deals" at bounding box center [80, 28] width 30 height 17
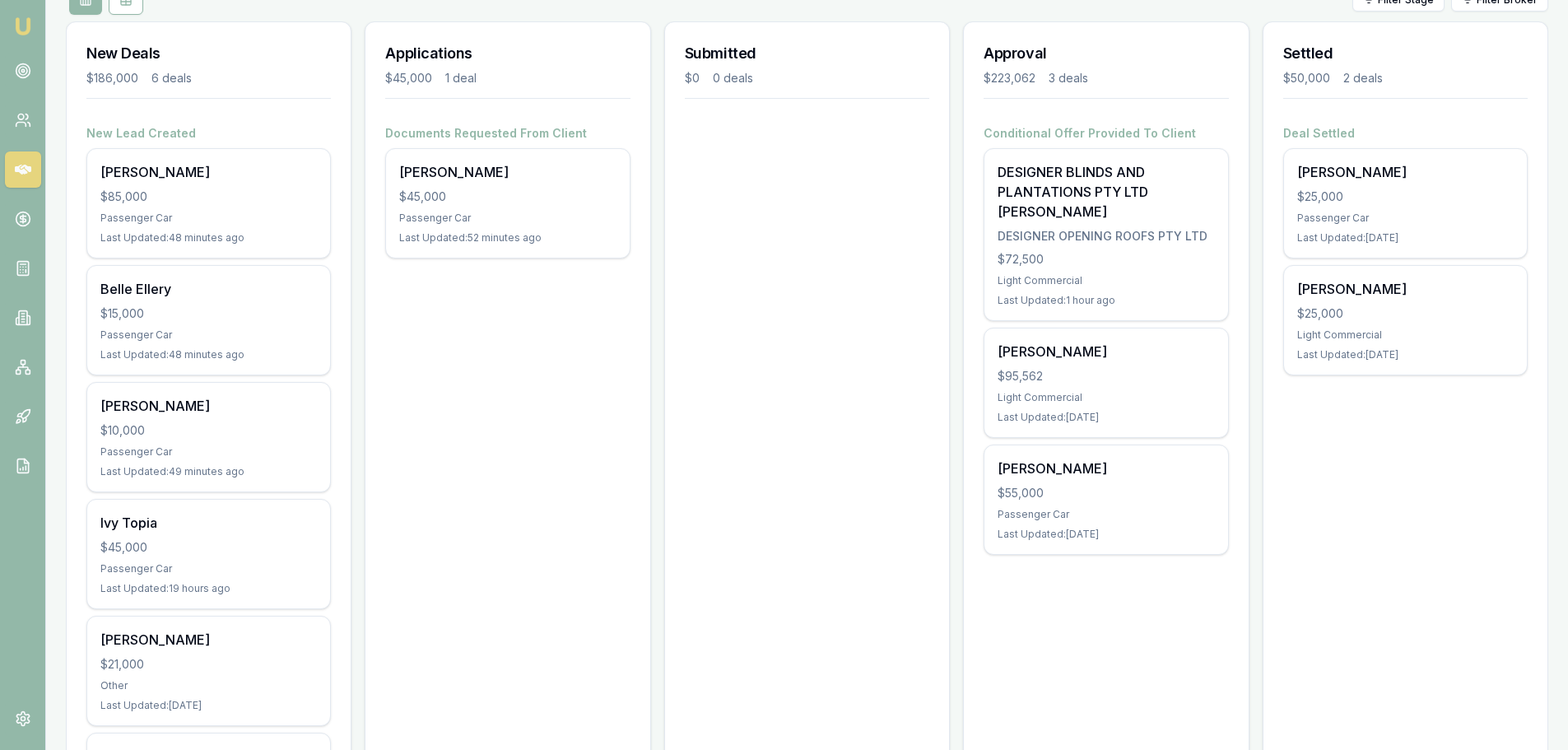
scroll to position [247, 0]
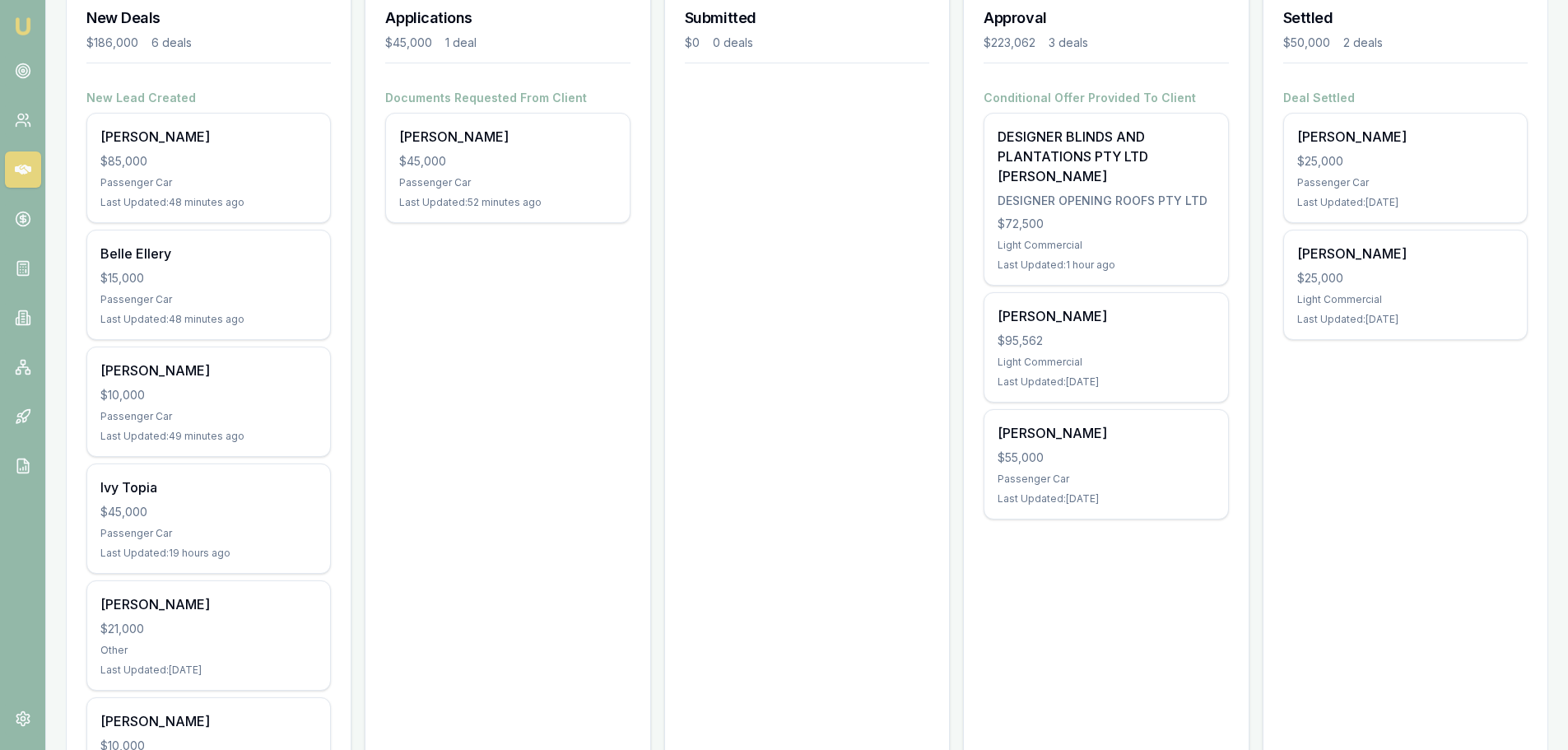
drag, startPoint x: 1538, startPoint y: 730, endPoint x: 1543, endPoint y: 748, distance: 18.7
click at [1543, 745] on div "Settled $50,000 2 deals Deal Settled [PERSON_NAME] $25,000 Passenger Car Last U…" at bounding box center [1406, 414] width 286 height 855
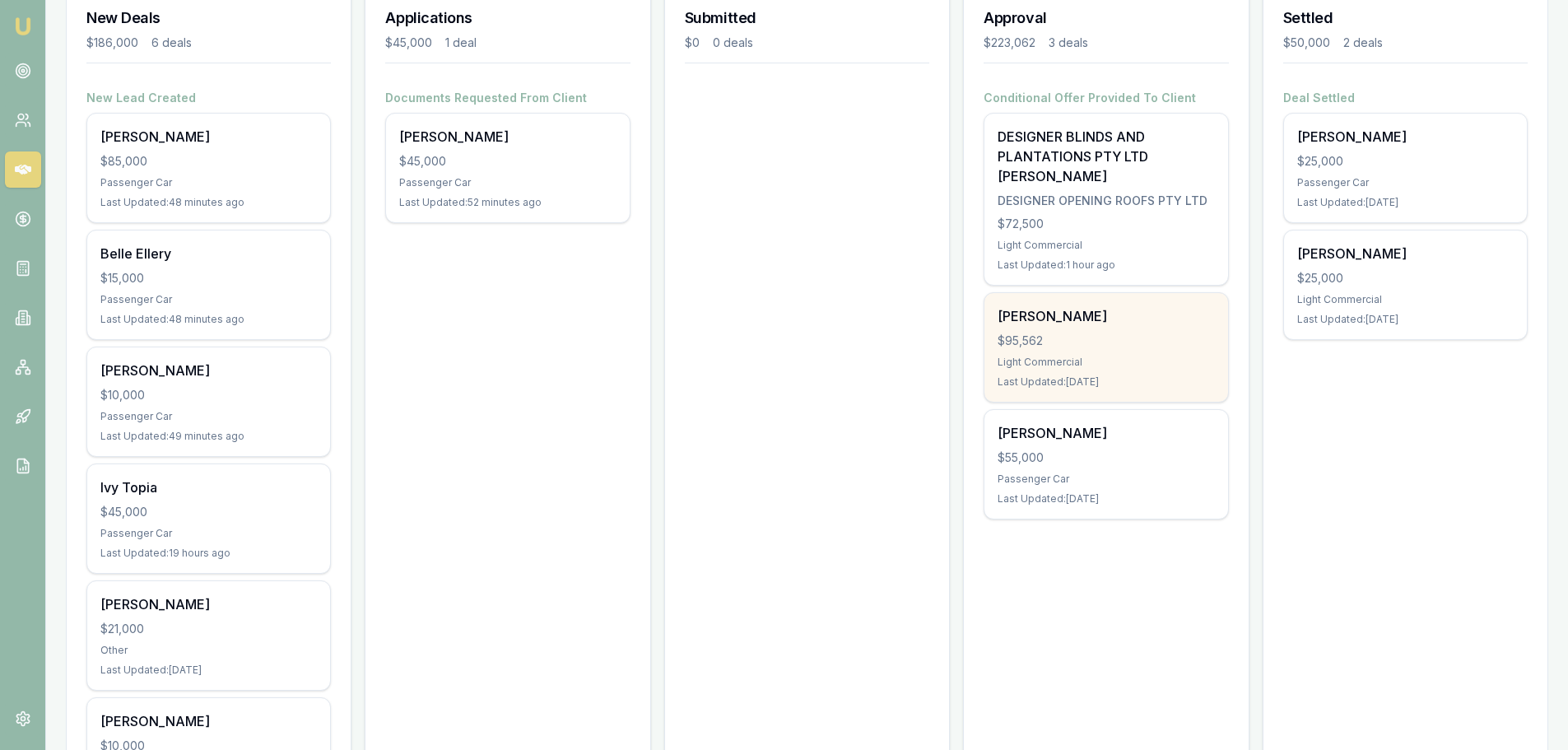
click at [1197, 400] on div "[PERSON_NAME] $95,562 Light Commercial Last Updated: [DATE]" at bounding box center [1105, 348] width 243 height 109
